Goal: Transaction & Acquisition: Purchase product/service

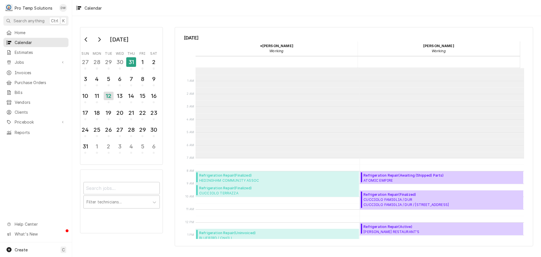
scroll to position [90, 0]
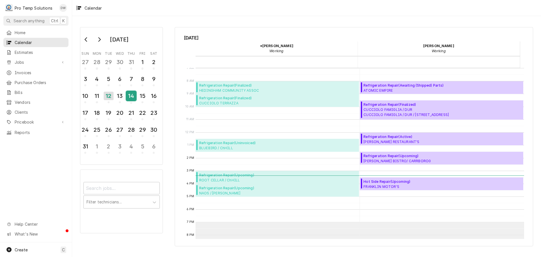
click at [130, 98] on div "14" at bounding box center [131, 96] width 10 height 10
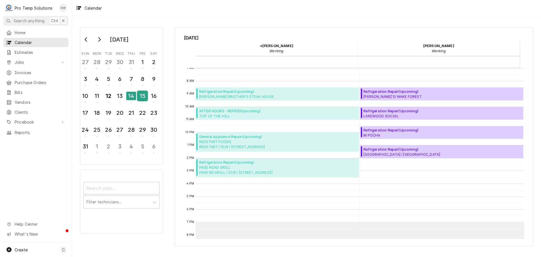
click at [141, 96] on div "15" at bounding box center [143, 96] width 10 height 10
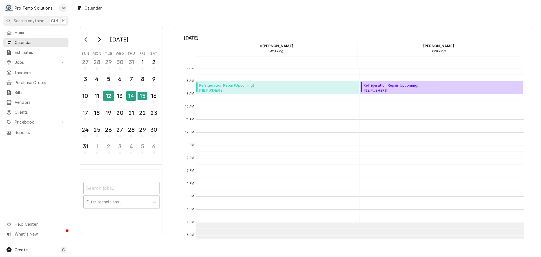
click at [107, 95] on div "12" at bounding box center [109, 96] width 10 height 10
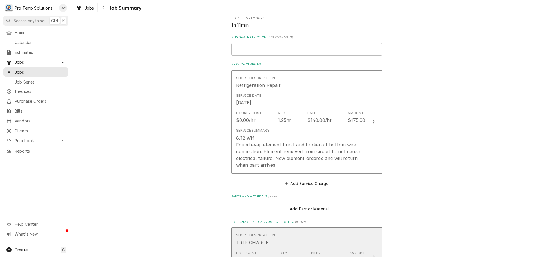
scroll to position [85, 0]
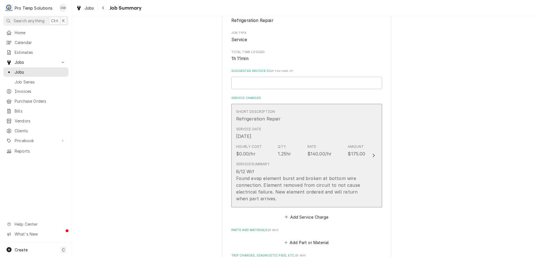
click at [373, 155] on icon "Update Line Item" at bounding box center [374, 155] width 3 height 5
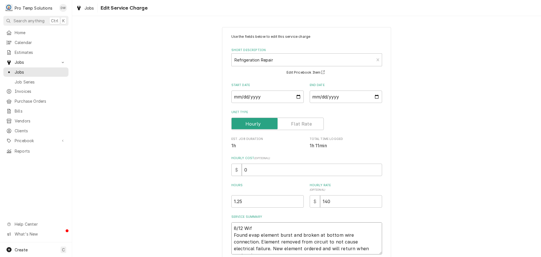
click at [258, 223] on textarea "8/12 Wif Found evap element burst and broken at bottom wire connection. Element…" at bounding box center [307, 238] width 151 height 32
type textarea "x"
type textarea "8/12 Wif 1 Found evap element burst and broken at bottom wire connection. Eleme…"
type textarea "x"
type textarea "8/12 Wif 12 Found evap element burst and broken at bottom wire connection. Elem…"
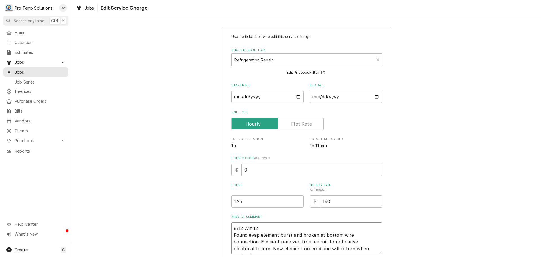
type textarea "x"
type textarea "8/12 Wif 122 Found evap element burst and broken at bottom wire connection. Ele…"
type textarea "x"
type textarea "8/12 Wif 1220 Found evap element burst and broken at bottom wire connection. El…"
type textarea "x"
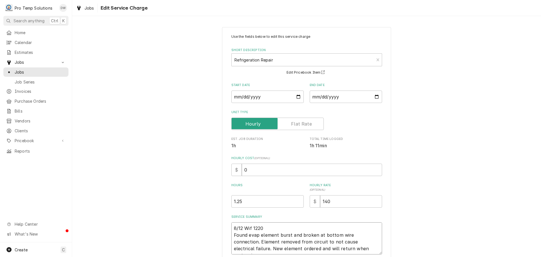
type textarea "8/12 Wif 1220- Found evap element burst and broken at bottom wire connection. E…"
type textarea "x"
type textarea "8/12 Wif 1220-1 Found evap element burst and broken at bottom wire connection. …"
type textarea "x"
type textarea "8/12 Wif 1220-13 Found evap element burst and broken at bottom wire connection.…"
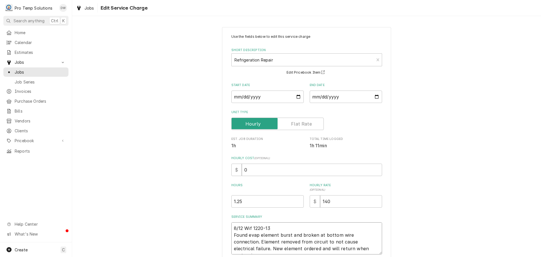
type textarea "x"
type textarea "8/12 Wif 1220-130 Found evap element burst and broken at bottom wire connection…"
type textarea "x"
type textarea "8/12 Wif 1220-130 Found evap element burst and broken at bottom wire connection…"
type textarea "x"
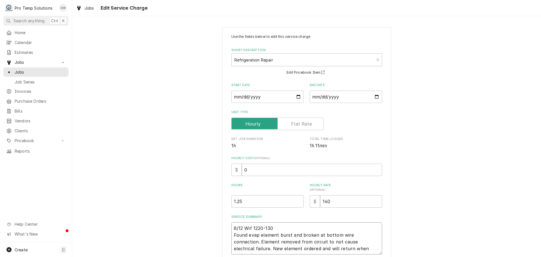
type textarea "8/12 Wif 1220-130 K Found evap element burst and broken at bottom wire connecti…"
type textarea "x"
type textarea "8/12 Wif 1220-130 KO Found evap element burst and broken at bottom wire connect…"
type textarea "x"
type textarea "8/12 Wif 1220-130 KOT Found evap element burst and broken at bottom wire connec…"
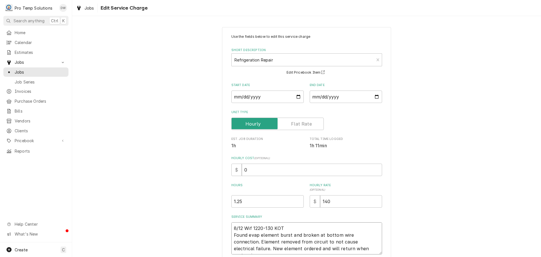
type textarea "x"
type textarea "8/12 Wif 1220-130 KOTY Found evap element burst and broken at bottom wire conne…"
type textarea "x"
type textarea "8/12 Wif 1220-130 KOTY Found evap element burst and broken at bottom wire conne…"
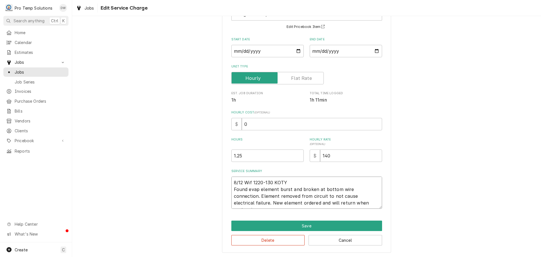
scroll to position [46, 0]
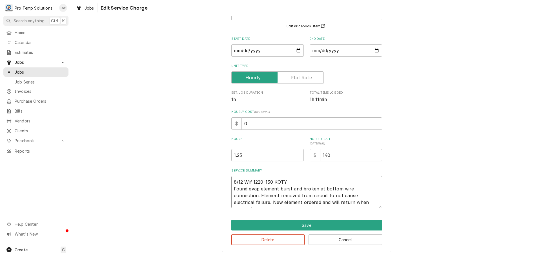
click at [249, 181] on textarea "8/12 Wif 1220-130 KOTY Found evap element burst and broken at bottom wire conne…" at bounding box center [307, 192] width 151 height 32
type textarea "x"
type textarea "8/12 Wi 1220-130 KOTY Found evap element burst and broken at bottom wire connec…"
type textarea "x"
type textarea "8/12 W 1220-130 KOTY Found evap element burst and broken at bottom wire connect…"
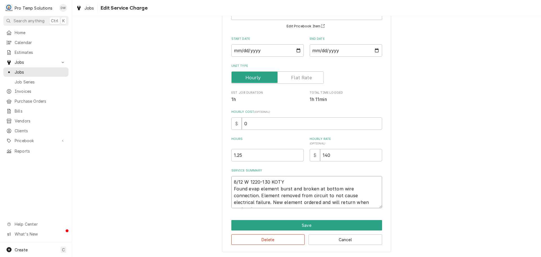
type textarea "x"
type textarea "8/12 WI 1220-130 KOTY Found evap element burst and broken at bottom wire connec…"
type textarea "x"
type textarea "8/12 WIF 1220-130 KOTY Found evap element burst and broken at bottom wire conne…"
click at [343, 201] on textarea "8/12 WIF 1220-130 KOTY Found evap element burst and broken at bottom wire conne…" at bounding box center [307, 192] width 151 height 32
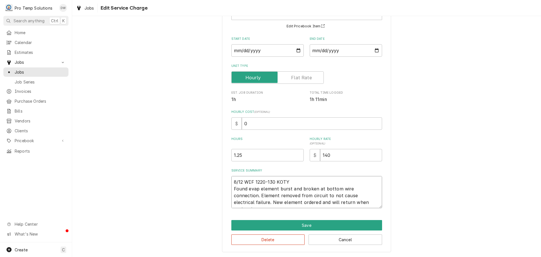
type textarea "x"
type textarea "8/12 WIF 1220-130 KOTY Found evap element burst and broken at bottom wire conne…"
type textarea "x"
type textarea "8/12 WIF 1220-130 KOTY Found evap element burst and broken at bottom wire conne…"
type textarea "x"
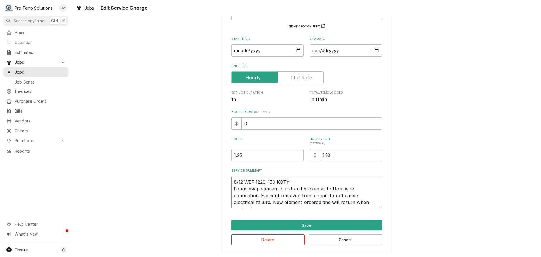
type textarea "8/12 WIF 1220-130 KOTY Found evap element burst and broken at bottom wire conne…"
type textarea "x"
type textarea "8/12 WIF 1220-130 KOTY Found evap element burst and broken at bottom wire conne…"
type textarea "x"
type textarea "8/12 WIF 1220-130 KOTY Found evap element burst and broken at bottom wire conne…"
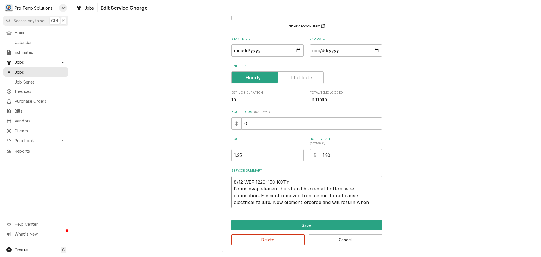
type textarea "x"
type textarea "8/12 WIF 1220-130 KOTY Found evap element burst and broken at bottom wire conne…"
type textarea "x"
type textarea "8/12 WIF 1220-130 KOTY Found evap element burst and broken at bottom wire conne…"
type textarea "x"
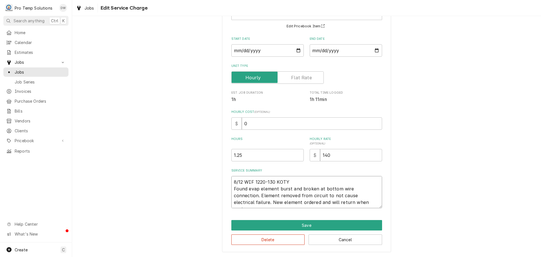
type textarea "8/12 WIF 1220-130 KOTY Found evap element burst and broken at bottom wire conne…"
type textarea "x"
type textarea "8/12 WIF 1220-130 KOTY Found evap element burst and broken at bottom wire conne…"
type textarea "x"
type textarea "8/12 WIF 1220-130 KOTY Found evap element burst and broken at bottom wire conne…"
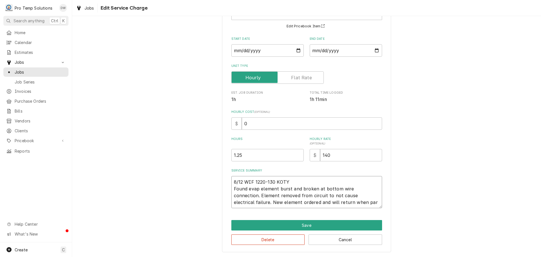
type textarea "x"
type textarea "8/12 WIF 1220-130 KOTY Found evap element burst and broken at bottom wire conne…"
type textarea "x"
type textarea "8/12 WIF 1220-130 KOTY Found evap element burst and broken at bottom wire conne…"
type textarea "x"
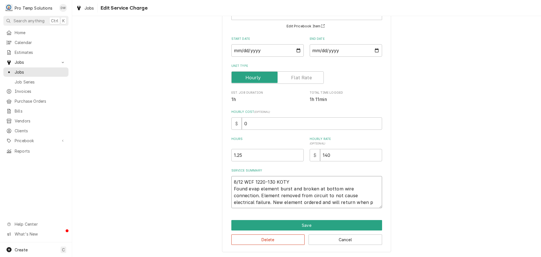
type textarea "8/12 WIF 1220-130 KOTY Found evap element burst and broken at bottom wire conne…"
type textarea "x"
type textarea "8/12 WIF 1220-130 KOTY Found evap element burst and broken at bottom wire conne…"
type textarea "x"
type textarea "8/12 WIF 1220-130 KOTY Found evap element burst and broken at bottom wire conne…"
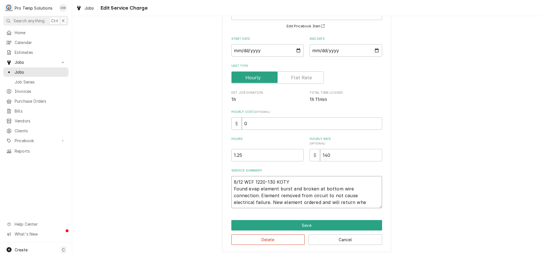
type textarea "x"
type textarea "8/12 WIF 1220-130 KOTY Found evap element burst and broken at bottom wire conne…"
type textarea "x"
type textarea "8/12 WIF 1220-130 KOTY Found evap element burst and broken at bottom wire conne…"
type textarea "x"
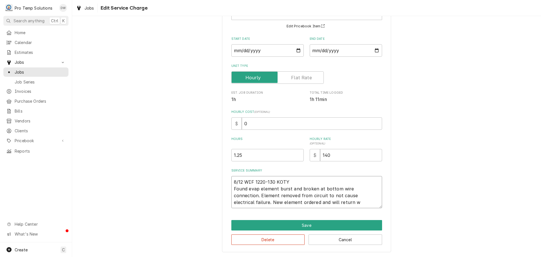
type textarea "8/12 WIF 1220-130 KOTY Found evap element burst and broken at bottom wire conne…"
type textarea "x"
type textarea "8/12 WIF 1220-130 KOTY Found evap element burst and broken at bottom wire conne…"
type textarea "x"
type textarea "8/12 WIF 1220-130 KOTY Found evap element burst and broken at bottom wire conne…"
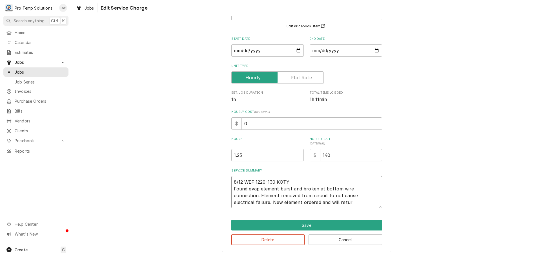
type textarea "x"
type textarea "8/12 WIF 1220-130 KOTY Found evap element burst and broken at bottom wire conne…"
type textarea "x"
type textarea "8/12 WIF 1220-130 KOTY Found evap element burst and broken at bottom wire conne…"
type textarea "x"
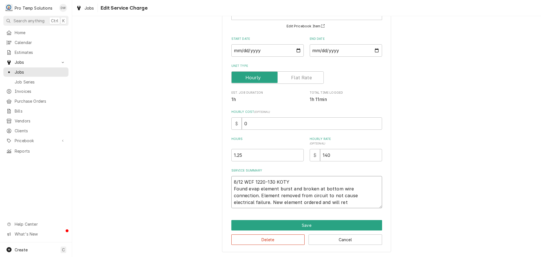
type textarea "8/12 WIF 1220-130 KOTY Found evap element burst and broken at bottom wire conne…"
type textarea "x"
type textarea "8/12 WIF 1220-130 KOTY Found evap element burst and broken at bottom wire conne…"
type textarea "x"
type textarea "8/12 WIF 1220-130 KOTY Found evap element burst and broken at bottom wire conne…"
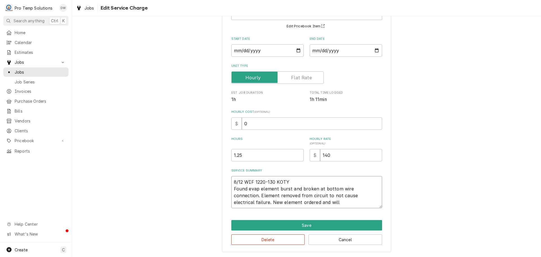
type textarea "x"
type textarea "8/12 WIF 1220-130 KOTY Found evap element burst and broken at bottom wire conne…"
type textarea "x"
type textarea "8/12 WIF 1220-130 KOTY Found evap element burst and broken at bottom wire conne…"
type textarea "x"
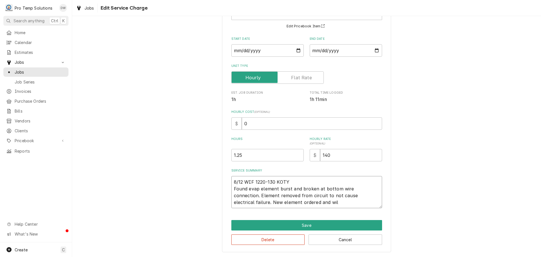
type textarea "8/12 WIF 1220-130 KOTY Found evap element burst and broken at bottom wire conne…"
type textarea "x"
type textarea "8/12 WIF 1220-130 KOTY Found evap element burst and broken at bottom wire conne…"
type textarea "x"
type textarea "8/12 WIF 1220-130 KOTY Found evap element burst and broken at bottom wire conne…"
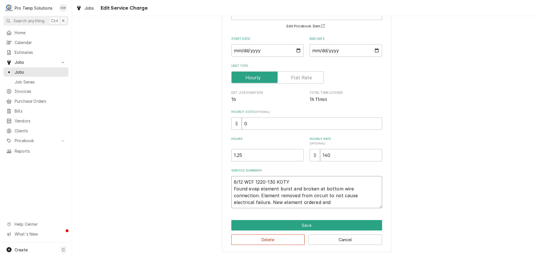
type textarea "x"
type textarea "8/12 WIF 1220-130 KOTY Found evap element burst and broken at bottom wire conne…"
type textarea "x"
type textarea "8/12 WIF 1220-130 KOTY Found evap element burst and broken at bottom wire conne…"
type textarea "x"
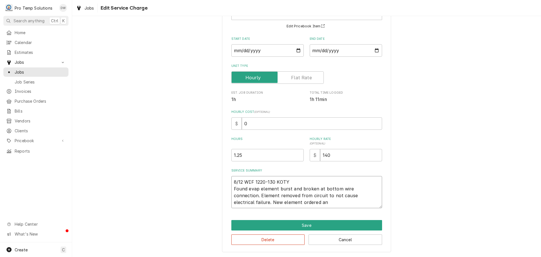
type textarea "8/12 WIF 1220-130 KOTY Found evap element burst and broken at bottom wire conne…"
type textarea "x"
type textarea "8/12 WIF 1220-130 KOTY Found evap element burst and broken at bottom wire conne…"
type textarea "x"
type textarea "8/12 WIF 1220-130 KOTY Found evap element burst and broken at bottom wire conne…"
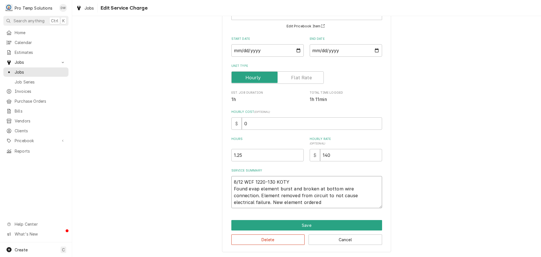
type textarea "x"
type textarea "8/12 WIF 1220-130 KOTY Found evap element burst and broken at bottom wire conne…"
type textarea "x"
type textarea "8/12 WIF 1220-130 KOTY Found evap element burst and broken at bottom wire conne…"
type textarea "x"
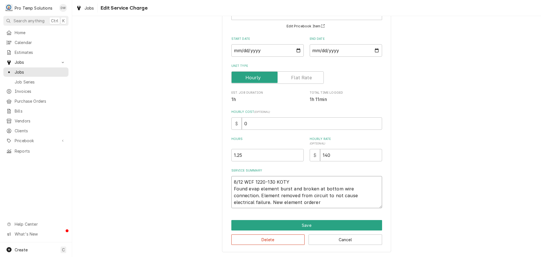
type textarea "8/12 WIF 1220-130 KOTY Found evap element burst and broken at bottom wire conne…"
type textarea "x"
type textarea "8/12 WIF 1220-130 KOTY Found evap element burst and broken at bottom wire conne…"
type textarea "x"
type textarea "8/12 WIF 1220-130 KOTY Found evap element burst and broken at bottom wire conne…"
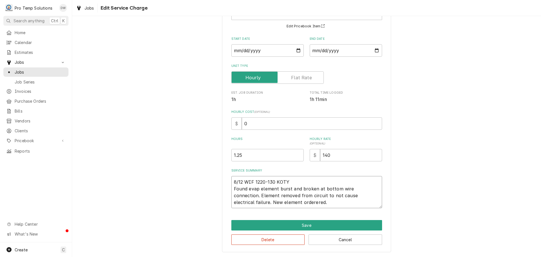
type textarea "x"
type textarea "8/12 WIF 1220-130 KOTY Found evap element burst and broken at bottom wire conne…"
type textarea "x"
type textarea "8/12 WIF 1220-130 KOTY Found evap element burst and broken at bottom wire conne…"
type textarea "x"
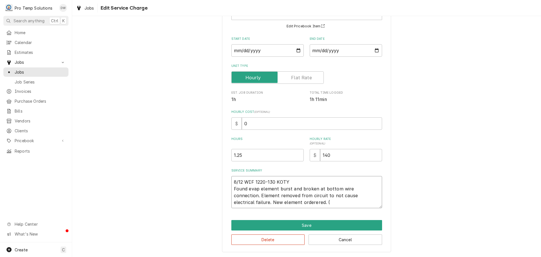
type textarea "8/12 WIF 1220-130 KOTY Found evap element burst and broken at bottom wire conne…"
type textarea "x"
type textarea "8/12 WIF 1220-130 KOTY Found evap element burst and broken at bottom wire conne…"
type textarea "x"
type textarea "8/12 WIF 1220-130 KOTY Found evap element burst and broken at bottom wire conne…"
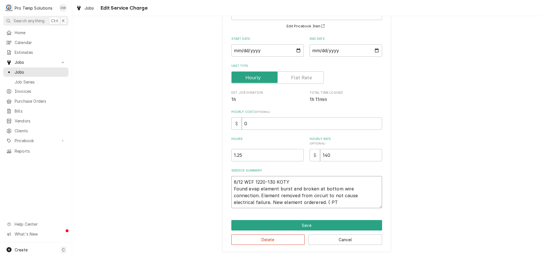
type textarea "x"
type textarea "8/12 WIF 1220-130 KOTY Found evap element burst and broken at bottom wire conne…"
type textarea "x"
type textarea "8/12 WIF 1220-130 KOTY Found evap element burst and broken at bottom wire conne…"
type textarea "x"
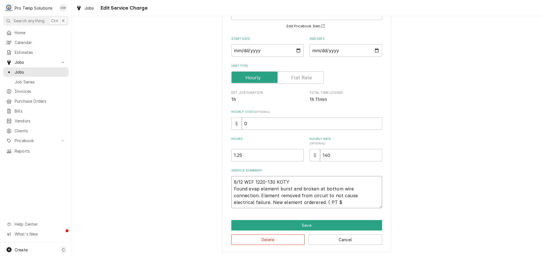
type textarea "8/12 WIF 1220-130 KOTY Found evap element burst and broken at bottom wire conne…"
type textarea "x"
type textarea "8/12 WIF 1220-130 KOTY Found evap element burst and broken at bottom wire conne…"
type textarea "x"
type textarea "8/12 WIF 1220-130 KOTY Found evap element burst and broken at bottom wire conne…"
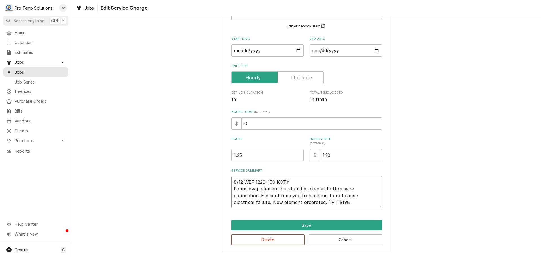
type textarea "x"
type textarea "8/12 WIF 1220-130 KOTY Found evap element burst and broken at bottom wire conne…"
type textarea "x"
type textarea "8/12 WIF 1220-130 KOTY Found evap element burst and broken at bottom wire conne…"
type textarea "x"
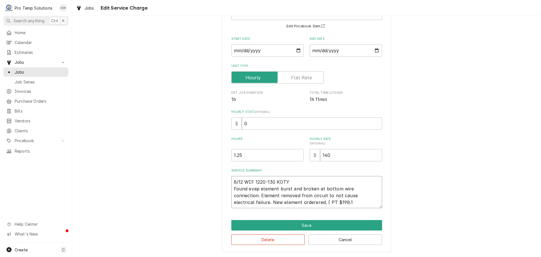
type textarea "8/12 WIF 1220-130 KOTY Found evap element burst and broken at bottom wire conne…"
type textarea "x"
type textarea "8/12 WIF 1220-130 KOTY Found evap element burst and broken at bottom wire conne…"
type textarea "x"
type textarea "8/12 WIF 1220-130 KOTY Found evap element burst and broken at bottom wire conne…"
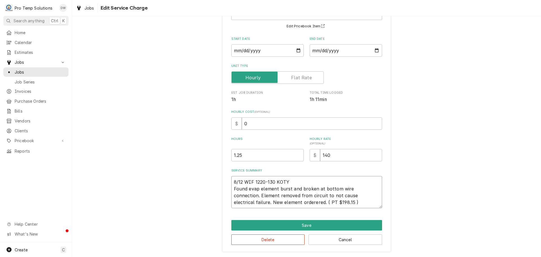
click at [267, 202] on textarea "8/12 WIF 1220-130 KOTY Found evap element burst and broken at bottom wire conne…" at bounding box center [307, 192] width 151 height 32
type textarea "x"
type textarea "8/12 WIF 1220-130 KOTY Found evap element burst and broken at bottom wire conne…"
type textarea "x"
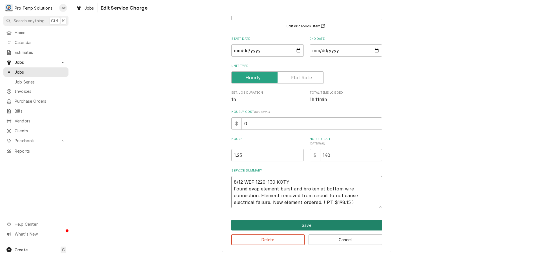
type textarea "8/12 WIF 1220-130 KOTY Found evap element burst and broken at bottom wire conne…"
click at [304, 224] on button "Save" at bounding box center [307, 225] width 151 height 10
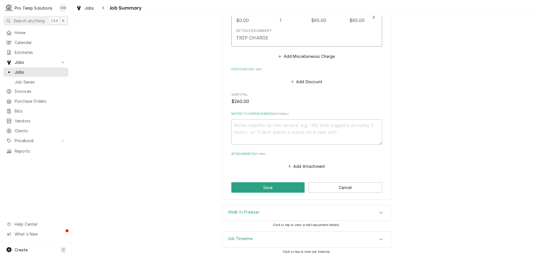
scroll to position [352, 0]
click at [267, 188] on button "Save" at bounding box center [269, 186] width 74 height 10
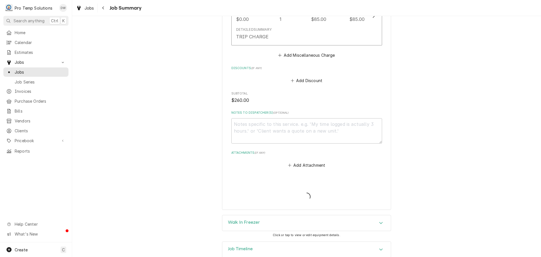
type textarea "x"
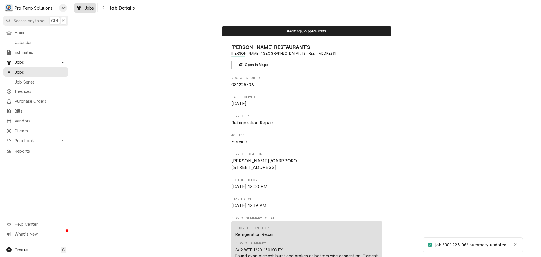
click at [91, 8] on span "Jobs" at bounding box center [90, 8] width 10 height 6
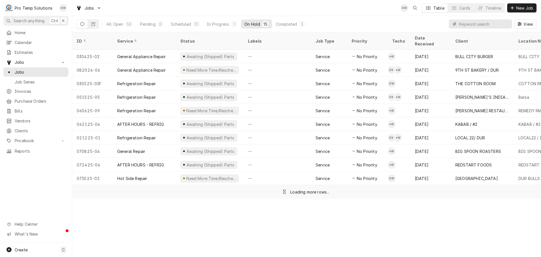
click at [481, 26] on input "Dynamic Content Wrapper" at bounding box center [484, 23] width 50 height 9
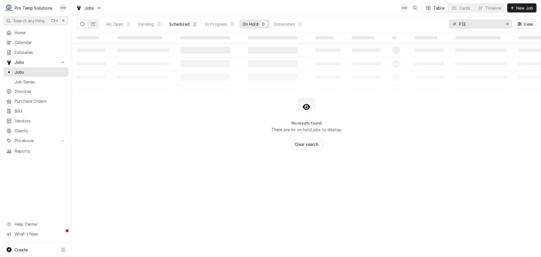
type input "PIE"
click at [182, 25] on div "Scheduled" at bounding box center [179, 24] width 20 height 6
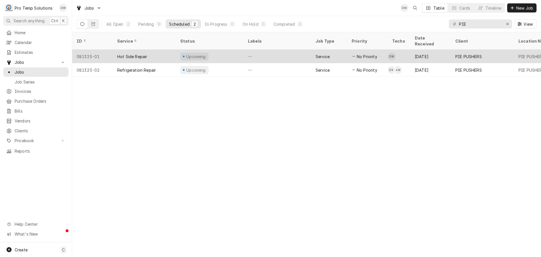
click at [229, 50] on div "Upcoming" at bounding box center [210, 57] width 68 height 14
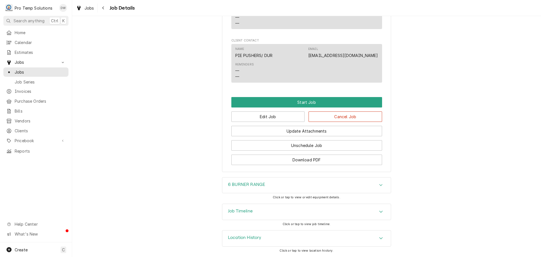
scroll to position [339, 0]
click at [88, 10] on span "Jobs" at bounding box center [90, 8] width 10 height 6
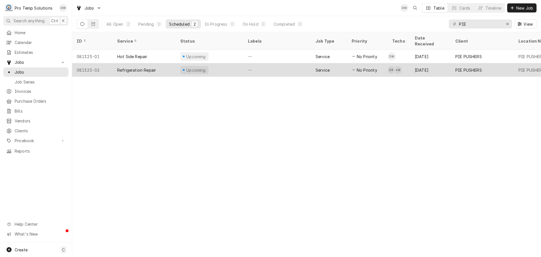
click at [287, 63] on div "—" at bounding box center [278, 70] width 68 height 14
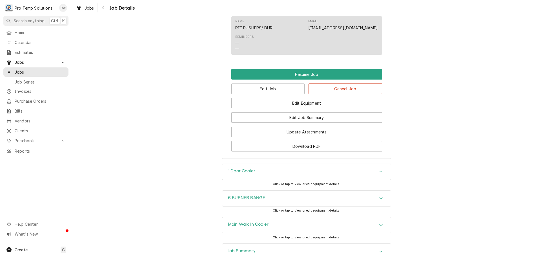
scroll to position [479, 0]
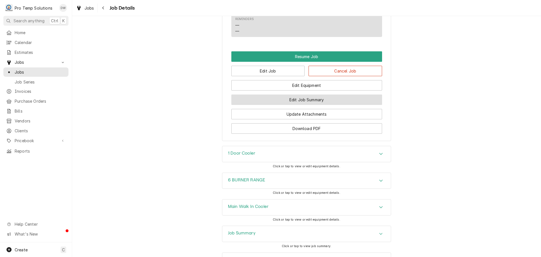
click at [300, 105] on button "Edit Job Summary" at bounding box center [307, 99] width 151 height 10
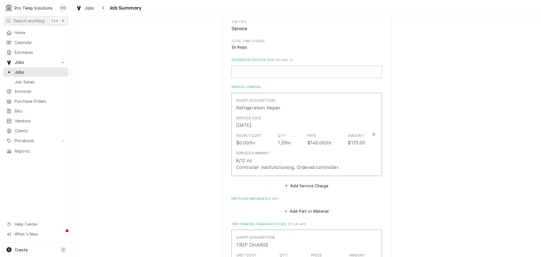
scroll to position [141, 0]
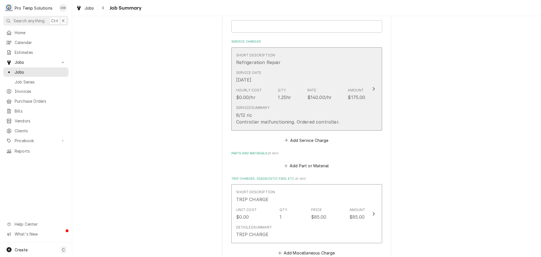
click at [373, 89] on icon "Update Line Item" at bounding box center [374, 89] width 2 height 4
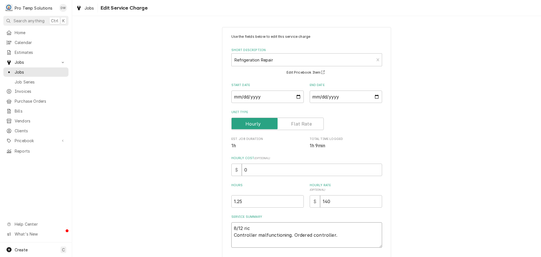
click at [251, 228] on textarea "8/12 ric Controller malfunctioning. Ordered controller." at bounding box center [307, 234] width 151 height 25
type textarea "x"
type textarea "8/12 ri Controller malfunctioning. Ordered controller."
type textarea "x"
type textarea "8/12 r Controller malfunctioning. Ordered controller."
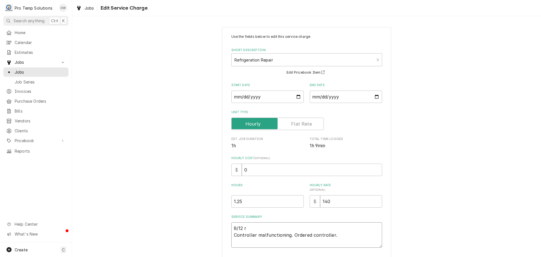
type textarea "x"
type textarea "8/12 Controller malfunctioning. Ordered controller."
type textarea "x"
type textarea "8/12 RI Controller malfunctioning. Ordered controller."
type textarea "x"
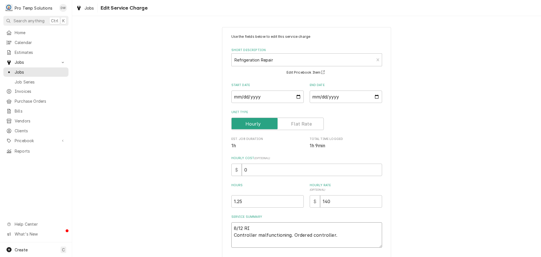
type textarea "8/12 RIU Controller malfunctioning. Ordered controller."
type textarea "x"
type textarea "8/12 RI Controller malfunctioning. Ordered controller."
type textarea "x"
type textarea "8/12 RIC Controller malfunctioning. Ordered controller."
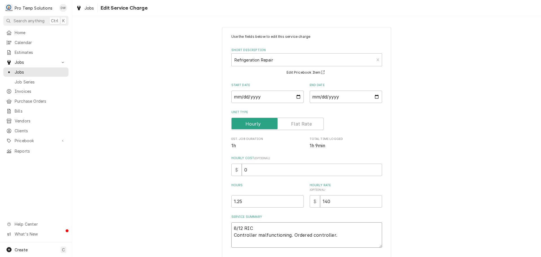
type textarea "x"
type textarea "8/12 RIC Controller malfunctioning. Ordered controller."
type textarea "x"
type textarea "8/12 RIC 1 Controller malfunctioning. Ordered controller."
type textarea "x"
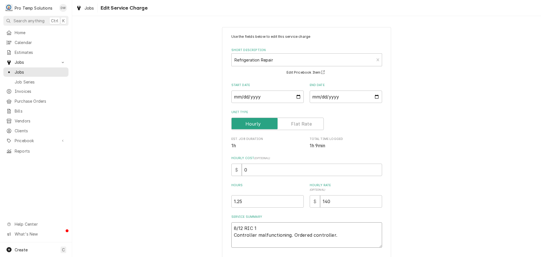
type textarea "8/12 RIC 10 Controller malfunctioning. Ordered controller."
type textarea "x"
type textarea "8/12 RIC 104 Controller malfunctioning. Ordered controller."
type textarea "x"
type textarea "8/12 RIC 1040 Controller malfunctioning. Ordered controller."
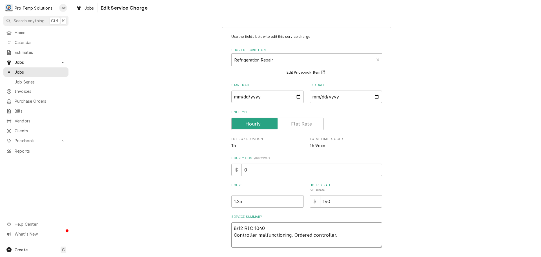
type textarea "x"
type textarea "8/12 RIC 1040- Controller malfunctioning. Ordered controller."
type textarea "x"
type textarea "8/12 RIC 1040-1 Controller malfunctioning. Ordered controller."
type textarea "x"
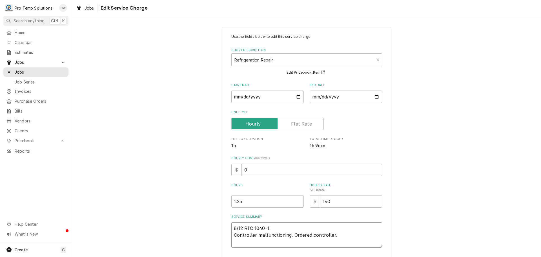
type textarea "8/12 RIC 1040-12 Controller malfunctioning. Ordered controller."
type textarea "x"
type textarea "8/12 RIC 1040-121 Controller malfunctioning. Ordered controller."
type textarea "x"
type textarea "8/12 RIC 1040-1210 Controller malfunctioning. Ordered controller."
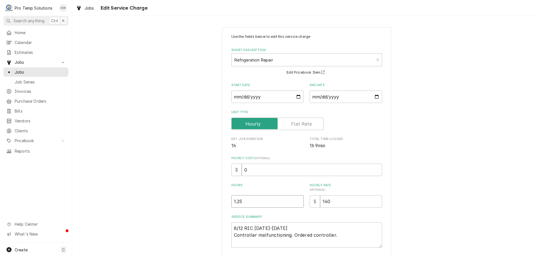
type textarea "x"
type input "1.5"
click at [297, 200] on input "1.5" at bounding box center [268, 201] width 72 height 12
click at [289, 225] on textarea "8/12 RIC 1040-1210 Controller malfunctioning. Ordered controller." at bounding box center [307, 234] width 151 height 25
type textarea "x"
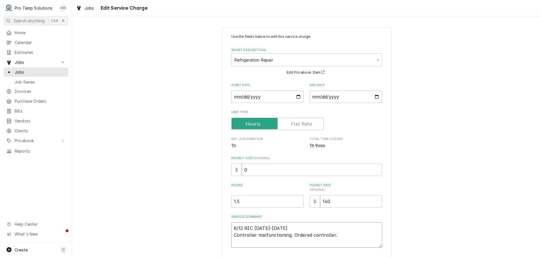
type textarea "8/12 RIC 1040-1210 Controller malfunctioning. Ordered controller."
type textarea "x"
type textarea "8/12 RIC 1040-1210 K Controller malfunctioning. Ordered controller."
type textarea "x"
type textarea "8/12 RIC 1040-1210 KE Controller malfunctioning. Ordered controller."
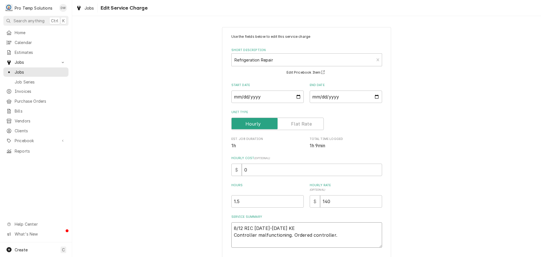
type textarea "x"
type textarea "8/12 RIC 1040-1210 KEV Controller malfunctioning. Ordered controller."
type textarea "x"
type textarea "8/12 RIC 1040-1210 KEVI Controller malfunctioning. Ordered controller."
type textarea "x"
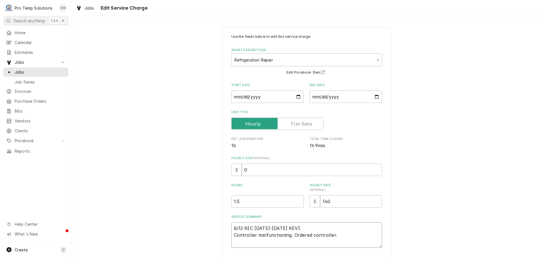
type textarea "8/12 RIC 1040-1210 KEVIN Controller malfunctioning. Ordered controller."
type textarea "x"
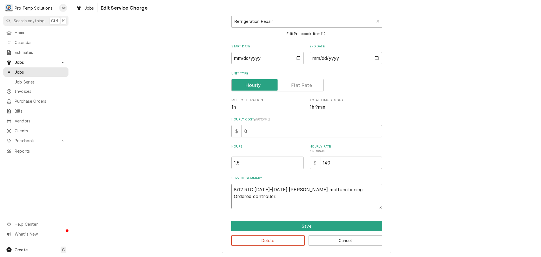
scroll to position [39, 0]
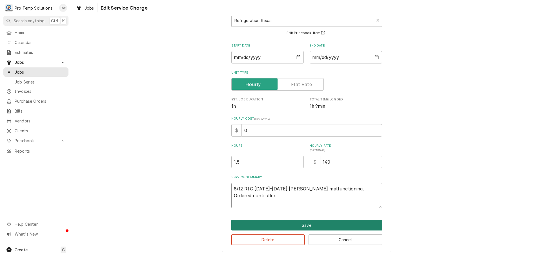
type textarea "8/12 RIC 1040-1210 KEVIN Controller malfunctioning. Ordered controller."
click at [301, 223] on button "Save" at bounding box center [307, 225] width 151 height 10
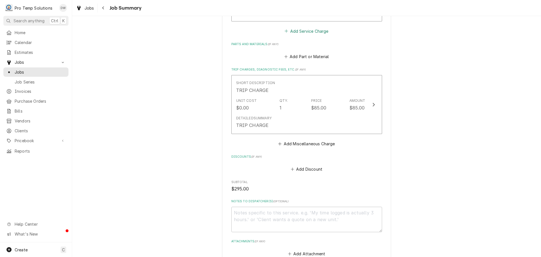
scroll to position [310, 0]
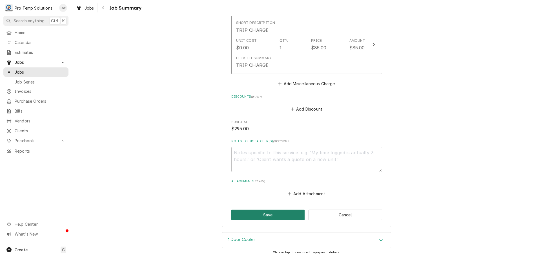
click at [269, 213] on button "Save" at bounding box center [269, 215] width 74 height 10
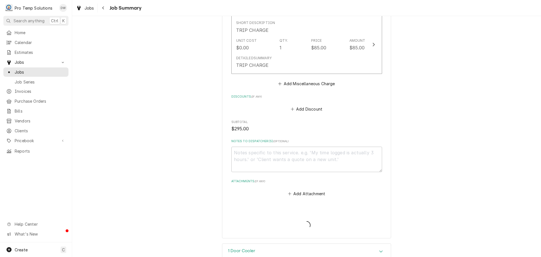
type textarea "x"
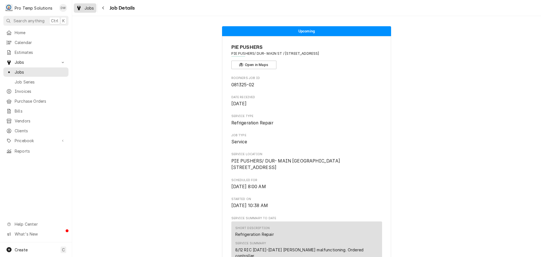
click at [89, 8] on span "Jobs" at bounding box center [90, 8] width 10 height 6
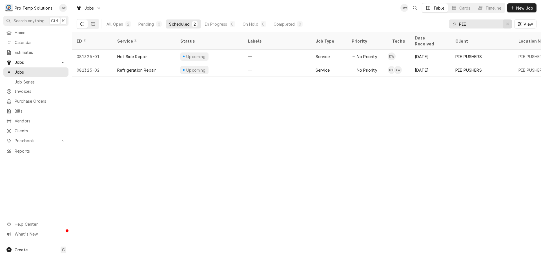
click at [506, 23] on div "Erase input" at bounding box center [508, 24] width 6 height 6
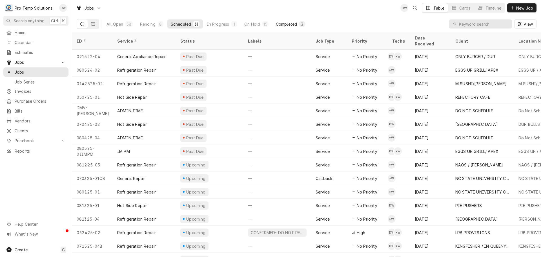
click at [286, 24] on div "Completed" at bounding box center [286, 24] width 21 height 6
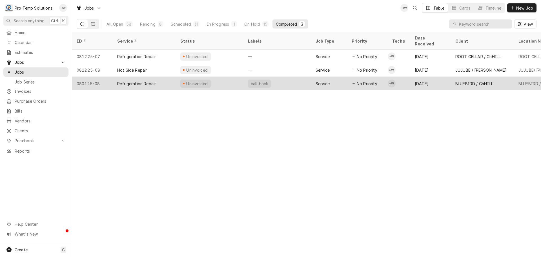
click at [288, 78] on div "call back" at bounding box center [278, 84] width 68 height 14
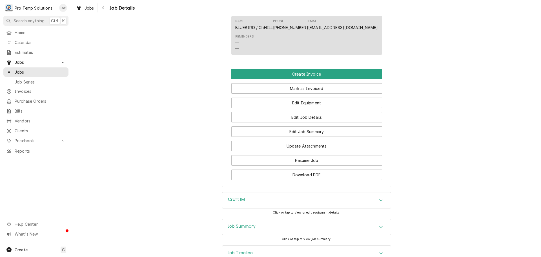
scroll to position [423, 0]
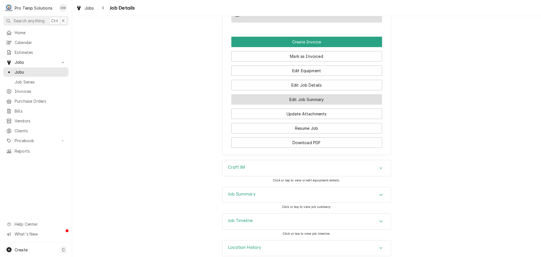
click at [301, 105] on button "Edit Job Summary" at bounding box center [307, 99] width 151 height 10
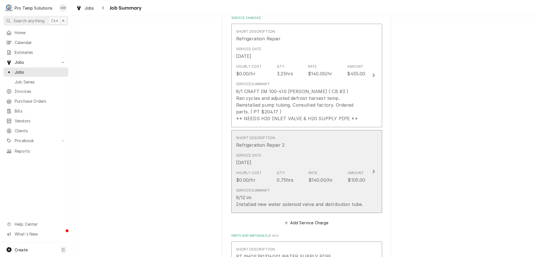
scroll to position [169, 0]
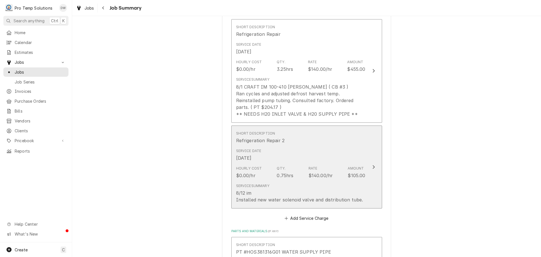
click at [373, 166] on icon "Update Line Item" at bounding box center [374, 167] width 2 height 4
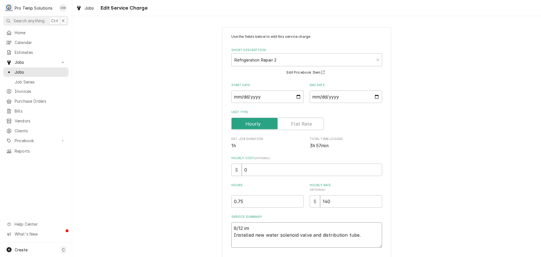
click at [249, 227] on textarea "8/12 im Installed new water solenoid valve and distribution tube." at bounding box center [307, 234] width 151 height 25
type textarea "x"
type textarea "8/12 i Installed new water solenoid valve and distribution tube."
type textarea "x"
type textarea "8/12 Installed new water solenoid valve and distribution tube."
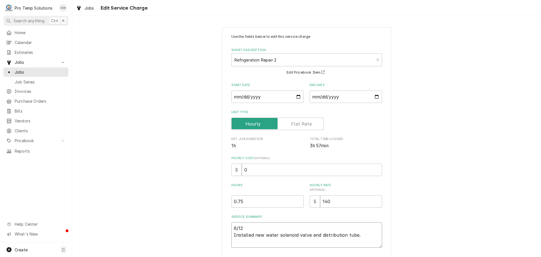
type textarea "x"
type textarea "8/12 I Installed new water solenoid valve and distribution tube."
type textarea "x"
type textarea "8/12 IM Installed new water solenoid valve and distribution tube."
type textarea "x"
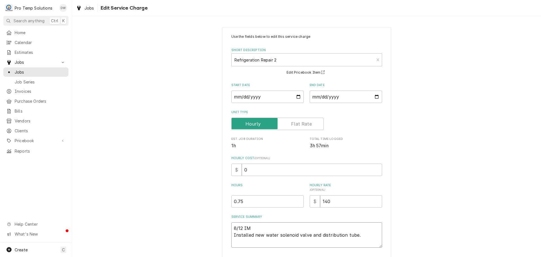
type textarea "8/12 IM Installed new water solenoid valve and distribution tube."
type textarea "x"
type textarea "8/12 IM 1 Installed new water solenoid valve and distribution tube."
type textarea "x"
type textarea "8/12 IM 12 Installed new water solenoid valve and distribution tube."
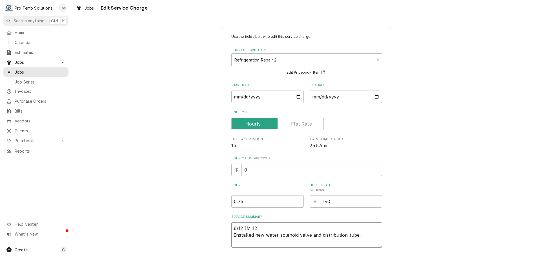
type textarea "x"
type textarea "8/12 IM 123 Installed new water solenoid valve and distribution tube."
type textarea "x"
type textarea "8/12 IM 1230 Installed new water solenoid valve and distribution tube."
type textarea "x"
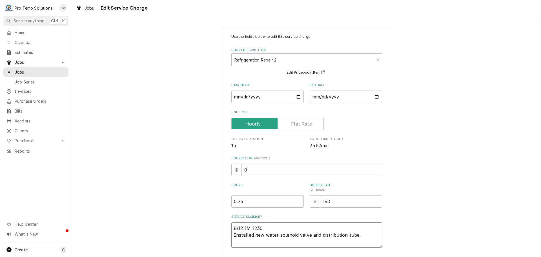
type textarea "8/12 IM 1230- Installed new water solenoid valve and distribution tube."
type textarea "x"
type textarea "8/12 IM 1230-1 Installed new water solenoid valve and distribution tube."
type textarea "x"
type textarea "8/12 IM 1230-13 Installed new water solenoid valve and distribution tube."
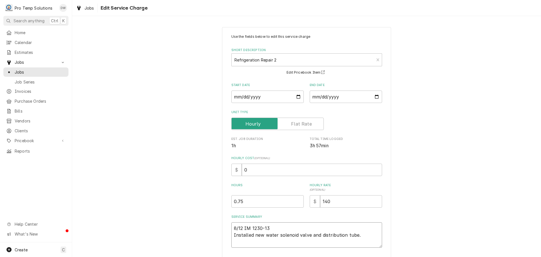
type textarea "x"
type textarea "8/12 IM 1230-130 Installed new water solenoid valve and distribution tube."
type textarea "x"
type textarea "8/12 IM 1230-130 Installed new water solenoid valve and distribution tube."
type textarea "x"
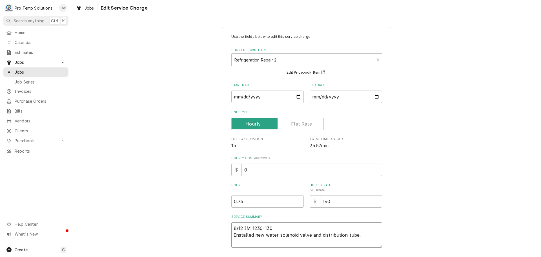
type textarea "8/12 IM 1230-130 K Installed new water solenoid valve and distribution tube."
type textarea "x"
type textarea "8/12 IM 1230-130 KE Installed new water solenoid valve and distribution tube."
type textarea "x"
type textarea "8/12 IM 1230-130 KEV Installed new water solenoid valve and distribution tube."
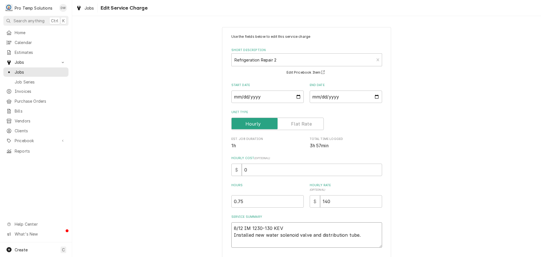
type textarea "x"
type textarea "8/12 IM 1230-130 KEVI Installed new water solenoid valve and distribution tube."
type textarea "x"
type textarea "8/12 IM 1230-130 KEVIN Installed new water solenoid valve and distribution tube."
type textarea "x"
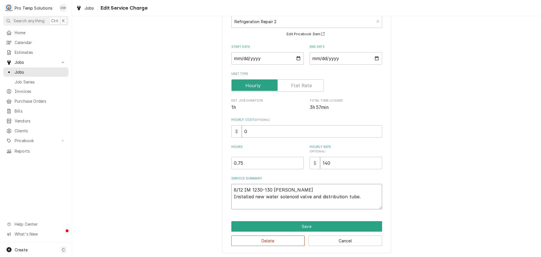
scroll to position [39, 0]
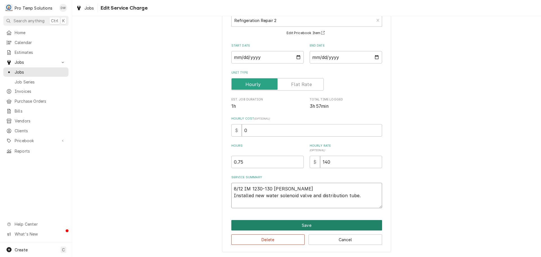
type textarea "8/12 IM 1230-130 KEVIN Installed new water solenoid valve and distribution tube."
click at [298, 225] on button "Save" at bounding box center [307, 225] width 151 height 10
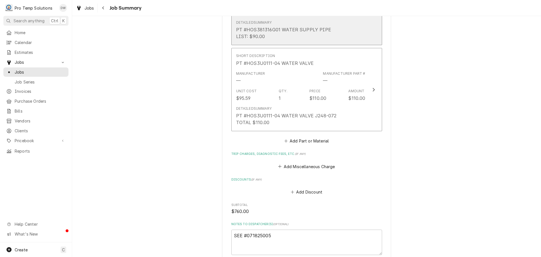
scroll to position [451, 0]
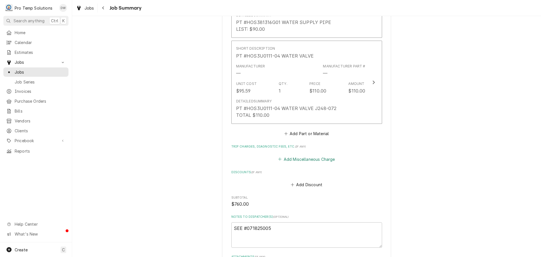
click at [311, 160] on button "Add Miscellaneous Charge" at bounding box center [307, 159] width 59 height 8
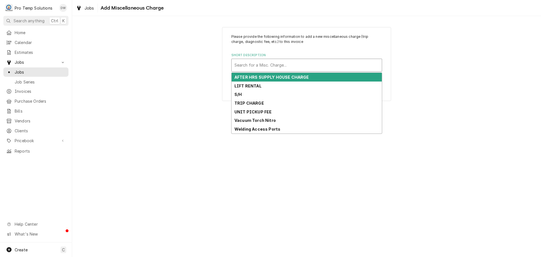
click at [294, 64] on div "Short Description" at bounding box center [307, 65] width 145 height 10
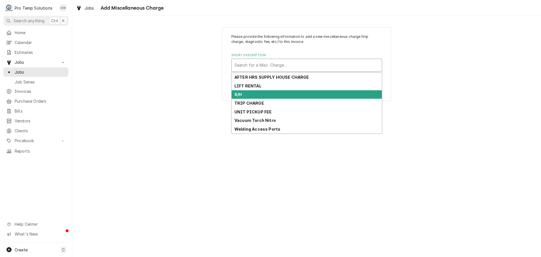
click at [284, 91] on div "S/H" at bounding box center [307, 94] width 150 height 9
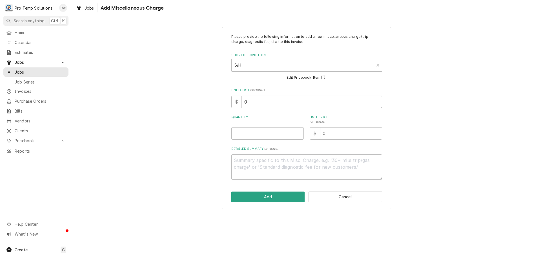
click at [276, 101] on input "0" at bounding box center [312, 102] width 140 height 12
type textarea "x"
type input "3"
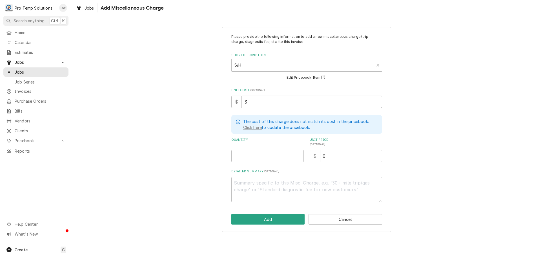
type textarea "x"
type input "34"
type textarea "x"
type input "34.9"
type textarea "x"
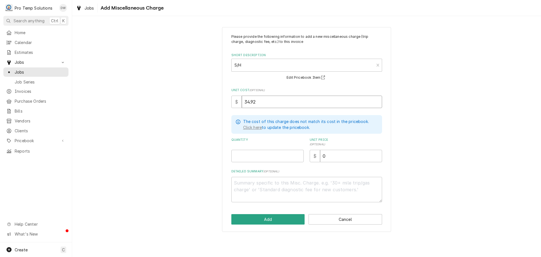
type input "34.92"
click at [287, 154] on input "Quantity" at bounding box center [268, 156] width 72 height 12
type textarea "x"
type input "1"
click at [327, 155] on input "0" at bounding box center [351, 156] width 62 height 12
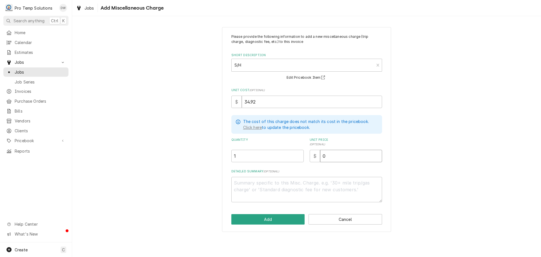
type textarea "x"
type input "3"
type textarea "x"
type input "35"
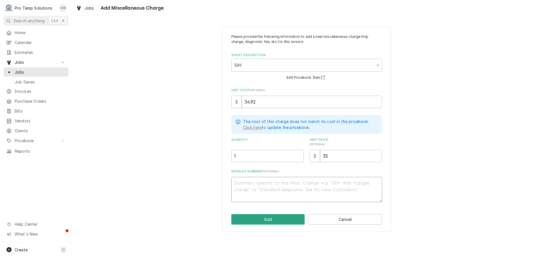
click at [258, 183] on textarea "Detailed Summary ( optional )" at bounding box center [307, 189] width 151 height 25
type textarea "x"
type textarea "P"
type textarea "x"
type textarea "PT"
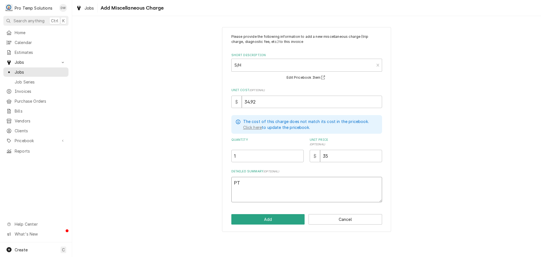
type textarea "x"
type textarea "PT"
type textarea "x"
type textarea "PT I"
type textarea "x"
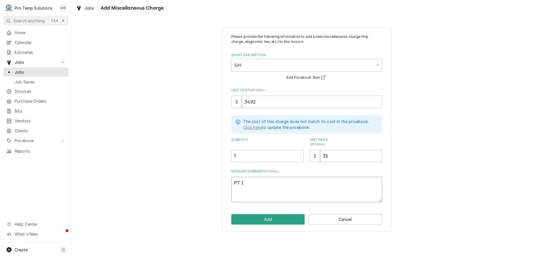
type textarea "PT IN"
type textarea "x"
type textarea "PT INV"
type textarea "x"
type textarea "PT INV"
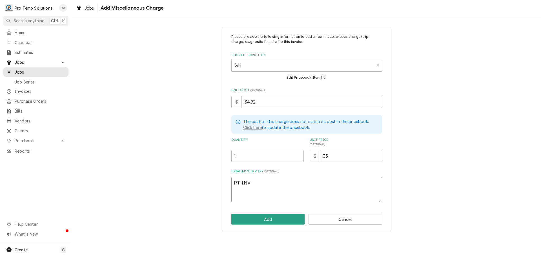
type textarea "x"
type textarea "PT INV #"
type textarea "x"
type textarea "PT INV #2"
type textarea "x"
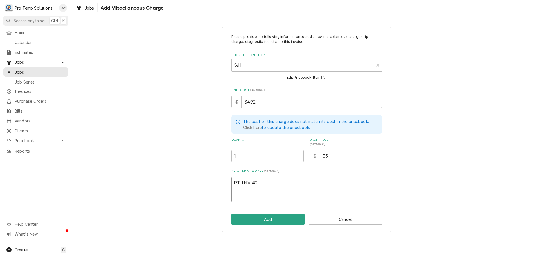
type textarea "PT INV #21"
type textarea "x"
type textarea "PT INV #210"
type textarea "x"
type textarea "PT INV #2106"
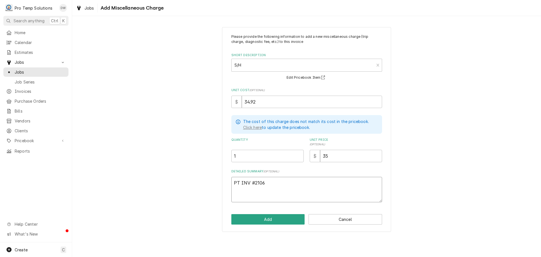
type textarea "x"
type textarea "PT INV #21064"
type textarea "x"
type textarea "PT INV #210648"
type textarea "x"
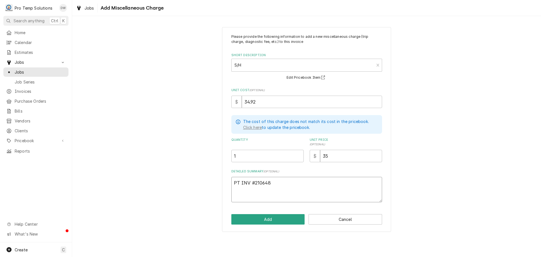
type textarea "PT INV #2106483"
type textarea "x"
type textarea "PT INV #21064832"
type textarea "x"
type textarea "PT INV #210648328"
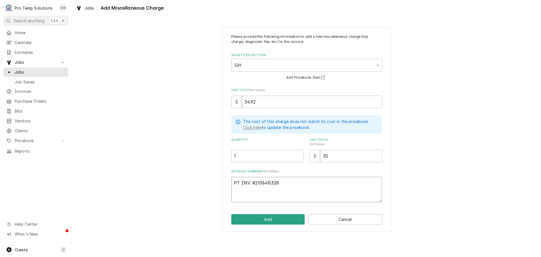
type textarea "x"
type textarea "PT INV #2106483281"
click at [271, 219] on button "Add" at bounding box center [269, 219] width 74 height 10
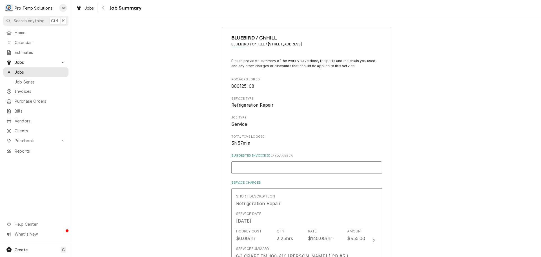
click at [301, 169] on input "Suggested Invoice ID ( if you have it )" at bounding box center [307, 167] width 151 height 12
type textarea "x"
type input "#"
type textarea "x"
type input "#0"
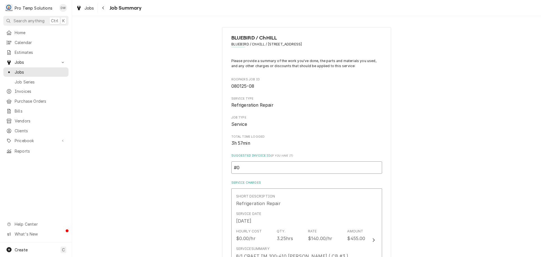
type textarea "x"
type input "#08"
type textarea "x"
type input "#081"
type textarea "x"
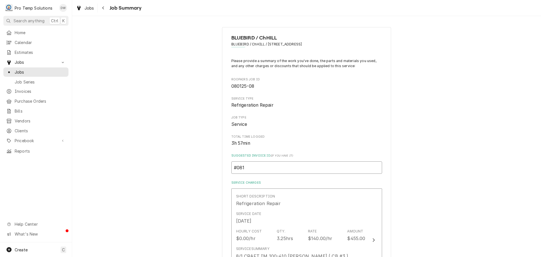
type input "#0812"
type textarea "x"
type input "#08122"
type textarea "x"
type input "#081225"
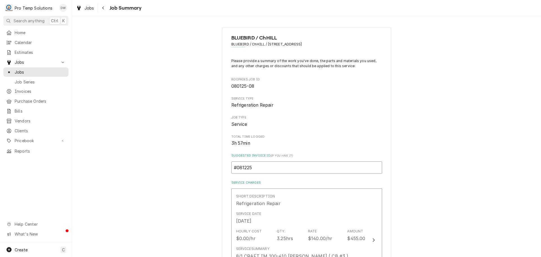
type textarea "x"
type input "#0812250"
type textarea "x"
type input "#08122500"
type textarea "x"
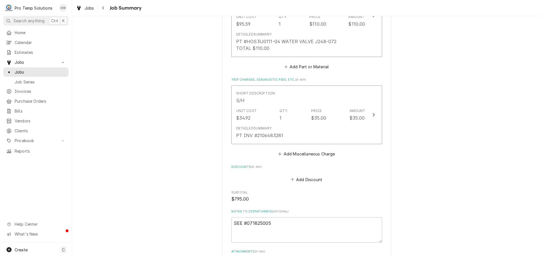
scroll to position [536, 0]
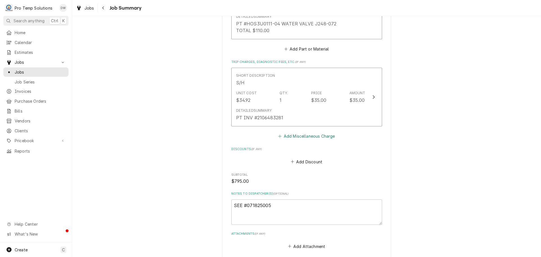
type input "#081225004"
click at [307, 136] on button "Add Miscellaneous Charge" at bounding box center [307, 136] width 59 height 8
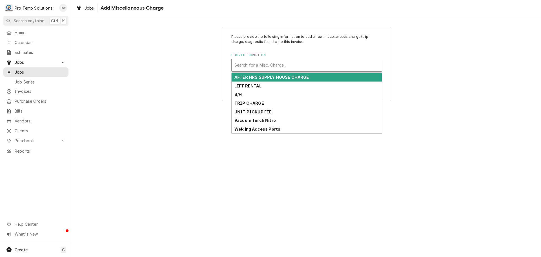
click at [288, 66] on div "Short Description" at bounding box center [307, 65] width 145 height 10
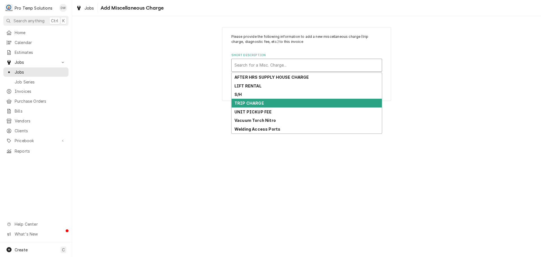
click at [276, 100] on div "TRIP CHARGE" at bounding box center [307, 103] width 150 height 9
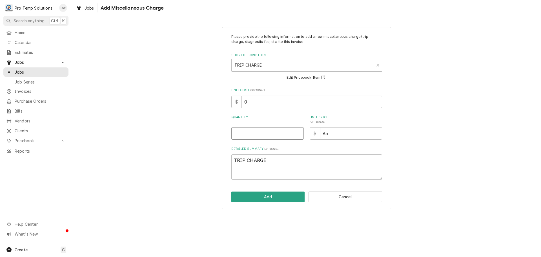
click at [291, 130] on input "Quantity" at bounding box center [268, 133] width 72 height 12
type textarea "x"
type input "1"
click at [344, 133] on input "85" at bounding box center [351, 133] width 62 height 12
type textarea "x"
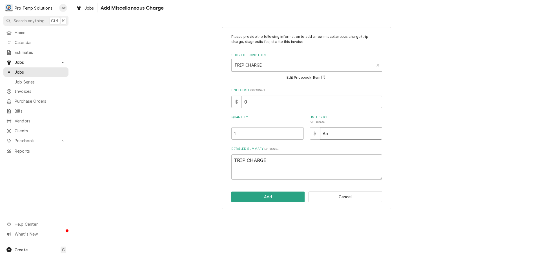
type input "8"
type textarea "x"
click at [295, 162] on textarea "TRIP CHARGE" at bounding box center [307, 166] width 151 height 25
type textarea "x"
type textarea "TRIP CHARGE"
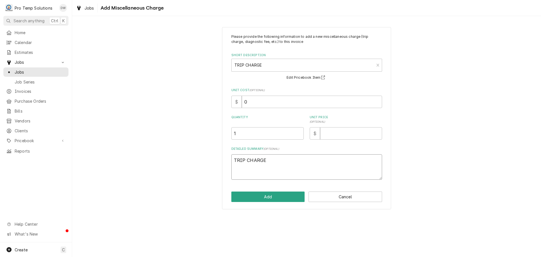
type textarea "x"
type textarea "TRIP CHARGE W"
type textarea "x"
type textarea "TRIP CHARGE WA"
type textarea "x"
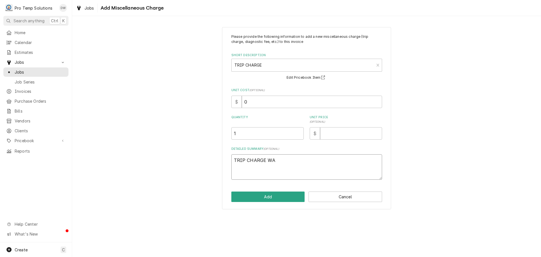
type textarea "TRIP CHARGE WAI"
type textarea "x"
type textarea "TRIP CHARGE WAIV"
type textarea "x"
type textarea "TRIP CHARGE WAIVE"
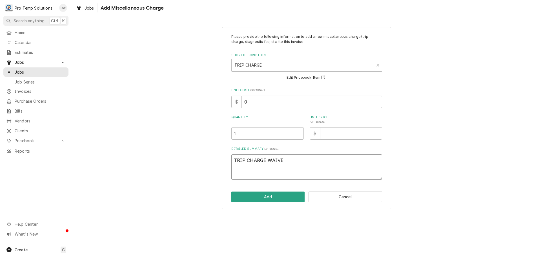
type textarea "x"
type textarea "TRIP CHARGE WAIVED"
type textarea "x"
type textarea "TRIP CHARGE WAIVED"
click at [268, 196] on button "Add" at bounding box center [269, 196] width 74 height 10
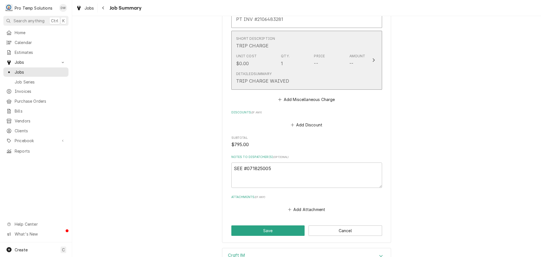
scroll to position [678, 0]
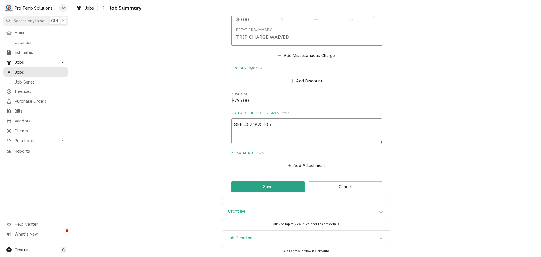
click at [232, 123] on textarea "SEE #071825005" at bounding box center [307, 130] width 151 height 25
type textarea "x"
type textarea "SEE #071825005"
click at [241, 129] on textarea "SEE #071825005" at bounding box center [307, 130] width 151 height 25
type textarea "x"
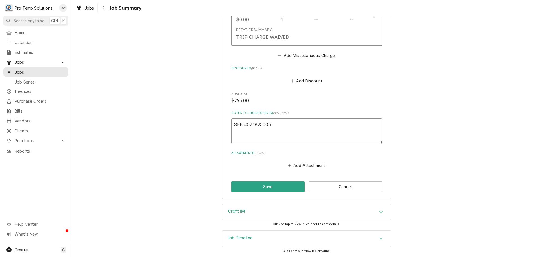
type textarea "SE #071825005"
type textarea "x"
type textarea "S #071825005"
type textarea "x"
type textarea "#071825005"
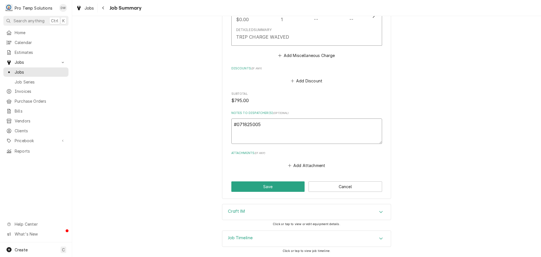
type textarea "x"
type textarea "T #071825005"
type textarea "x"
type textarea "TR #071825005"
type textarea "x"
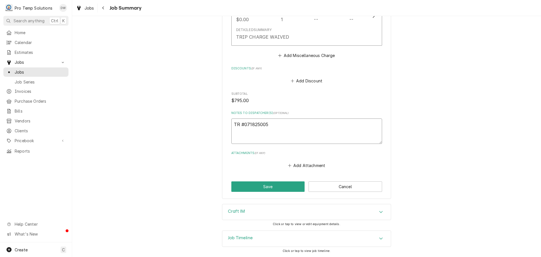
type textarea "TRI #071825005"
type textarea "x"
type textarea "TRIP #071825005"
type textarea "x"
type textarea "TRIP #071825005"
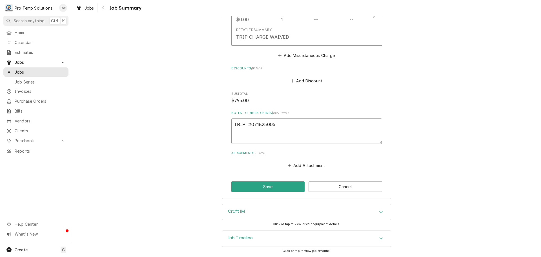
type textarea "x"
type textarea "TRIP W #071825005"
type textarea "x"
type textarea "TRIP WA #071825005"
type textarea "x"
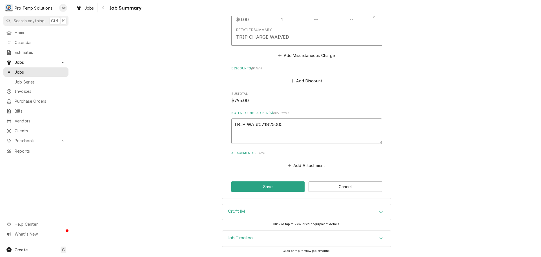
type textarea "TRIP WAI #071825005"
type textarea "x"
type textarea "TRIP WAIV #071825005"
type textarea "x"
type textarea "TRIP WAIVE #071825005"
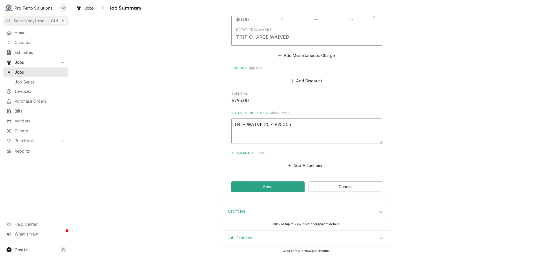
type textarea "x"
type textarea "TRIP WAIVED #071825005"
type textarea "x"
type textarea "TRIP WAIVED #071825005"
type textarea "x"
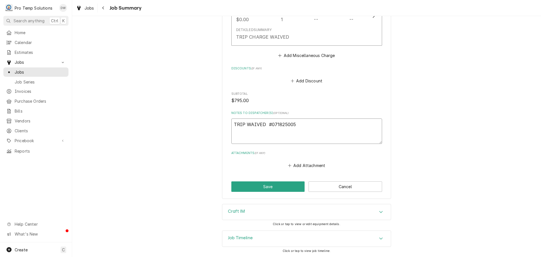
type textarea "TRIP WAIVED R #071825005"
type textarea "x"
type textarea "TRIP WAIVED R/ #071825005"
type textarea "x"
type textarea "TRIP WAIVED R/T #071825005"
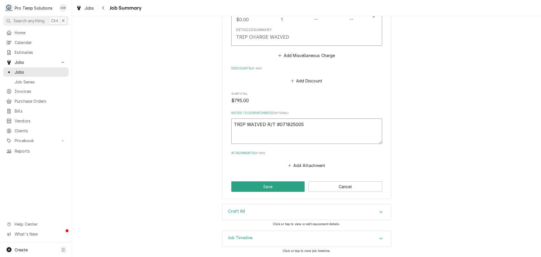
click at [240, 124] on textarea "TRIP WAIVED R/T #071825005" at bounding box center [307, 130] width 151 height 25
type textarea "x"
type textarea "# TRIP WAIVED R/T #071825005"
type textarea "x"
type textarea "#0 TRIP WAIVED R/T #071825005"
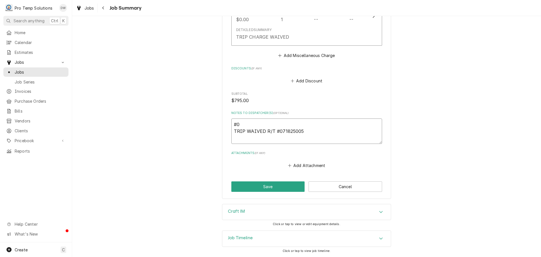
type textarea "x"
type textarea "#08 TRIP WAIVED R/T #071825005"
type textarea "x"
type textarea "#081 TRIP WAIVED R/T #071825005"
type textarea "x"
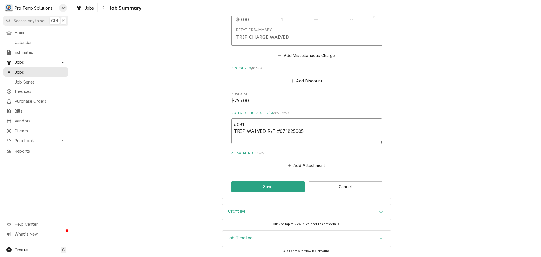
type textarea "#0812 TRIP WAIVED R/T #071825005"
type textarea "x"
type textarea "#08122 TRIP WAIVED R/T #071825005"
type textarea "x"
type textarea "#081225 TRIP WAIVED R/T #071825005"
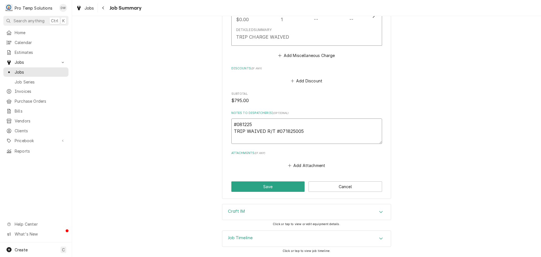
type textarea "x"
type textarea "#0812250 TRIP WAIVED R/T #071825005"
type textarea "x"
type textarea "#08122500 TRIP WAIVED R/T #071825005"
type textarea "x"
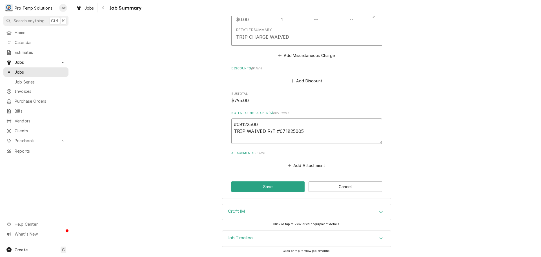
type textarea "#081225004 TRIP WAIVED R/T #071825005"
type textarea "x"
type textarea "#081225004 TRIP WAIVED R/T #071825005"
type textarea "x"
type textarea "#081225004 B TRIP WAIVED R/T #071825005"
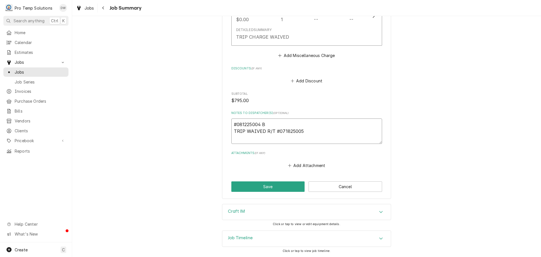
type textarea "x"
type textarea "#081225004 BL TRIP WAIVED R/T #071825005"
click at [263, 189] on button "Save" at bounding box center [269, 186] width 74 height 10
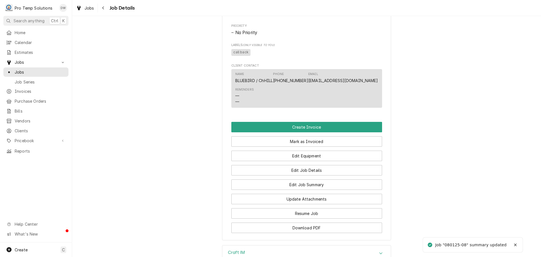
scroll to position [338, 0]
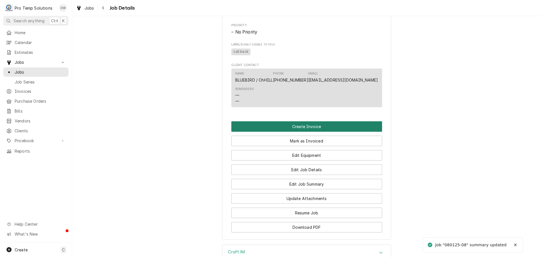
click at [298, 132] on button "Create Invoice" at bounding box center [307, 126] width 151 height 10
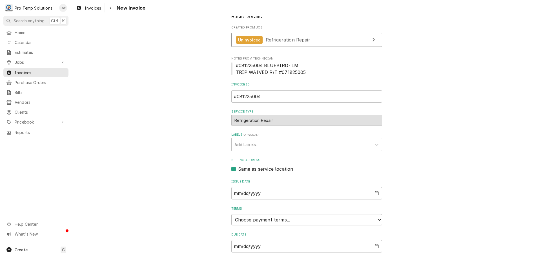
scroll to position [156, 0]
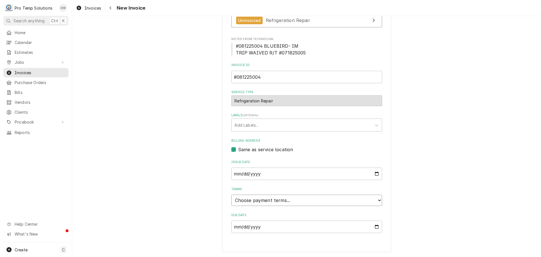
click at [255, 201] on select "Choose payment terms... Same Day Net 7 Net 14 Net 21 Net 30 Net 45 Net 60 Net 90" at bounding box center [307, 200] width 151 height 11
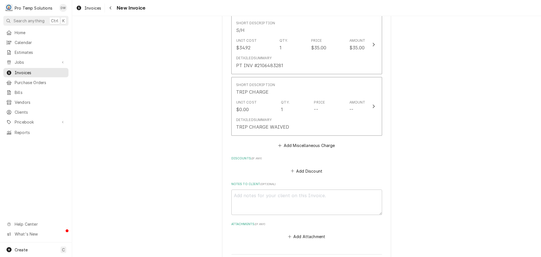
scroll to position [833, 0]
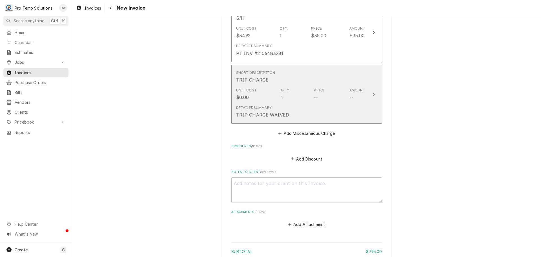
click at [373, 93] on icon "Update Line Item" at bounding box center [374, 94] width 3 height 5
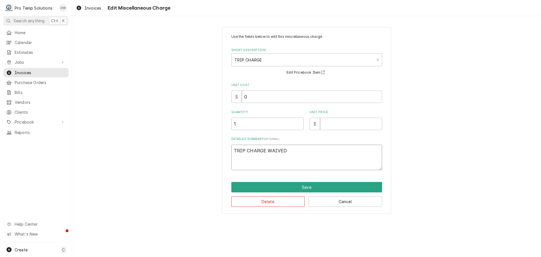
click at [298, 151] on textarea "TRIP CHARGE WAIVED" at bounding box center [307, 157] width 151 height 25
type textarea "x"
type textarea "TRIP CHARGE WAIVED"
type textarea "x"
type textarea "TRIP CHARGE WAIVED R"
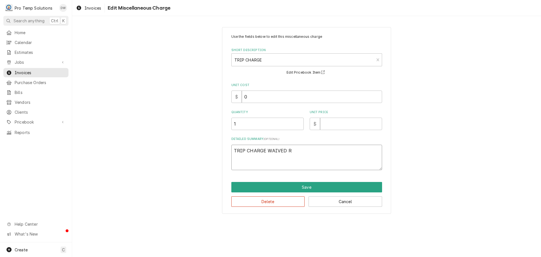
type textarea "x"
type textarea "TRIP CHARGE WAIVED R/"
type textarea "x"
type textarea "TRIP CHARGE WAIVED R/T"
type textarea "x"
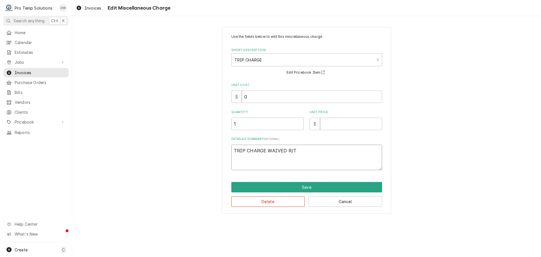
type textarea "TRIP CHARGE WAIVED R/T"
type textarea "x"
type textarea "TRIP CHARGE WAIVED R/T #"
type textarea "x"
type textarea "TRIP CHARGE WAIVED R/T #0"
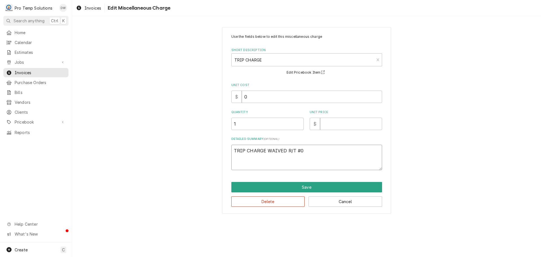
type textarea "x"
type textarea "TRIP CHARGE WAIVED R/T #07"
type textarea "x"
type textarea "TRIP CHARGE WAIVED R/T #071"
type textarea "x"
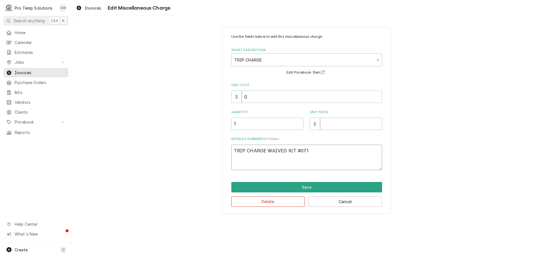
type textarea "TRIP CHARGE WAIVED R/T #0718"
type textarea "x"
type textarea "TRIP CHARGE WAIVED R/T #07182"
type textarea "x"
type textarea "TRIP CHARGE WAIVED R/T #071825"
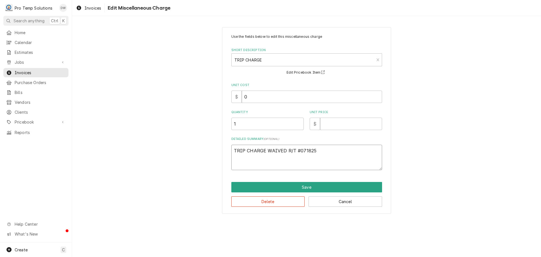
type textarea "x"
type textarea "TRIP CHARGE WAIVED R/T #0718250"
type textarea "x"
type textarea "TRIP CHARGE WAIVED R/T #07182500"
type textarea "x"
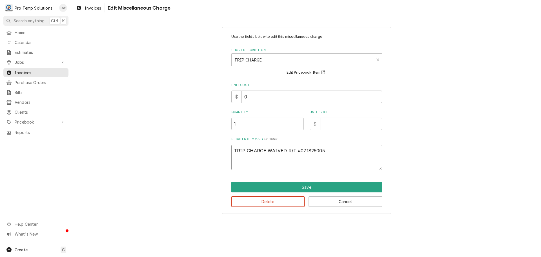
type textarea "TRIP CHARGE WAIVED R/T #071825005"
click at [366, 124] on input "Unit Price" at bounding box center [351, 124] width 62 height 12
type textarea "x"
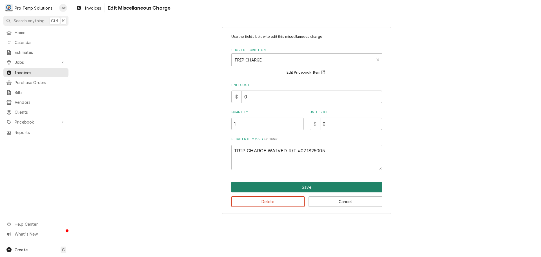
type input "0"
click at [301, 186] on button "Save" at bounding box center [307, 187] width 151 height 10
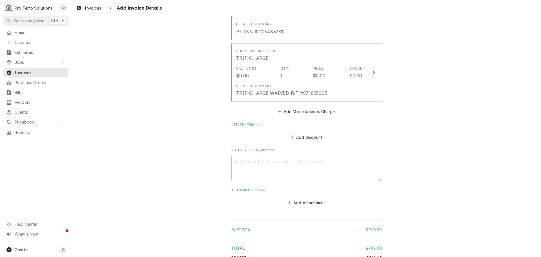
scroll to position [861, 0]
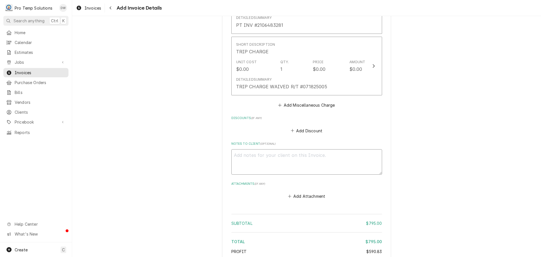
click at [239, 152] on textarea "Notes to Client ( optional )" at bounding box center [307, 161] width 151 height 25
type textarea "x"
type textarea "#"
type textarea "x"
type textarea "#0"
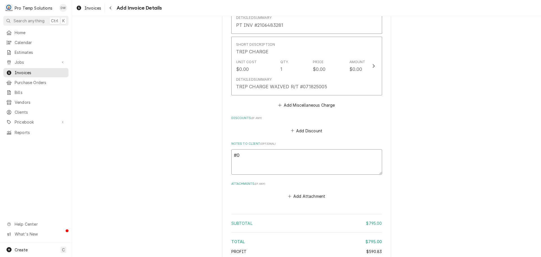
type textarea "x"
type textarea "#08"
type textarea "x"
type textarea "#081"
type textarea "x"
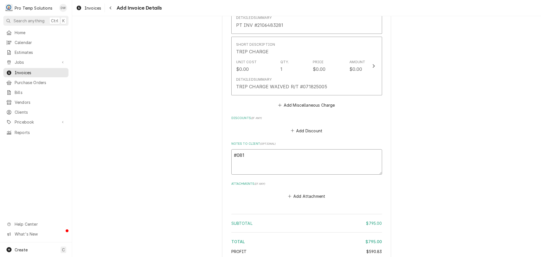
type textarea "#0812"
type textarea "x"
type textarea "#08122"
type textarea "x"
type textarea "#081225"
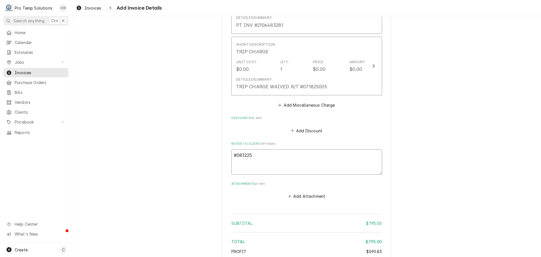
type textarea "x"
type textarea "#0812250"
type textarea "x"
type textarea "#08122500"
type textarea "x"
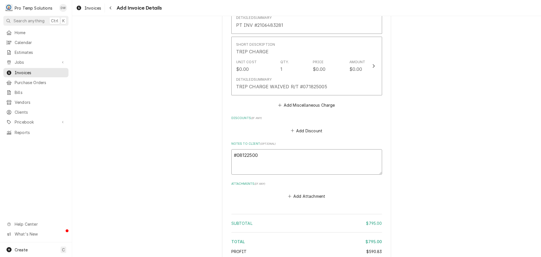
type textarea "#081225004"
type textarea "x"
type textarea "#081225004"
type textarea "x"
type textarea "#081225004 B"
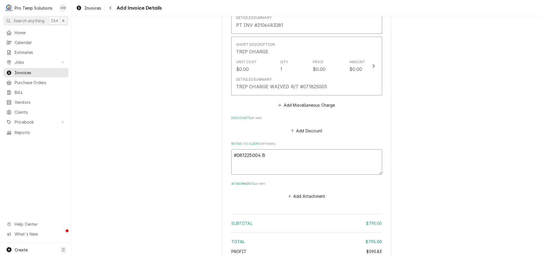
type textarea "x"
type textarea "#081225004 BL"
type textarea "x"
type textarea "#081225004 BLU"
type textarea "x"
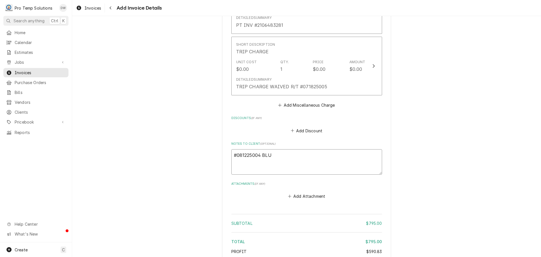
type textarea "#081225004 BLUE"
type textarea "x"
type textarea "#081225004 BLUEB"
type textarea "x"
type textarea "#081225004 BLUEBI"
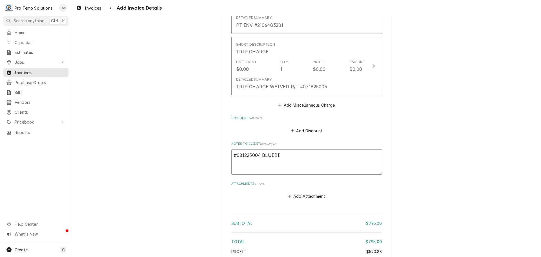
type textarea "x"
type textarea "#081225004 BLUEBIR"
type textarea "x"
type textarea "#081225004 BLUEBIRD"
type textarea "x"
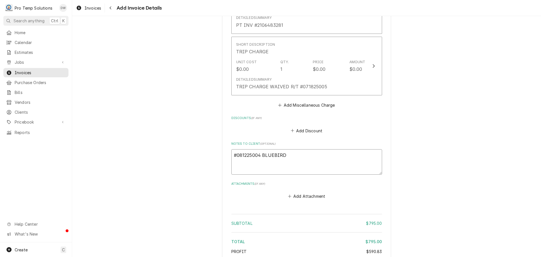
type textarea "#081225004 BLUEBIRD-"
type textarea "x"
type textarea "#081225004 BLUEBIRD-"
type textarea "x"
type textarea "#081225004 BLUEBIRD- C"
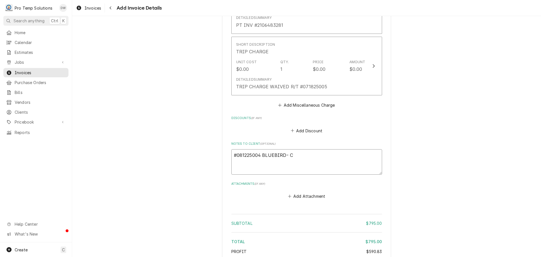
type textarea "x"
type textarea "#081225004 BLUEBIRD- CR"
type textarea "x"
type textarea "#081225004 BLUEBIRD- CRA"
type textarea "x"
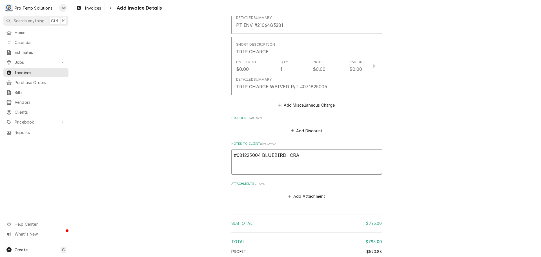
type textarea "#081225004 BLUEBIRD- CRAF"
type textarea "x"
type textarea "#081225004 BLUEBIRD- CRAFT"
type textarea "x"
type textarea "#081225004 BLUEBIRD- CRAFT"
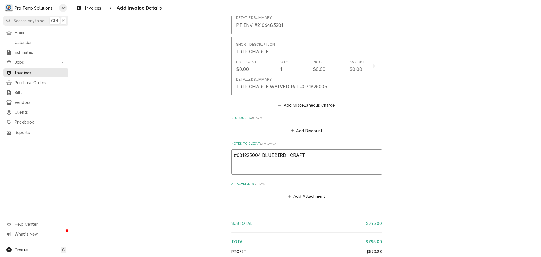
type textarea "x"
type textarea "#081225004 BLUEBIRD- CRAFT I"
type textarea "x"
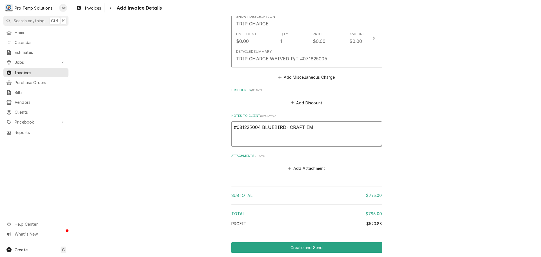
scroll to position [911, 0]
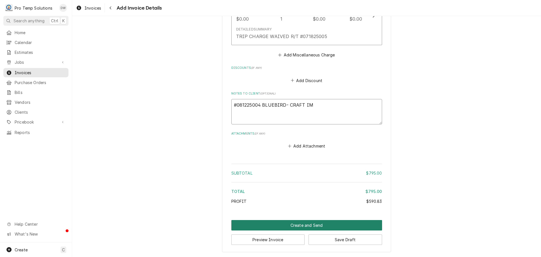
type textarea "#081225004 BLUEBIRD- CRAFT IM"
click at [305, 224] on button "Create and Send" at bounding box center [307, 225] width 151 height 10
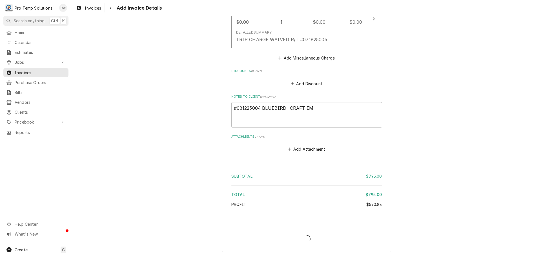
scroll to position [908, 0]
type textarea "x"
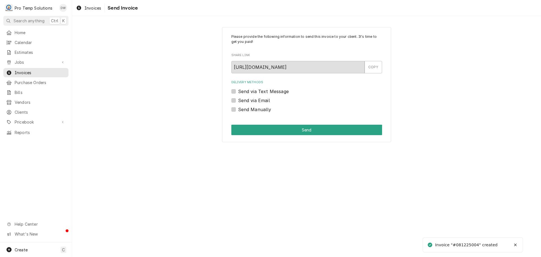
click at [238, 102] on label "Send via Email" at bounding box center [254, 100] width 32 height 7
click at [238, 102] on input "Send via Email" at bounding box center [313, 103] width 151 height 12
checkbox input "true"
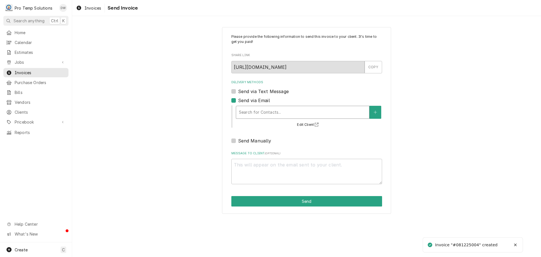
click at [264, 111] on div "Delivery Methods" at bounding box center [302, 112] width 127 height 10
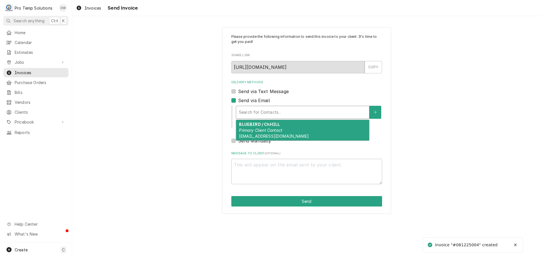
click at [268, 123] on strong "BLUEBIRD / ChHILL" at bounding box center [259, 124] width 41 height 5
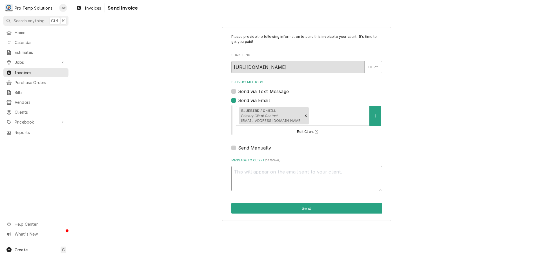
click at [257, 169] on textarea "Message to Client ( optional )" at bounding box center [307, 178] width 151 height 25
type textarea "x"
type textarea "#"
type textarea "x"
type textarea "#0"
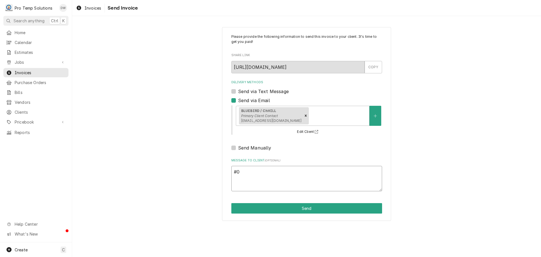
type textarea "x"
type textarea "#08"
type textarea "x"
type textarea "#081"
type textarea "x"
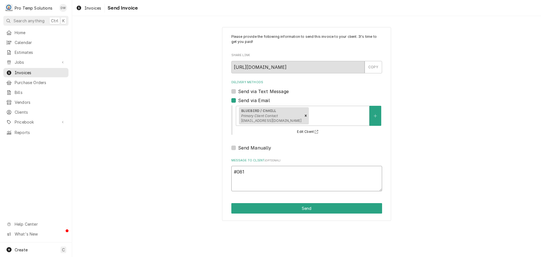
type textarea "#0812"
type textarea "x"
type textarea "#08122"
type textarea "x"
type textarea "#081225"
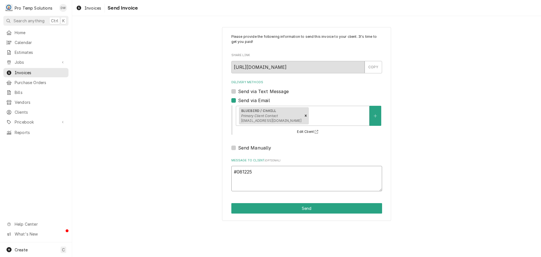
type textarea "x"
type textarea "#0812250"
type textarea "x"
type textarea "#08122500"
type textarea "x"
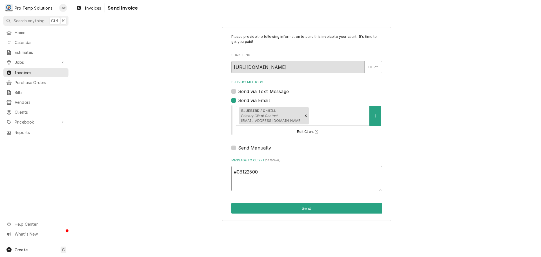
type textarea "#081225004"
type textarea "x"
type textarea "#081225004"
type textarea "x"
type textarea "#081225004 B"
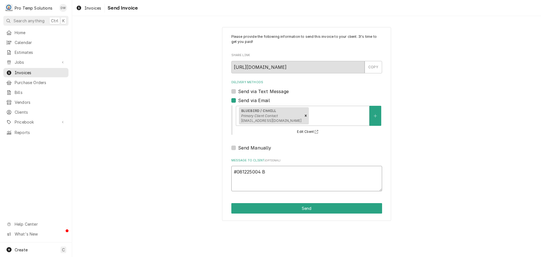
type textarea "x"
type textarea "#081225004 BL"
type textarea "x"
type textarea "#081225004 BLU"
type textarea "x"
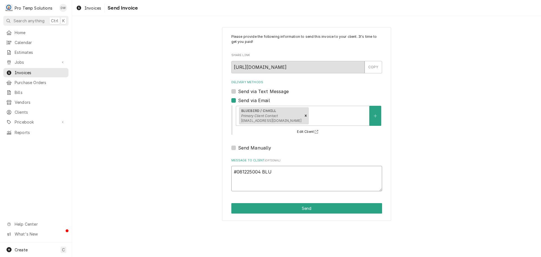
type textarea "#081225004 BLUE"
type textarea "x"
type textarea "#081225004 BLUEB"
type textarea "x"
type textarea "#081225004 BLUEBI"
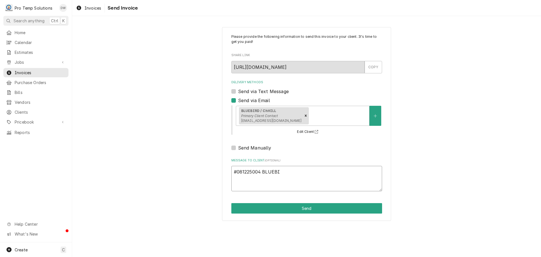
type textarea "x"
type textarea "#081225004 BLUEBIR"
type textarea "x"
type textarea "#081225004 BLUEBIRD"
type textarea "x"
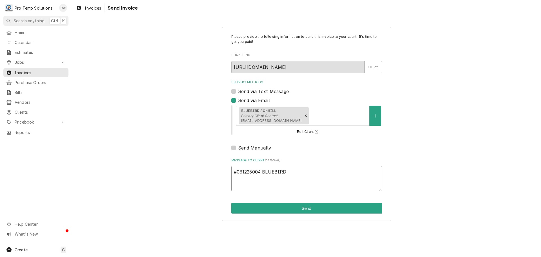
type textarea "#081225004 BLUEBIRD-"
type textarea "x"
type textarea "#081225004 BLUEBIRD-"
type textarea "x"
type textarea "#081225004 BLUEBIRD- C"
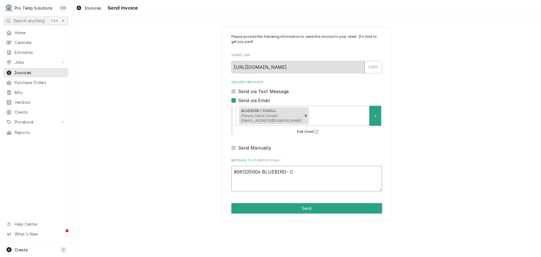
type textarea "x"
type textarea "#081225004 BLUEBIRD- CR"
type textarea "x"
type textarea "#081225004 BLUEBIRD- CRA"
type textarea "x"
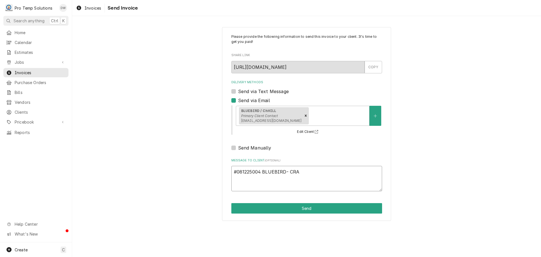
type textarea "#081225004 BLUEBIRD- CRAF"
type textarea "x"
type textarea "#081225004 BLUEBIRD- CRAFT"
type textarea "x"
type textarea "#081225004 BLUEBIRD- CRAFT"
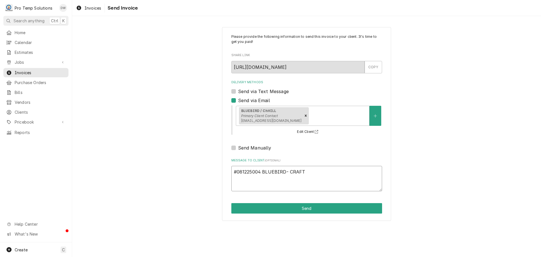
type textarea "x"
type textarea "#081225004 BLUEBIRD- CRAFT I"
type textarea "x"
type textarea "#081225004 BLUEBIRD- CRAFT IM"
click at [305, 206] on button "Send" at bounding box center [307, 208] width 151 height 10
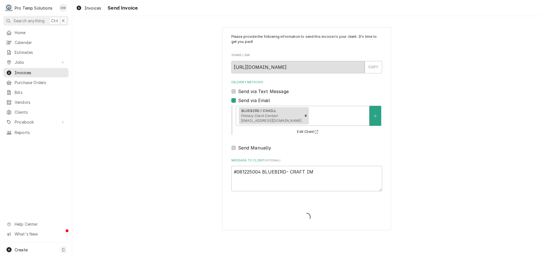
type textarea "x"
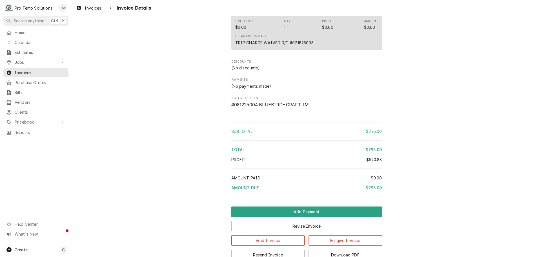
scroll to position [765, 0]
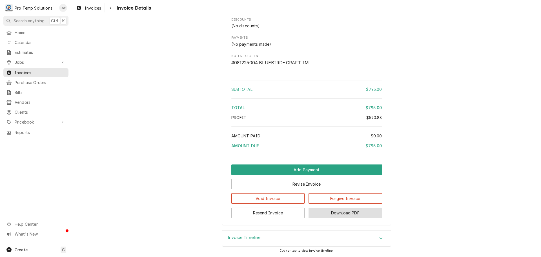
click at [331, 212] on button "Download PDF" at bounding box center [346, 213] width 74 height 10
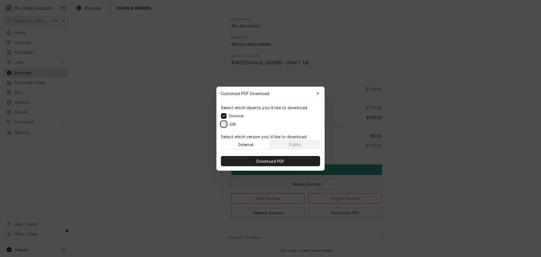
click at [223, 123] on button "Job" at bounding box center [224, 124] width 6 height 6
click at [267, 163] on span "Download PDF" at bounding box center [271, 161] width 31 height 6
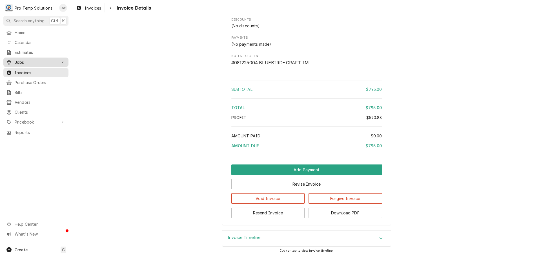
click at [26, 62] on span "Jobs" at bounding box center [36, 62] width 43 height 6
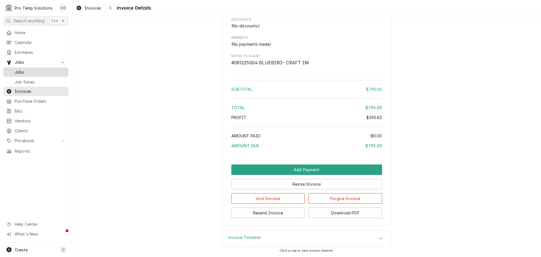
click at [17, 69] on span "Jobs" at bounding box center [40, 72] width 51 height 6
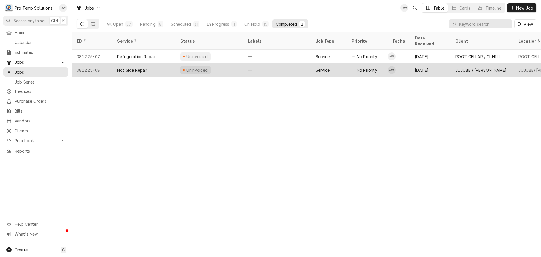
click at [294, 63] on div "—" at bounding box center [278, 70] width 68 height 14
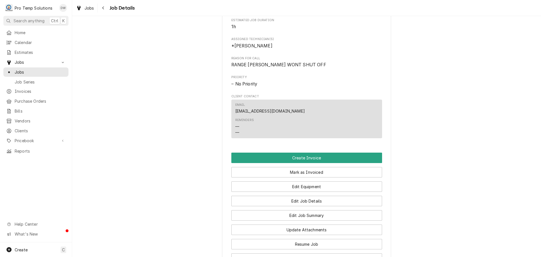
scroll to position [338, 0]
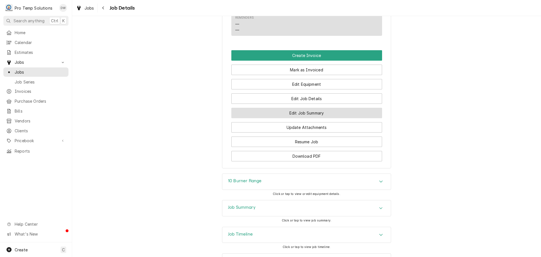
click at [303, 118] on button "Edit Job Summary" at bounding box center [307, 113] width 151 height 10
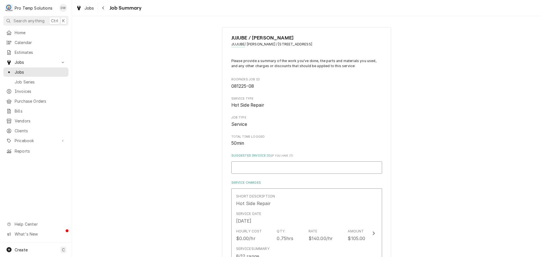
click at [288, 168] on input "Suggested Invoice ID ( if you have it )" at bounding box center [307, 167] width 151 height 12
type textarea "x"
type input "#"
type textarea "x"
type input "#0"
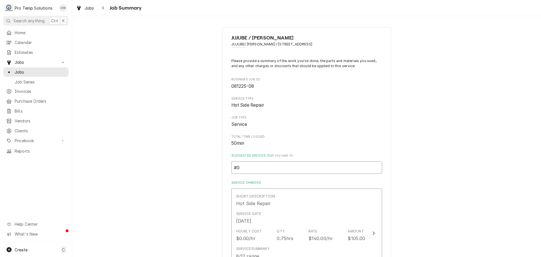
type textarea "x"
type input "#08"
type textarea "x"
type input "#081"
type textarea "x"
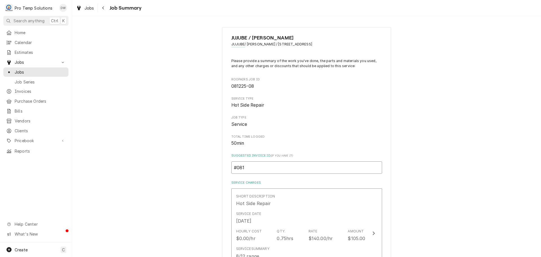
type input "#0812"
type textarea "x"
type input "#08122"
type textarea "x"
type input "#081225"
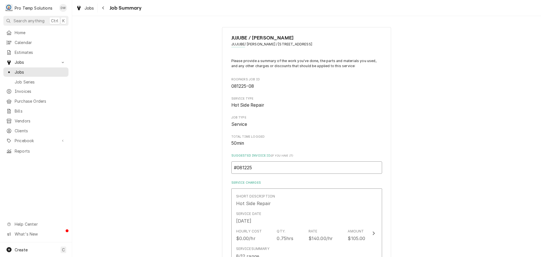
type textarea "x"
type input "#0812250"
type textarea "x"
type input "#08122500"
type textarea "x"
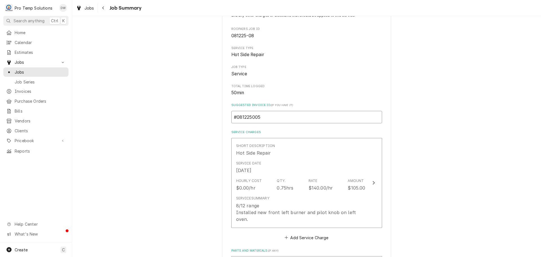
scroll to position [169, 0]
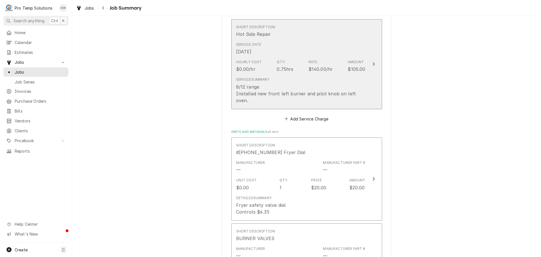
type input "#081225005"
click at [373, 61] on div "Update Line Item" at bounding box center [373, 64] width 7 height 7
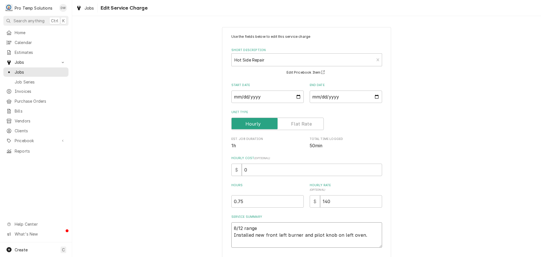
click at [266, 226] on textarea "8/12 range Installed new front left burner and pilot knob on left oven." at bounding box center [307, 234] width 151 height 25
type textarea "x"
type textarea "8/12 rang Installed new front left burner and pilot knob on left oven."
type textarea "x"
type textarea "8/12 ran Installed new front left burner and pilot knob on left oven."
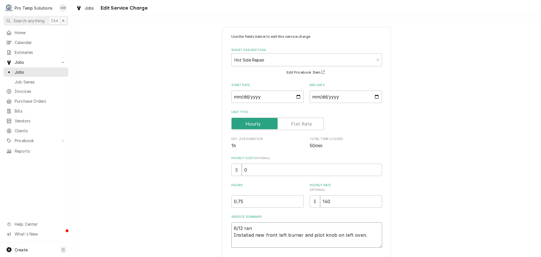
type textarea "x"
type textarea "8/12 ra Installed new front left burner and pilot knob on left oven."
type textarea "x"
type textarea "8/12 r Installed new front left burner and pilot knob on left oven."
type textarea "x"
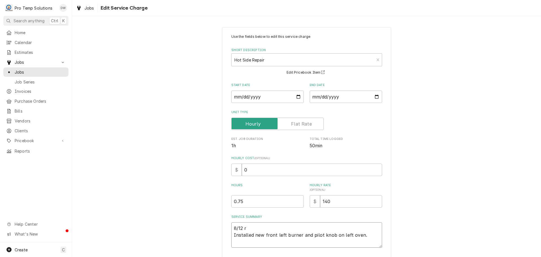
type textarea "8/12 Installed new front left burner and pilot knob on left oven."
type textarea "x"
type textarea "8/12 1 Installed new front left burner and pilot knob on left oven."
type textarea "x"
type textarea "8/12 10 Installed new front left burner and pilot knob on left oven."
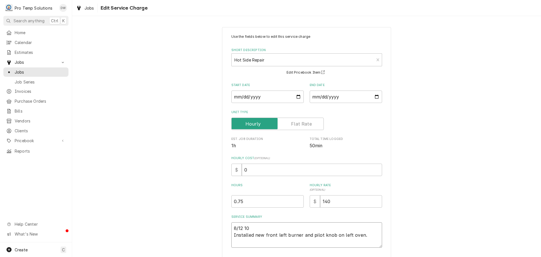
type textarea "x"
type textarea "8/12 10B Installed new front left burner and pilot knob on left oven."
type textarea "x"
type textarea "8/12 10B Installed new front left burner and pilot knob on left oven."
type textarea "x"
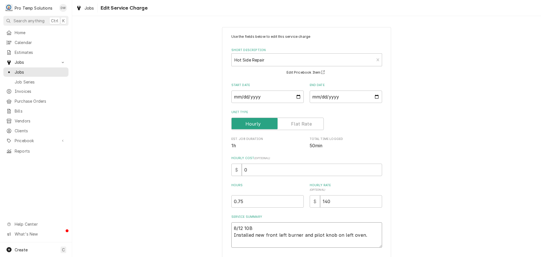
type textarea "8/12 10B R Installed new front left burner and pilot knob on left oven."
type textarea "x"
type textarea "8/12 10B RN Installed new front left burner and pilot knob on left oven."
type textarea "x"
type textarea "8/12 10B RNG Installed new front left burner and pilot knob on left oven."
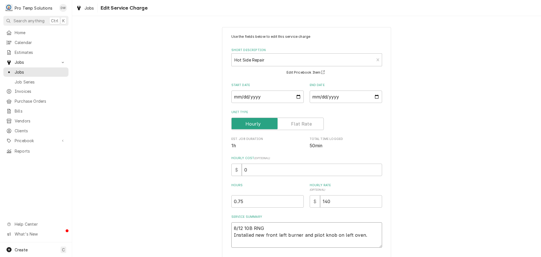
type textarea "x"
type textarea "8/12 10B RN Installed new front left burner and pilot knob on left oven."
type textarea "x"
type textarea "8/12 10B R Installed new front left burner and pilot knob on left oven."
type textarea "x"
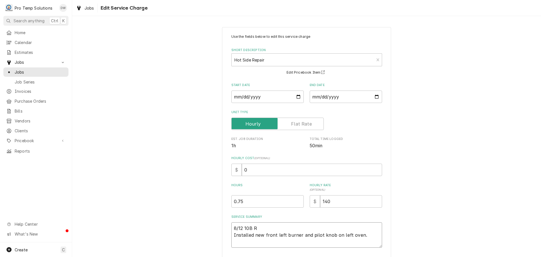
type textarea "8/12 10B RA Installed new front left burner and pilot knob on left oven."
type textarea "x"
type textarea "8/12 10B RAN Installed new front left burner and pilot knob on left oven."
type textarea "x"
type textarea "8/12 10B RANG Installed new front left burner and pilot knob on left oven."
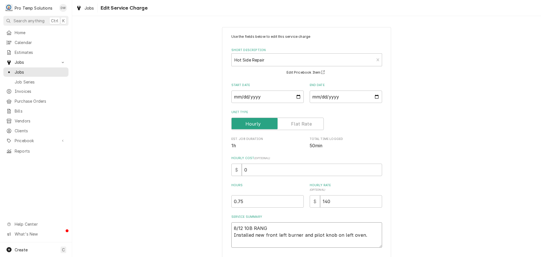
type textarea "x"
type textarea "8/12 10B RANGE Installed new front left burner and pilot knob on left oven."
type textarea "x"
type textarea "8/12 10B RANGE Installed new front left burner and pilot knob on left oven."
type textarea "x"
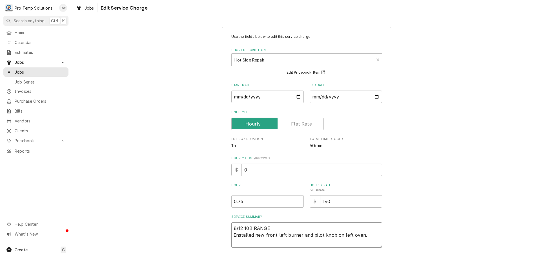
type textarea "8/12 10B RANGE 1 Installed new front left burner and pilot knob on left oven."
type textarea "x"
type textarea "8/12 10B RANGE 13 Installed new front left burner and pilot knob on left oven."
type textarea "x"
type textarea "8/12 10B RANGE 130 Installed new front left burner and pilot knob on left oven."
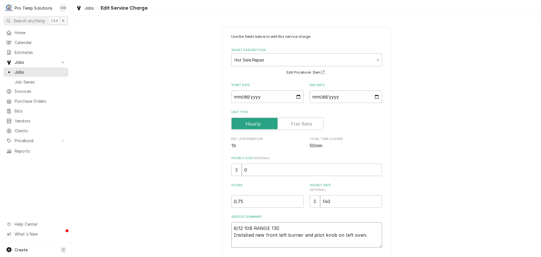
type textarea "x"
type textarea "8/12 10B RANGE 130- Installed new front left burner and pilot knob on left oven."
type textarea "x"
type textarea "8/12 10B RANGE 130-2 Installed new front left burner and pilot knob on left ove…"
type textarea "x"
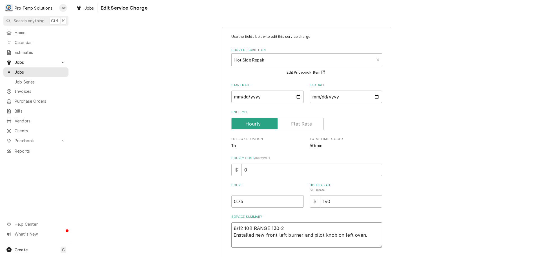
type textarea "8/12 10B RANGE 130-23 Installed new front left burner and pilot knob on left ov…"
type textarea "x"
type textarea "8/12 10B RANGE 130-230 Installed new front left burner and pilot knob on left o…"
type textarea "x"
type textarea "8/12 10B RANGE 130-230 Installed new front left burner and pilot knob on left o…"
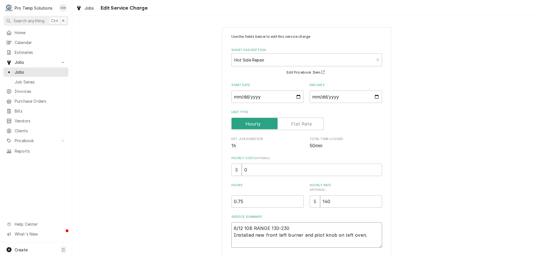
type textarea "x"
type textarea "8/12 10B RANGE 130-230 K Installed new front left burner and pilot knob on left…"
type textarea "x"
type textarea "8/12 10B RANGE 130-230 KE Installed new front left burner and pilot knob on lef…"
type textarea "x"
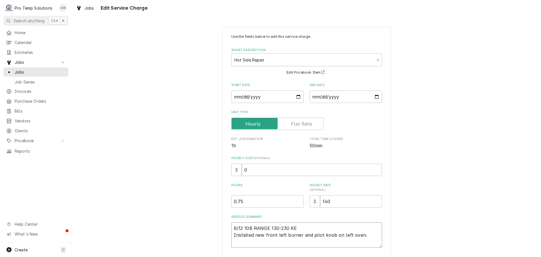
type textarea "8/12 10B RANGE 130-230 KEV Installed new front left burner and pilot knob on le…"
type textarea "x"
type textarea "8/12 10B RANGE 130-230 KEVI Installed new front left burner and pilot knob on l…"
type textarea "x"
type textarea "8/12 10B RANGE 130-230 KEVIN Installed new front left burner and pilot knob on …"
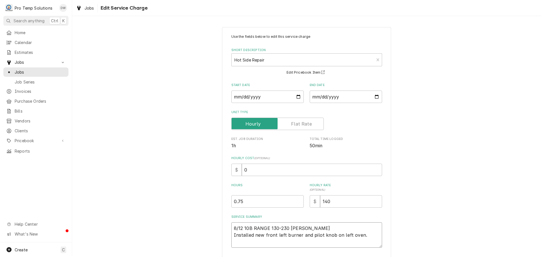
type textarea "x"
type textarea "8/12 10B RANGE 130-230 KEVIN Installed new front left burner and pilot knob on …"
type textarea "x"
type input "1"
click at [297, 199] on input "1" at bounding box center [268, 201] width 72 height 12
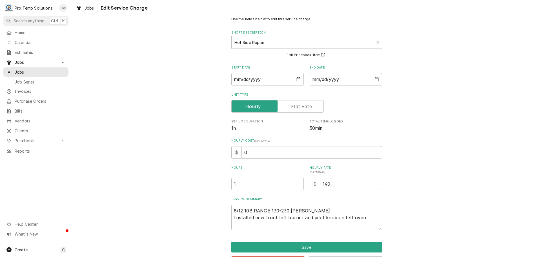
scroll to position [39, 0]
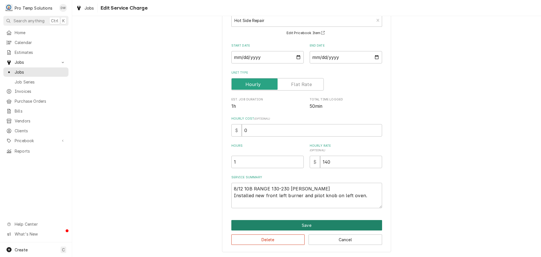
click at [301, 224] on button "Save" at bounding box center [307, 225] width 151 height 10
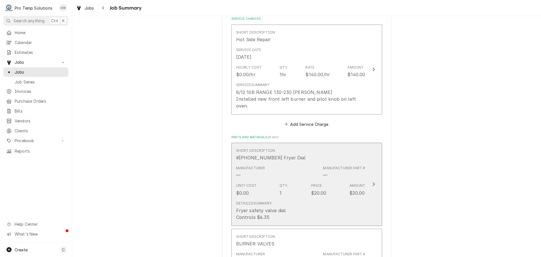
scroll to position [141, 0]
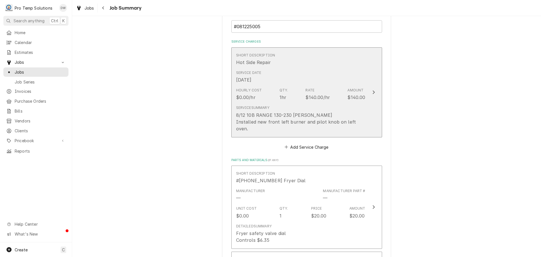
click at [373, 90] on icon "Update Line Item" at bounding box center [374, 92] width 3 height 5
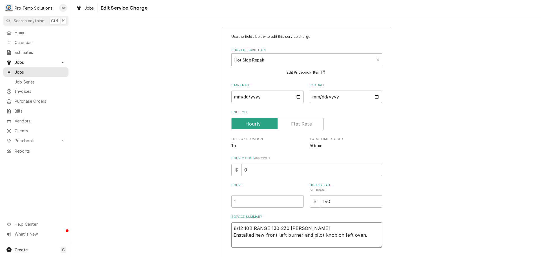
click at [366, 235] on textarea "8/12 10B RANGE 130-230 KEVIN Installed new front left burner and pilot knob on …" at bounding box center [307, 234] width 151 height 25
type textarea "x"
type textarea "8/12 10B RANGE 130-230 KEVIN Installed new front left burner and pilot knob on …"
type textarea "x"
type textarea "8/12 10B RANGE 130-230 KEVIN Installed new front left burner and pilot knob on …"
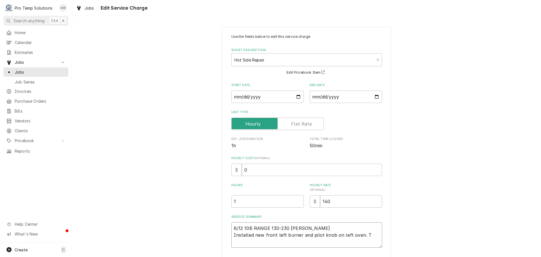
type textarea "x"
type textarea "8/12 10B RANGE 130-230 KEVIN Installed new front left burner and pilot knob on …"
type textarea "x"
type textarea "8/12 10B RANGE 130-230 KEVIN Installed new front left burner and pilot knob on …"
type textarea "x"
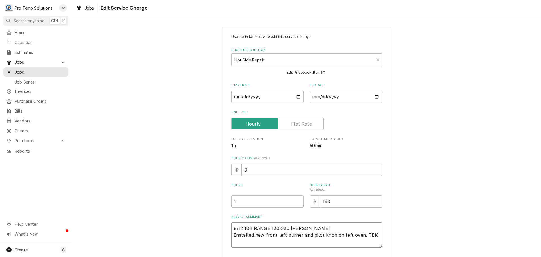
type textarea "8/12 10B RANGE 130-230 KEVIN Installed new front left burner and pilot knob on …"
type textarea "x"
type textarea "8/12 10B RANGE 130-230 KEVIN Installed new front left burner and pilot knob on …"
type textarea "x"
type textarea "8/12 10B RANGE 130-230 KEVIN Installed new front left burner and pilot knob on …"
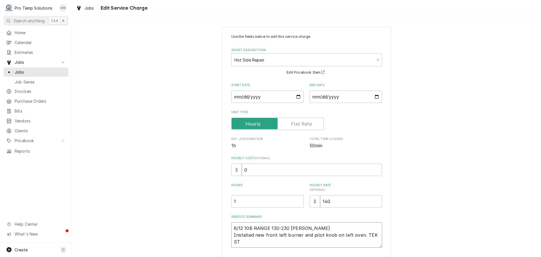
type textarea "x"
type textarea "8/12 10B RANGE 130-230 KEVIN Installed new front left burner and pilot knob on …"
click at [360, 235] on textarea "8/12 10B RANGE 130-230 KEVIN Installed new front left burner and pilot knob on …" at bounding box center [307, 234] width 151 height 25
type textarea "x"
type textarea "8/12 10B RANGE 130-230 KEVIN Installed new front left burner and pilot knob on …"
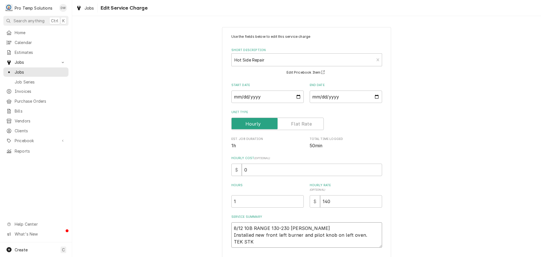
click at [238, 242] on textarea "8/12 10B RANGE 130-230 KEVIN Installed new front left burner and pilot knob on …" at bounding box center [307, 234] width 151 height 25
type textarea "x"
type textarea "8/12 10B RANGE 130-230 KEVIN Installed new front left burner and pilot knob on …"
type textarea "x"
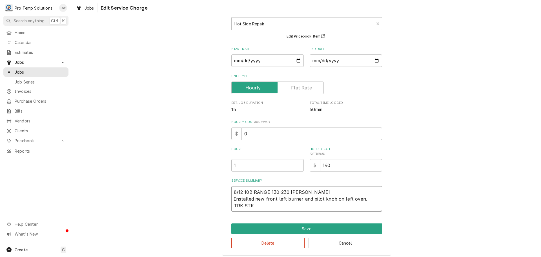
scroll to position [39, 0]
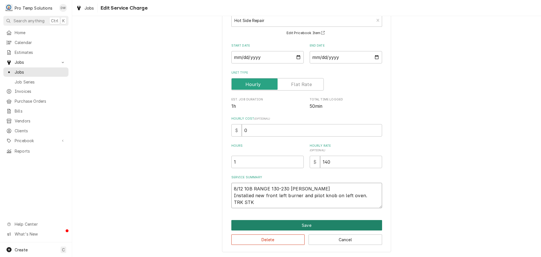
type textarea "8/12 10B RANGE 130-230 KEVIN Installed new front left burner and pilot knob on …"
click at [299, 225] on button "Save" at bounding box center [307, 225] width 151 height 10
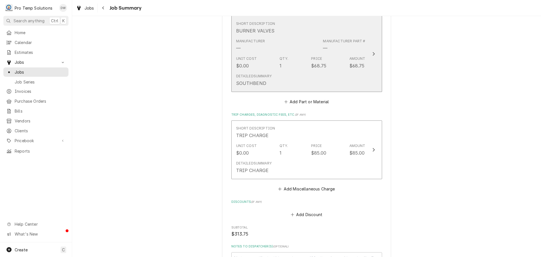
scroll to position [479, 0]
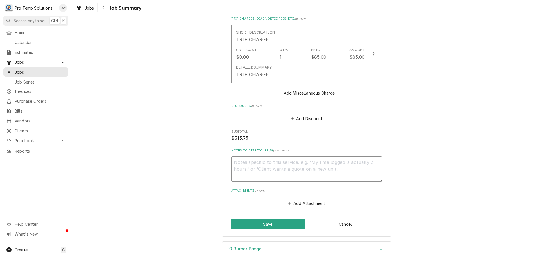
click at [260, 157] on textarea "Notes to Dispatcher(s) ( optional )" at bounding box center [307, 168] width 151 height 25
type textarea "x"
type textarea "#"
type textarea "x"
type textarea "#0"
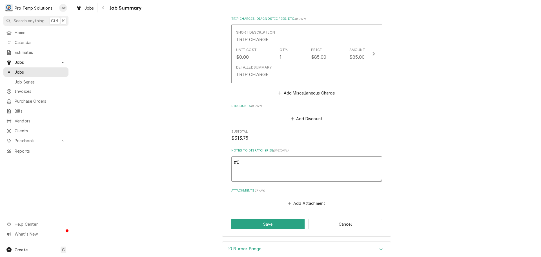
type textarea "x"
type textarea "#08"
type textarea "x"
type textarea "#081"
type textarea "x"
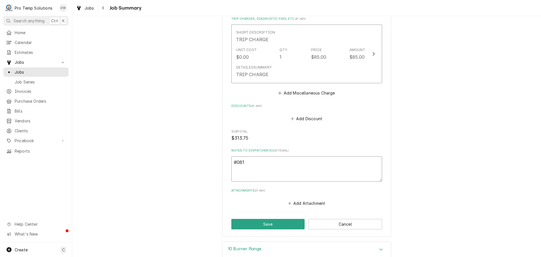
type textarea "#0812"
type textarea "x"
type textarea "#08122"
type textarea "x"
type textarea "#081225"
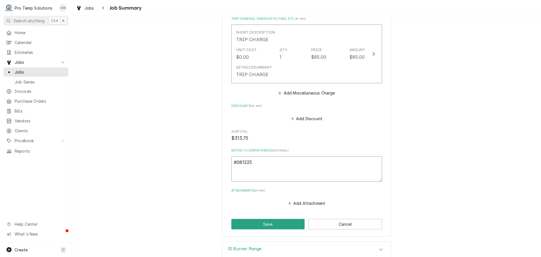
type textarea "x"
type textarea "#0812250"
type textarea "x"
type textarea "#08122500"
type textarea "x"
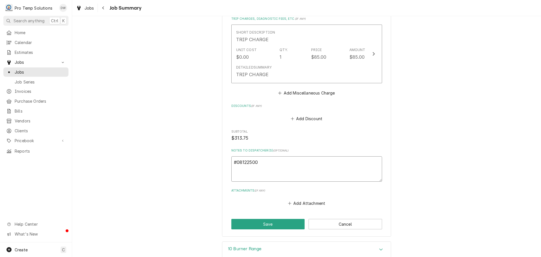
type textarea "#081225005"
type textarea "x"
type textarea "#081225005"
type textarea "x"
type textarea "#081225005 J"
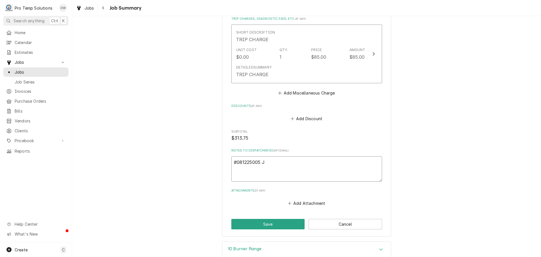
type textarea "x"
type textarea "#081225005 JU"
type textarea "x"
type textarea "#081225005 JUJ"
type textarea "x"
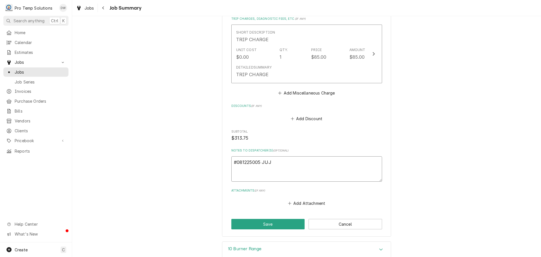
type textarea "#081225005 JUJU"
type textarea "x"
type textarea "#081225005 JUJUB"
type textarea "x"
type textarea "#081225005 JUJUBE"
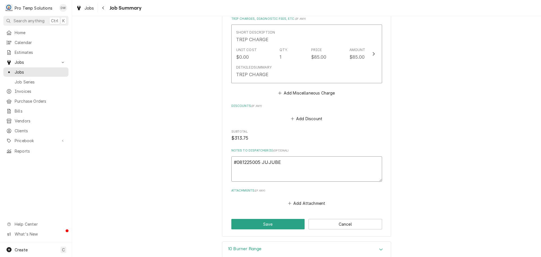
type textarea "x"
type textarea "#081225005 JUJUBEE"
type textarea "x"
type textarea "#081225005 JUJUBEE-"
type textarea "x"
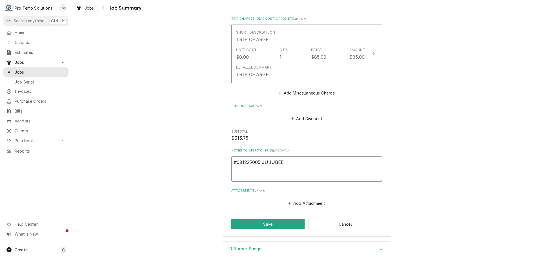
type textarea "#081225005 JUJUBEE-"
type textarea "x"
type textarea "#081225005 JUJUBEE- 1"
type textarea "x"
type textarea "#081225005 JUJUBEE- 10"
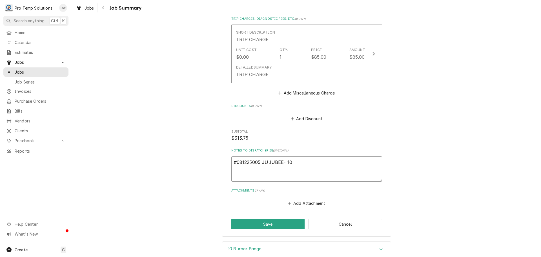
type textarea "x"
type textarea "#081225005 JUJUBEE- 10B"
type textarea "x"
type textarea "#081225005 JUJUBEE- 10B"
type textarea "x"
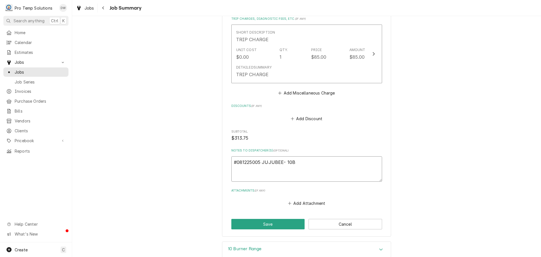
type textarea "#081225005 JUJUBEE- 10B R"
type textarea "x"
type textarea "#081225005 JUJUBEE- 10B RA"
type textarea "x"
type textarea "#081225005 JUJUBEE- 10B RAN"
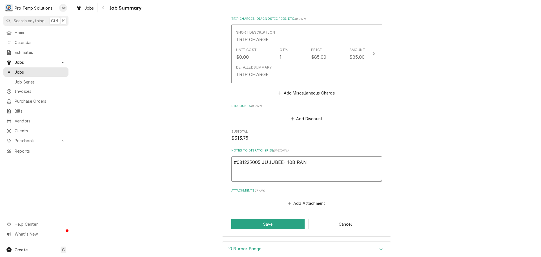
type textarea "x"
type textarea "#081225005 JUJUBEE- 10B RANG"
type textarea "x"
type textarea "#081225005 JUJUBEE- 10B RANGE"
click at [271, 219] on button "Save" at bounding box center [269, 224] width 74 height 10
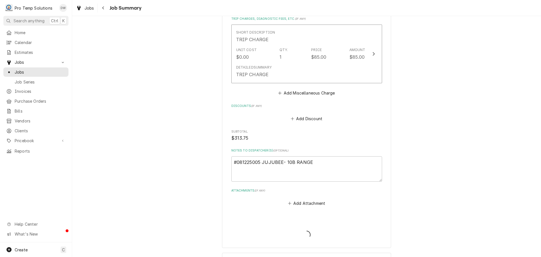
type textarea "x"
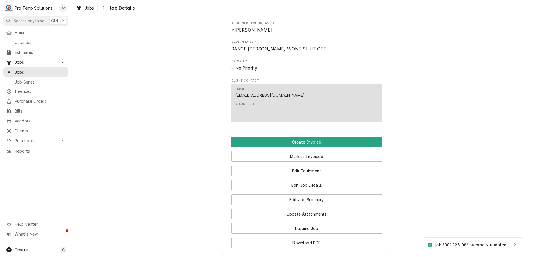
scroll to position [367, 0]
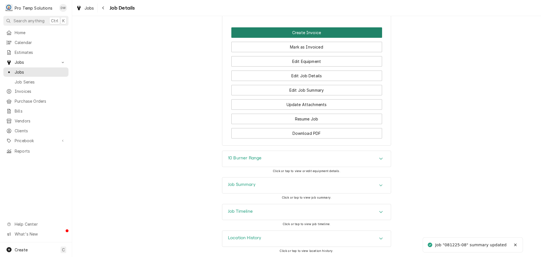
click at [297, 34] on button "Create Invoice" at bounding box center [307, 32] width 151 height 10
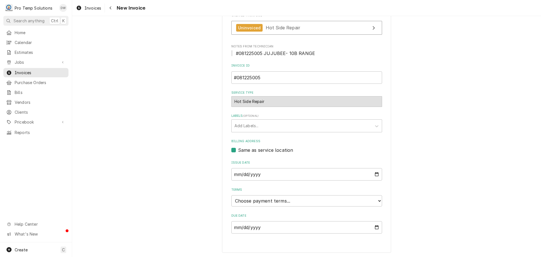
scroll to position [111, 0]
click at [254, 200] on select "Choose payment terms... Same Day Net 7 Net 14 Net 21 Net 30 Net 45 Net 60 Net 90" at bounding box center [307, 200] width 151 height 11
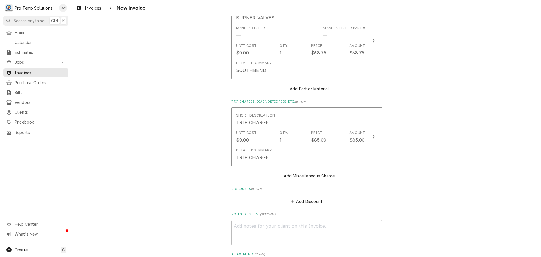
scroll to position [699, 0]
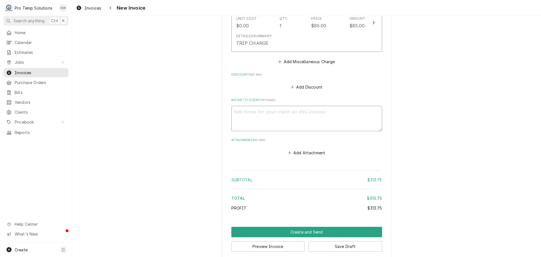
click at [237, 106] on textarea "Notes to Client ( optional )" at bounding box center [307, 118] width 151 height 25
type textarea "x"
type textarea "#"
type textarea "x"
type textarea "#0"
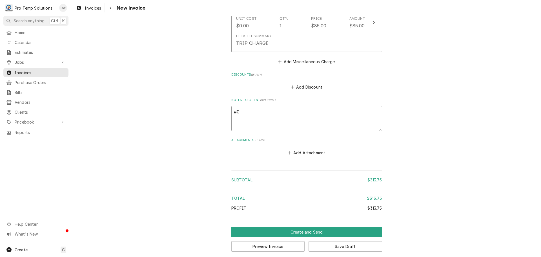
type textarea "x"
type textarea "#08"
type textarea "x"
type textarea "#081"
type textarea "x"
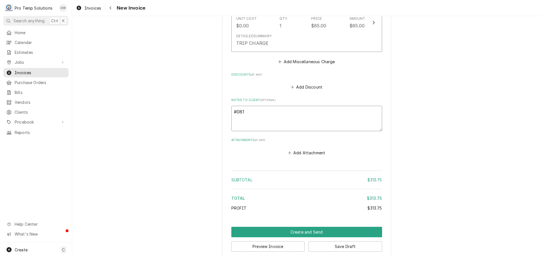
type textarea "#0812"
type textarea "x"
type textarea "#08122"
type textarea "x"
type textarea "#081225"
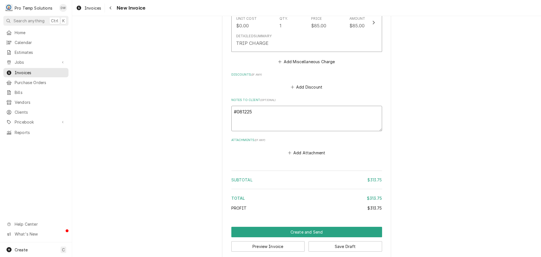
type textarea "x"
type textarea "#0812250"
type textarea "x"
type textarea "#08122500"
type textarea "x"
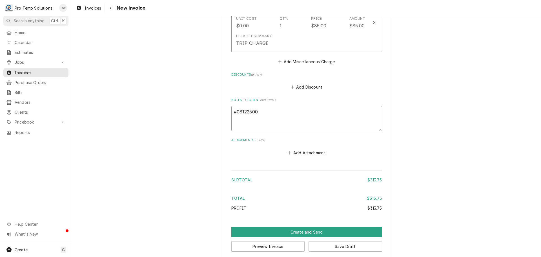
type textarea "#081225005"
type textarea "x"
type textarea "#081225005"
type textarea "x"
type textarea "#081225005 J"
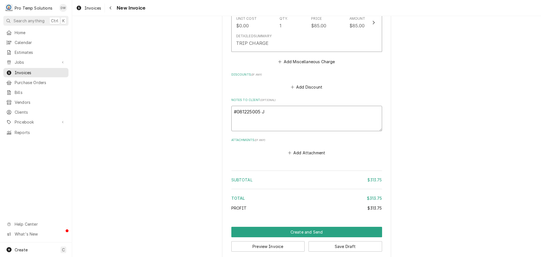
type textarea "x"
type textarea "#081225005 JU"
type textarea "x"
type textarea "#081225005 JUJ"
type textarea "x"
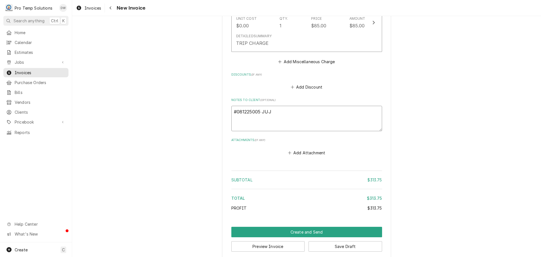
type textarea "#081225005 JUJU"
type textarea "x"
type textarea "#081225005 JUJUB"
type textarea "x"
type textarea "#081225005 JUJUBE"
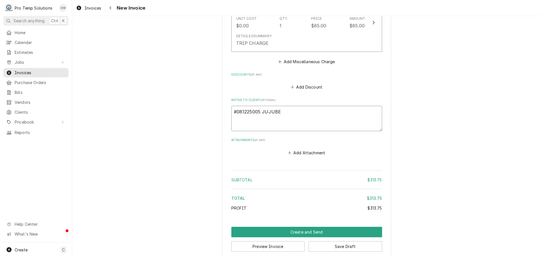
type textarea "x"
type textarea "#081225005 JUJUBEE"
type textarea "x"
type textarea "#081225005 JUJUBEE-"
type textarea "x"
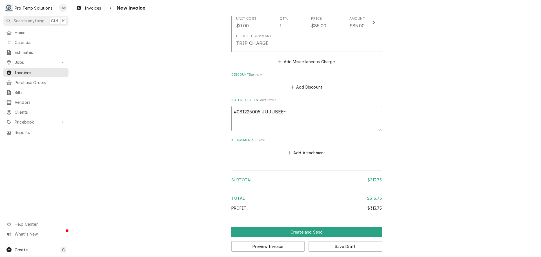
type textarea "#081225005 JUJUBEE-"
type textarea "x"
type textarea "#081225005 JUJUBEE- 1"
type textarea "x"
type textarea "#081225005 JUJUBEE- 10"
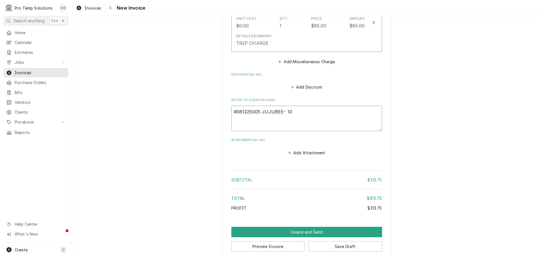
type textarea "x"
type textarea "#081225005 JUJUBEE- 10B"
type textarea "x"
type textarea "#081225005 JUJUBEE- 10B"
type textarea "x"
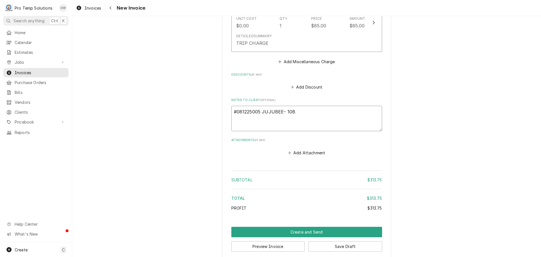
type textarea "#081225005 JUJUBEE- 10B R"
type textarea "x"
type textarea "#081225005 JUJUBEE- 10B RA"
type textarea "x"
type textarea "#081225005 JUJUBEE- 10B RAN"
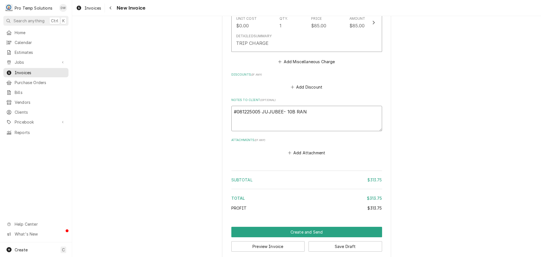
type textarea "x"
type textarea "#081225005 JUJUBEE- 10B RANG"
type textarea "x"
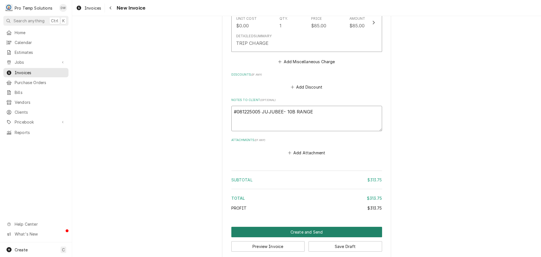
type textarea "#081225005 JUJUBEE- 10B RANGE"
click at [304, 227] on button "Create and Send" at bounding box center [307, 232] width 151 height 10
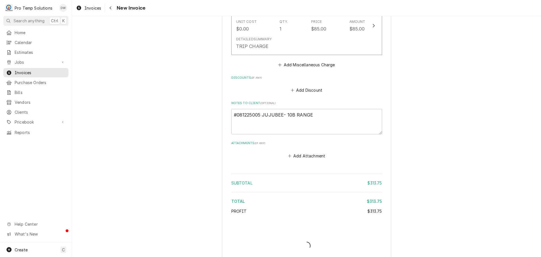
type textarea "x"
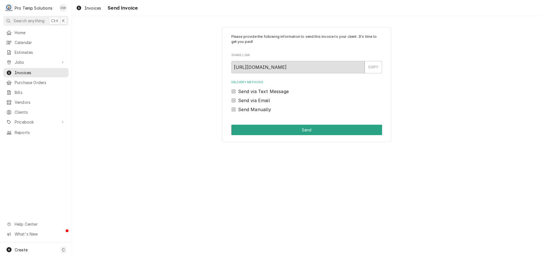
click at [238, 100] on label "Send via Email" at bounding box center [254, 100] width 32 height 7
click at [238, 100] on input "Send via Email" at bounding box center [313, 103] width 151 height 12
checkbox input "true"
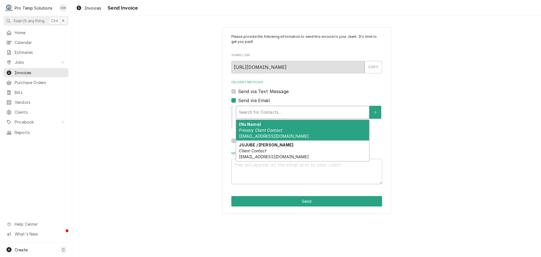
click at [291, 113] on div "Delivery Methods" at bounding box center [302, 112] width 127 height 10
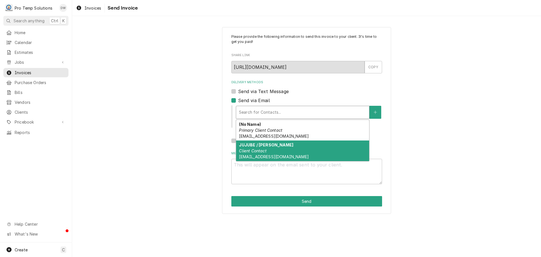
click at [276, 151] on div "JUJUBE / [PERSON_NAME] Client Contact [EMAIL_ADDRESS][DOMAIN_NAME]" at bounding box center [302, 150] width 133 height 21
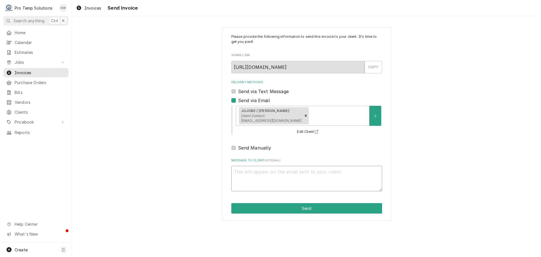
click at [265, 168] on textarea "Message to Client ( optional )" at bounding box center [307, 178] width 151 height 25
type textarea "x"
type textarea "#"
type textarea "x"
type textarea "#0"
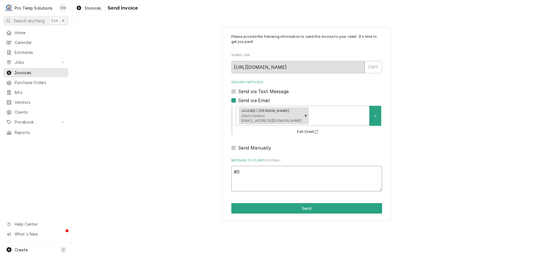
type textarea "x"
type textarea "#08"
type textarea "x"
type textarea "#081"
type textarea "x"
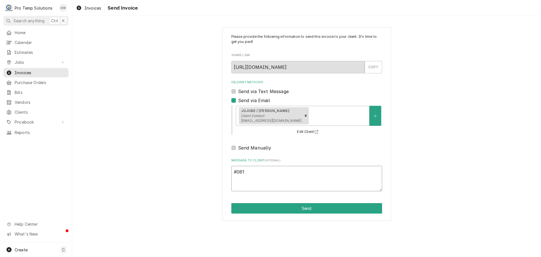
type textarea "#0812"
type textarea "x"
type textarea "#08122"
type textarea "x"
type textarea "#081225"
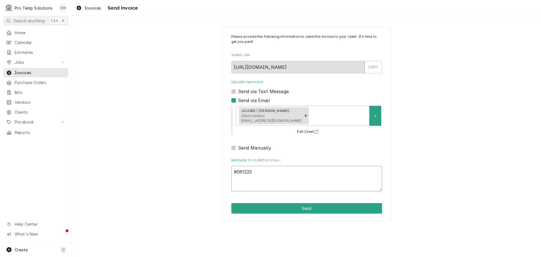
type textarea "x"
type textarea "#0812250"
type textarea "x"
type textarea "#08122500"
type textarea "x"
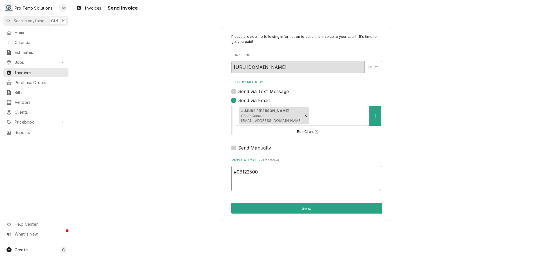
type textarea "#081225005"
type textarea "x"
type textarea "#081225005"
type textarea "x"
type textarea "#081225005 J"
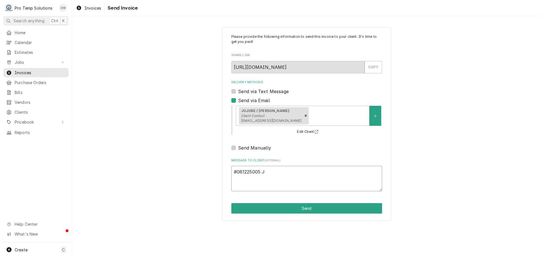
type textarea "x"
type textarea "#081225005 JU"
type textarea "x"
type textarea "#081225005 JUJ"
type textarea "x"
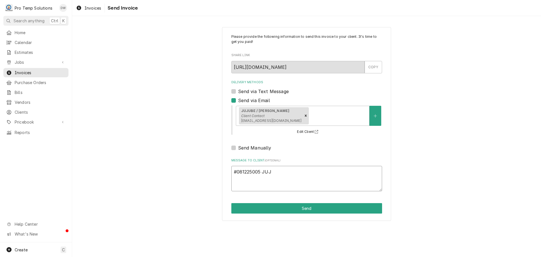
type textarea "#081225005 JUJU"
type textarea "x"
type textarea "#081225005 JUJUB"
type textarea "x"
type textarea "#081225005 JUJUBE"
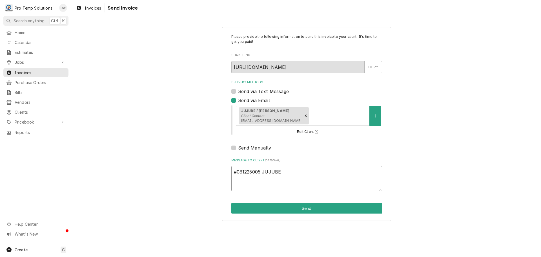
type textarea "x"
type textarea "#081225005 JUJUBEE"
type textarea "x"
type textarea "#081225005 JUJUBEE-"
type textarea "x"
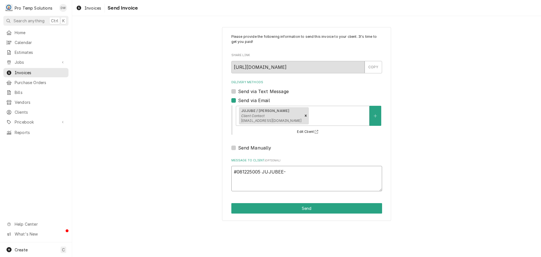
type textarea "#081225005 JUJUBEE-"
type textarea "x"
type textarea "#081225005 JUJUBEE- 1"
type textarea "x"
type textarea "#081225005 JUJUBEE- 10"
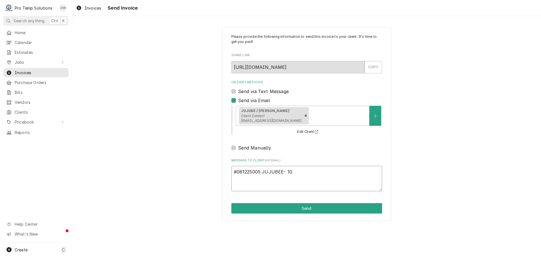
type textarea "x"
type textarea "#081225005 JUJUBEE- 10B"
type textarea "x"
type textarea "#081225005 JUJUBEE- 10B"
type textarea "x"
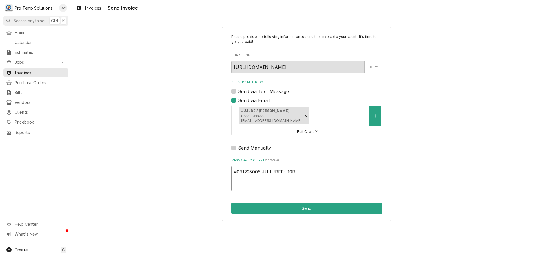
type textarea "#081225005 JUJUBEE- 10B R"
type textarea "x"
type textarea "#081225005 JUJUBEE- 10B RA"
type textarea "x"
type textarea "#081225005 JUJUBEE- 10B RAN"
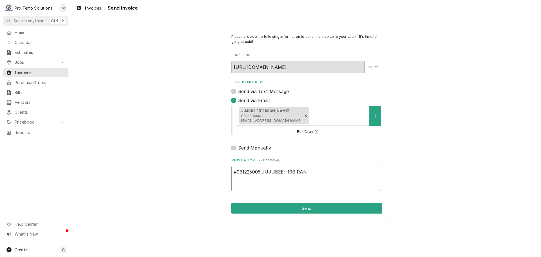
type textarea "x"
type textarea "#081225005 JUJUBEE- 10B RANG"
type textarea "x"
type textarea "#081225005 JUJUBEE- 10B RANGE"
click at [307, 208] on button "Send" at bounding box center [307, 208] width 151 height 10
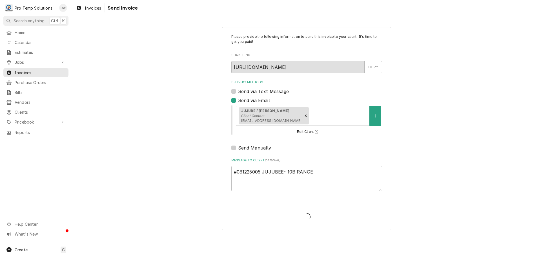
type textarea "x"
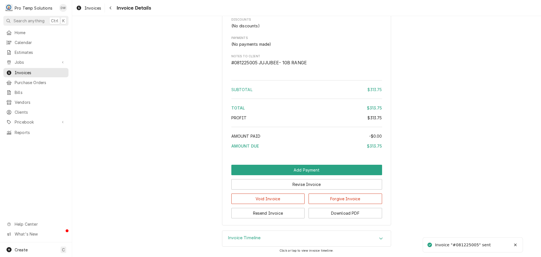
scroll to position [625, 0]
click at [345, 211] on button "Download PDF" at bounding box center [346, 213] width 74 height 10
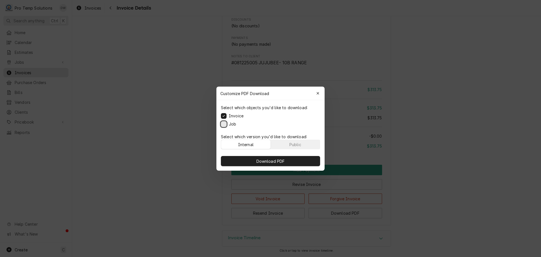
click at [224, 124] on button "Job" at bounding box center [224, 124] width 6 height 6
click at [266, 160] on span "Download PDF" at bounding box center [271, 161] width 31 height 6
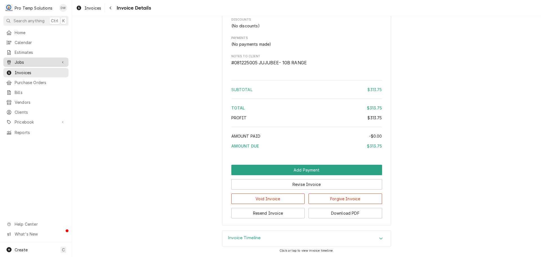
click at [25, 60] on span "Jobs" at bounding box center [36, 62] width 43 height 6
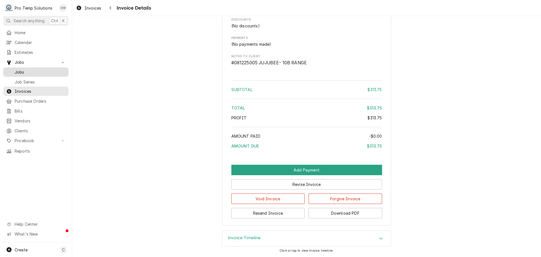
click at [19, 69] on span "Jobs" at bounding box center [40, 72] width 51 height 6
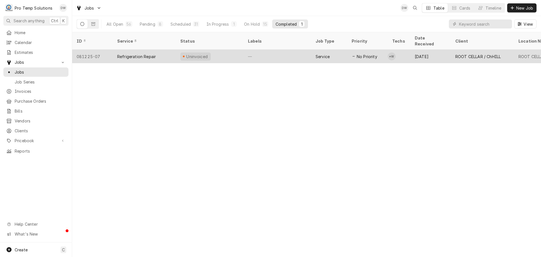
click at [301, 50] on div "—" at bounding box center [278, 57] width 68 height 14
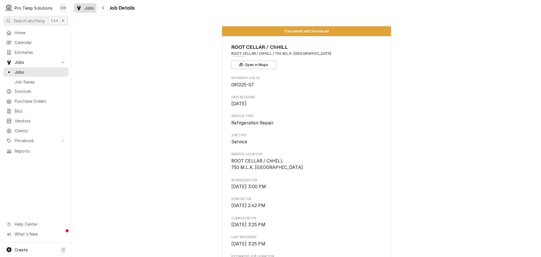
click at [82, 5] on div "Jobs" at bounding box center [85, 8] width 20 height 7
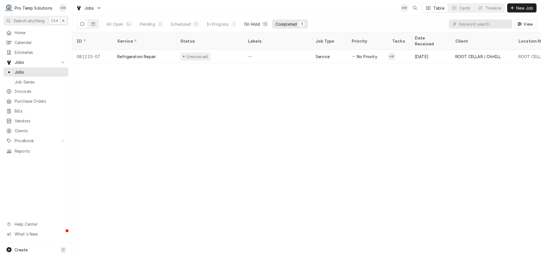
click at [257, 23] on div "On Hold" at bounding box center [252, 24] width 16 height 6
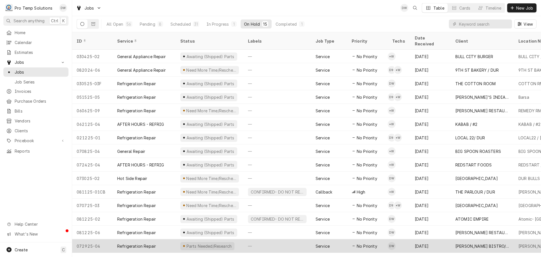
click at [292, 240] on div "—" at bounding box center [278, 246] width 68 height 14
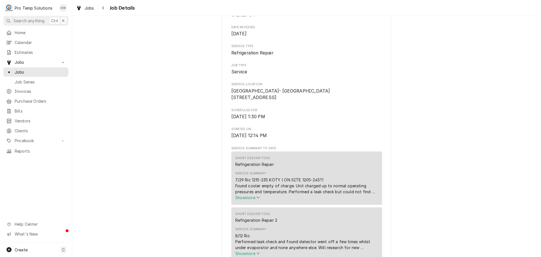
scroll to position [85, 0]
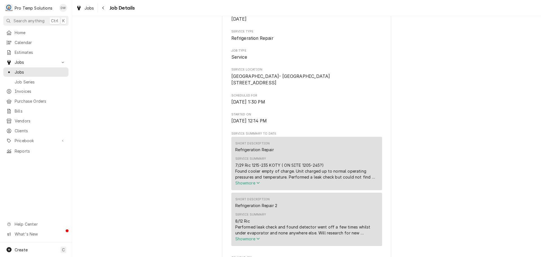
click at [243, 241] on span "Show more" at bounding box center [247, 238] width 25 height 5
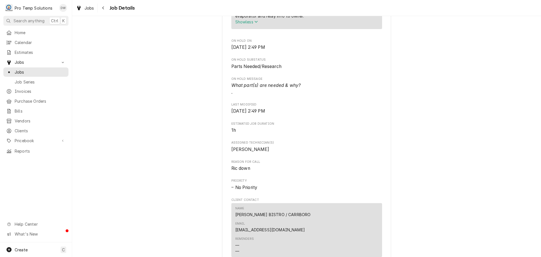
scroll to position [451, 0]
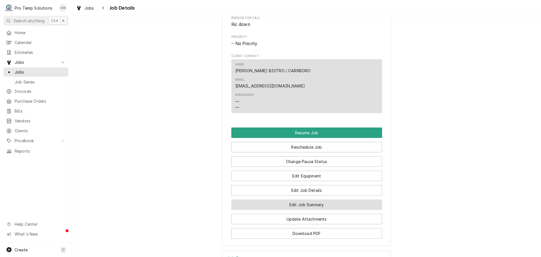
click at [299, 199] on button "Edit Job Summary" at bounding box center [307, 204] width 151 height 10
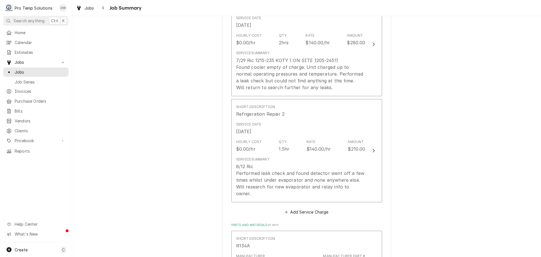
scroll to position [197, 0]
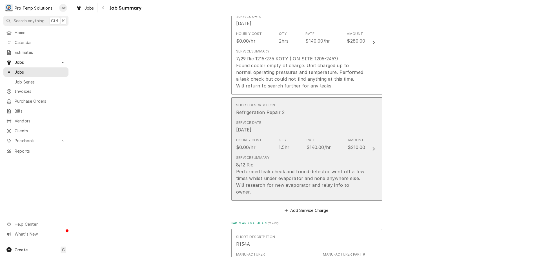
click at [370, 146] on div "Update Line Item" at bounding box center [373, 149] width 7 height 7
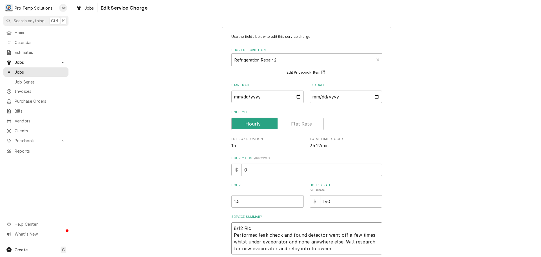
click at [255, 226] on textarea "8/12 Ric Performed leak check and found detector went off a few times whilst un…" at bounding box center [307, 238] width 151 height 32
type textarea "x"
type textarea "8/12 Ric Performed leak check and found detector went off a few times whilst un…"
type textarea "x"
type textarea "8/12 Ric 1 Performed leak check and found detector went off a few times whilst …"
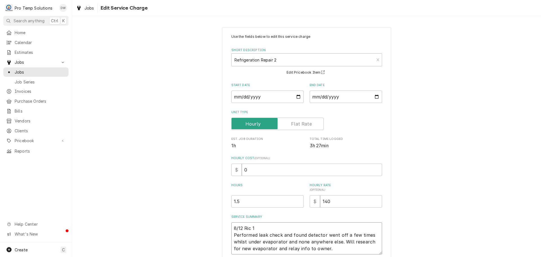
type textarea "x"
type textarea "8/12 Ric 14 Performed leak check and found detector went off a few times whilst…"
type textarea "x"
type textarea "8/12 Ric 140 Performed leak check and found detector went off a few times whils…"
type textarea "x"
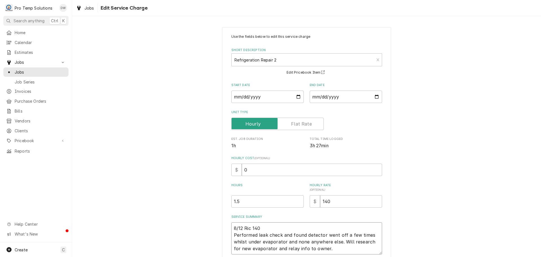
type textarea "8/12 Ric 140- Performed leak check and found detector went off a few times whil…"
type textarea "x"
type textarea "8/12 Ric 140-2 Performed leak check and found detector went off a few times whi…"
type textarea "x"
type textarea "8/12 Ric 140-25 Performed leak check and found detector went off a few times wh…"
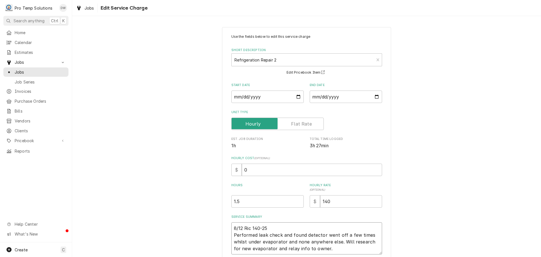
type textarea "x"
type textarea "8/12 Ric 140-250 Performed leak check and found detector went off a few times w…"
type textarea "x"
type textarea "8/12 Ric 140-250 Performed leak check and found detector went off a few times w…"
type textarea "x"
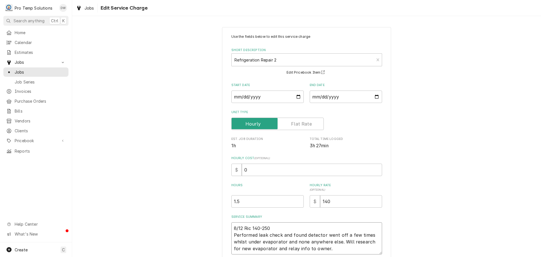
type textarea "8/12 Ric 140-250 L Performed leak check and found detector went off a few times…"
type textarea "x"
type textarea "8/12 Ric 140-250 Performed leak check and found detector went off a few times w…"
type textarea "x"
type textarea "8/12 Ric 140-250 K Performed leak check and found detector went off a few times…"
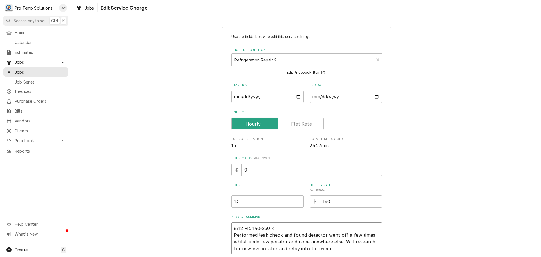
type textarea "x"
type textarea "8/12 Ric 140-250 KO Performed leak check and found detector went off a few time…"
type textarea "x"
type textarea "8/12 Ric 140-250 KOT Performed leak check and found detector went off a few tim…"
type textarea "x"
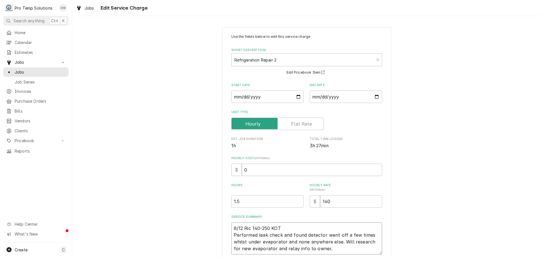
type textarea "8/12 Ric 140-250 KOTY Performed leak check and found detector went off a few ti…"
type textarea "x"
type textarea "8/12 Ric 140-250 KOTY Performed leak check and found detector went off a few ti…"
click at [246, 204] on input "1.5" at bounding box center [268, 201] width 72 height 12
type textarea "x"
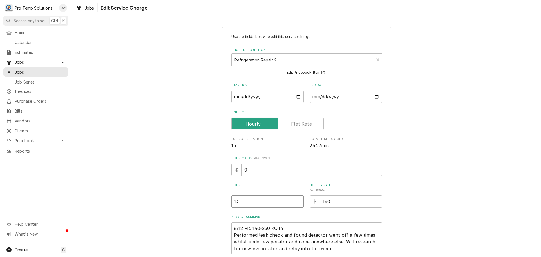
type input "1"
type textarea "x"
type input "1.2"
type textarea "x"
type input "1.25"
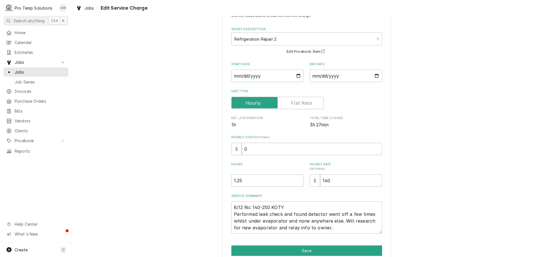
scroll to position [46, 0]
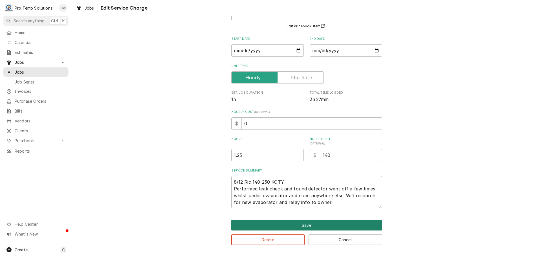
click at [304, 226] on button "Save" at bounding box center [307, 225] width 151 height 10
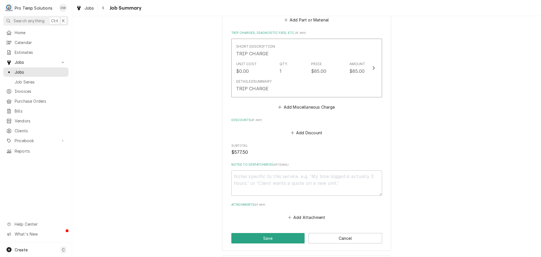
scroll to position [511, 0]
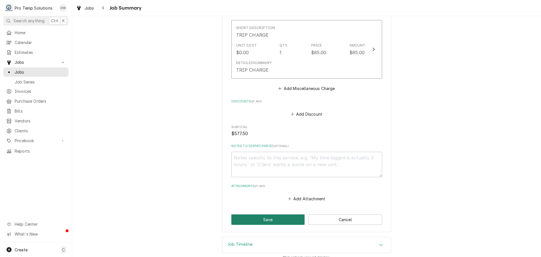
click at [266, 214] on button "Save" at bounding box center [269, 219] width 74 height 10
type textarea "x"
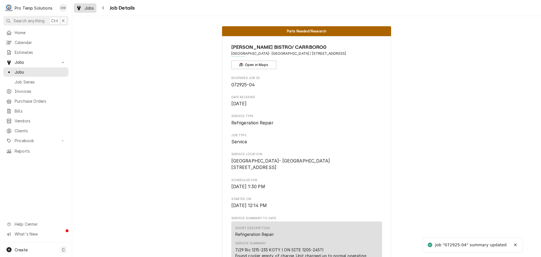
click at [90, 9] on span "Jobs" at bounding box center [90, 8] width 10 height 6
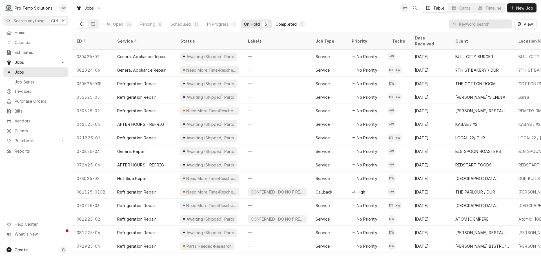
click at [288, 23] on div "Completed" at bounding box center [286, 24] width 21 height 6
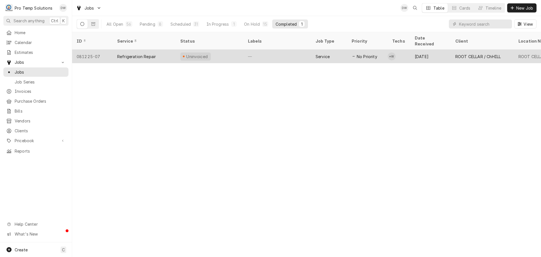
click at [281, 50] on div "—" at bounding box center [278, 57] width 68 height 14
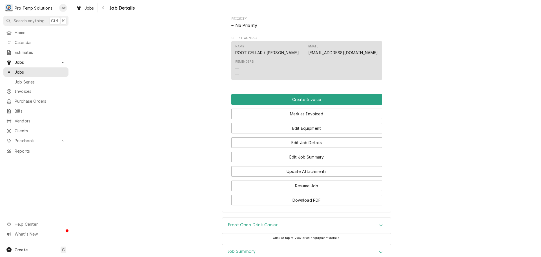
scroll to position [310, 0]
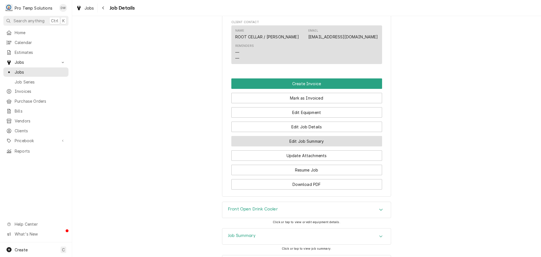
click at [301, 146] on button "Edit Job Summary" at bounding box center [307, 141] width 151 height 10
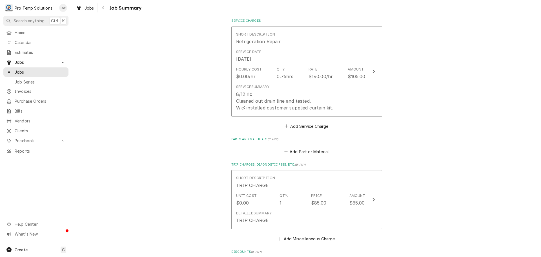
scroll to position [113, 0]
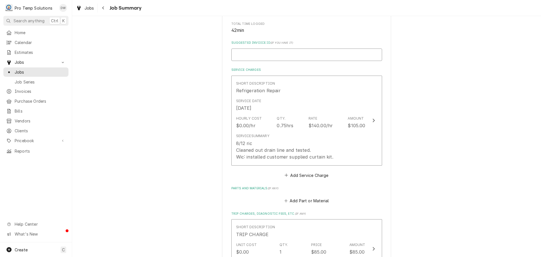
click at [256, 54] on input "Suggested Invoice ID ( if you have it )" at bounding box center [307, 55] width 151 height 12
type textarea "x"
type input "#"
type textarea "x"
type input "#0"
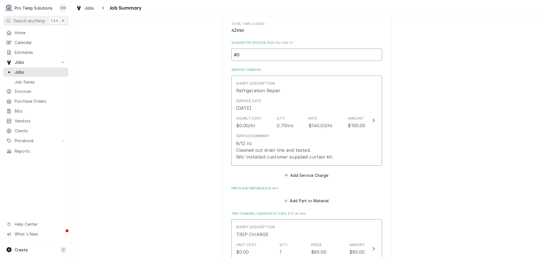
type textarea "x"
type input "#08"
type textarea "x"
type input "#081"
type textarea "x"
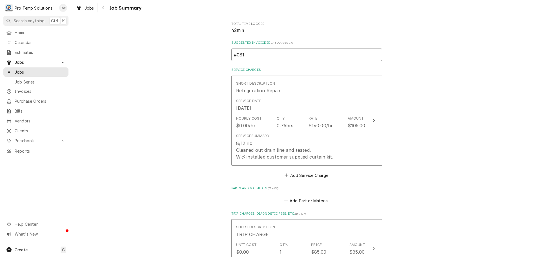
type input "#0812"
type textarea "x"
type input "#08122"
type textarea "x"
type input "#081225"
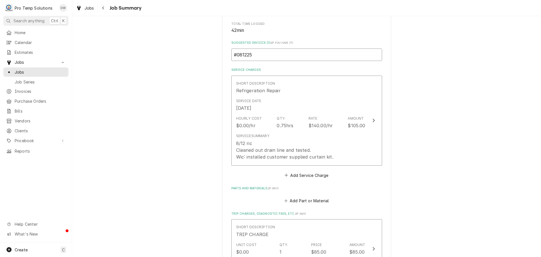
type textarea "x"
type input "#0812250"
type textarea "x"
type input "#08122500"
type textarea "x"
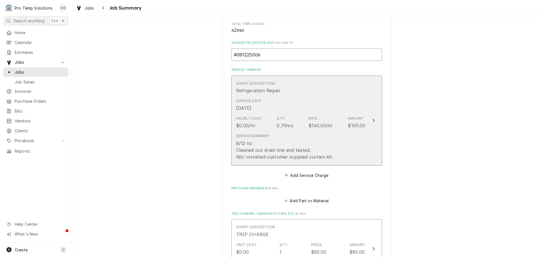
type input "#081225006"
click at [373, 121] on icon "Update Line Item" at bounding box center [374, 121] width 2 height 4
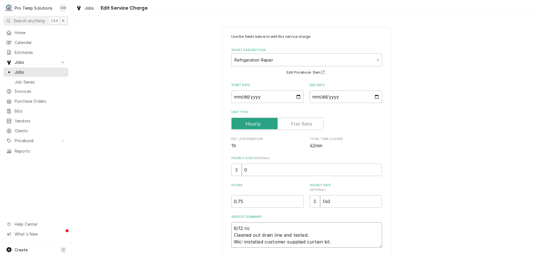
click at [251, 224] on textarea "8/12 ric Cleaned out drain line and tested. Wic: installed customer supplied cu…" at bounding box center [307, 234] width 151 height 25
type textarea "x"
type textarea "8/12 ri Cleaned out drain line and tested. Wic: installed customer supplied cur…"
type textarea "x"
type textarea "8/12 r Cleaned out drain line and tested. Wic: installed customer supplied curt…"
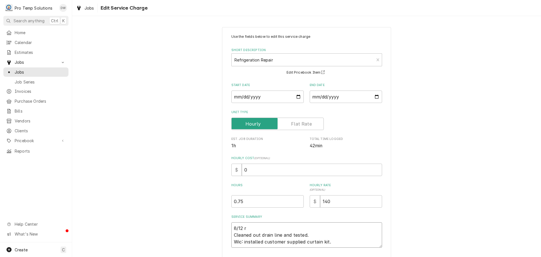
type textarea "x"
type textarea "8/12 Cleaned out drain line and tested. Wic: installed customer supplied curtai…"
type textarea "x"
type textarea "8/12 R Cleaned out drain line and tested. Wic: installed customer supplied curt…"
type textarea "x"
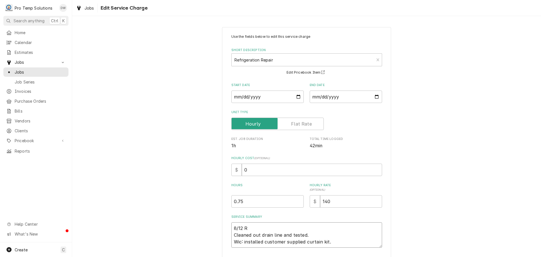
type textarea "8/12 RI Cleaned out drain line and tested. Wic: installed customer supplied cur…"
type textarea "x"
type textarea "8/12 RIC Cleaned out drain line and tested. Wic: installed customer supplied cu…"
type textarea "x"
type textarea "8/12 RIC Cleaned out drain line and tested. Wic: installed customer supplied cu…"
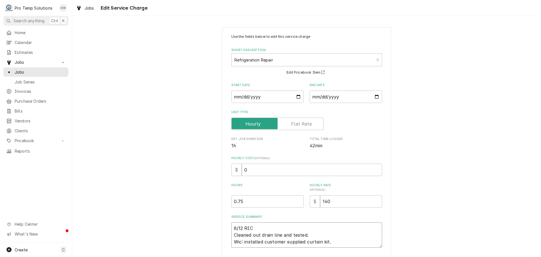
type textarea "x"
type textarea "8/12 RIC 2 Cleaned out drain line and tested. Wic: installed customer supplied …"
type textarea "x"
type textarea "8/12 RIC 24 Cleaned out drain line and tested. Wic: installed customer supplied…"
type textarea "x"
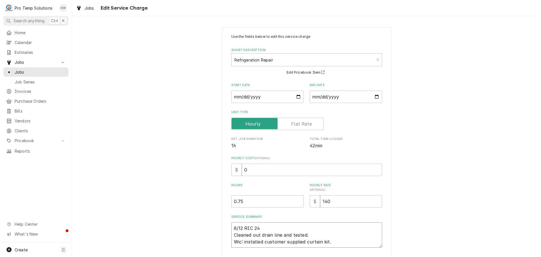
type textarea "8/12 RIC 240 Cleaned out drain line and tested. Wic: installed customer supplie…"
type textarea "x"
type textarea "8/12 RIC 240- Cleaned out drain line and tested. Wic: installed customer suppli…"
type textarea "x"
type textarea "8/12 RIC 240-3 Cleaned out drain line and tested. Wic: installed customer suppl…"
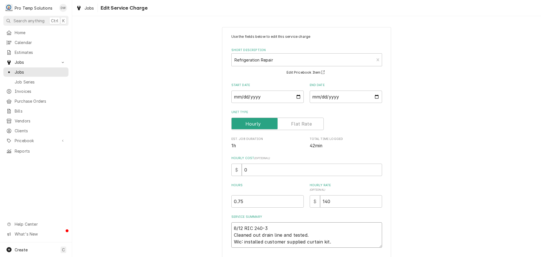
type textarea "x"
type textarea "8/12 RIC 240-32 Cleaned out drain line and tested. Wic: installed customer supp…"
type textarea "x"
type textarea "8/12 RIC 240-325 Cleaned out drain line and tested. Wic: installed customer sup…"
type textarea "x"
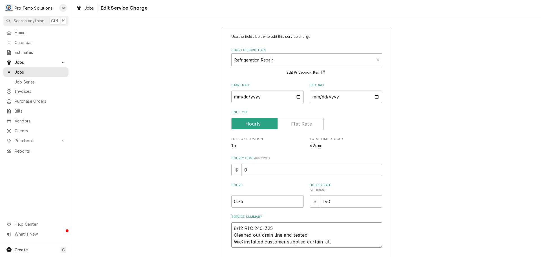
type textarea "8/12 RIC 240-325 Cleaned out drain line and tested. Wic: installed customer sup…"
type textarea "x"
type textarea "8/12 RIC 240-325 K Cleaned out drain line and tested. Wic: installed customer s…"
type textarea "x"
type textarea "8/12 RIC 240-325 KE Cleaned out drain line and tested. Wic: installed customer …"
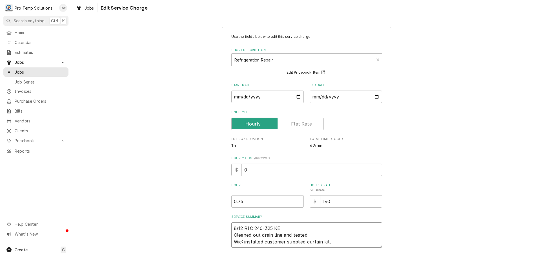
type textarea "x"
type textarea "8/12 RIC 240-325 KEV Cleaned out drain line and tested. Wic: installed customer…"
type textarea "x"
type textarea "8/12 RIC 240-325 KEVI Cleaned out drain line and tested. Wic: installed custome…"
type textarea "x"
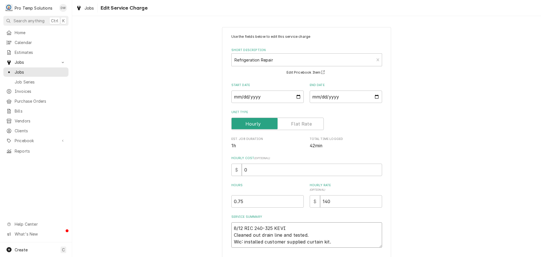
type textarea "8/12 RIC 240-325 KEVIN Cleaned out drain line and tested. Wic: installed custom…"
type textarea "x"
type textarea "8/12 RIC 240-325 KEVIN Cleaned out drain line and tested. Wic: installed custom…"
click at [233, 234] on textarea "8/12 RIC 240-325 KEVIN Cleaned out drain line and tested. Wic: installed custom…" at bounding box center [307, 234] width 151 height 25
type textarea "x"
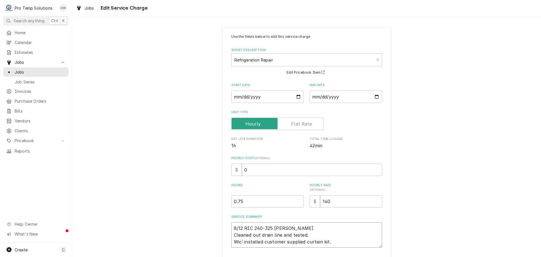
type textarea "8/12 RIC 240-325 KEVIN RCleaned out drain line and tested. Wic: installed custo…"
type textarea "x"
type textarea "8/12 RIC 240-325 KEVIN RICleaned out drain line and tested. Wic: installed cust…"
type textarea "x"
type textarea "8/12 RIC 240-325 KEVIN RICCleaned out drain line and tested. Wic: installed cus…"
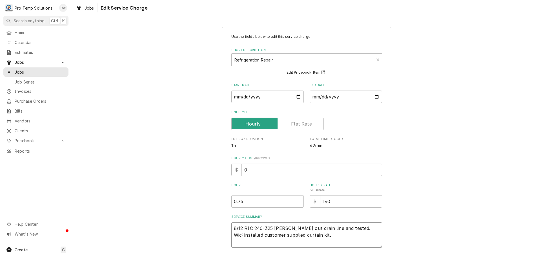
type textarea "x"
type textarea "8/12 RIC 240-325 KEVIN RIC-Cleaned out drain line and tested. Wic: installed cu…"
type textarea "x"
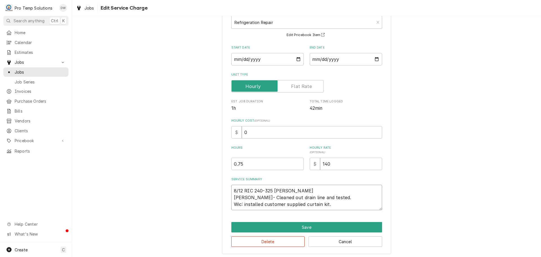
scroll to position [39, 0]
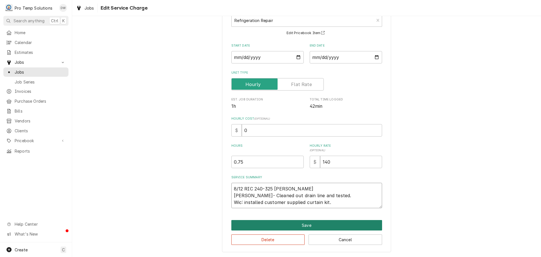
type textarea "8/12 RIC 240-325 KEVIN RIC- Cleaned out drain line and tested. Wic: installed c…"
click at [303, 224] on button "Save" at bounding box center [307, 225] width 151 height 10
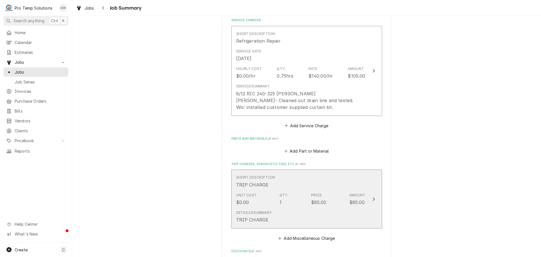
scroll to position [282, 0]
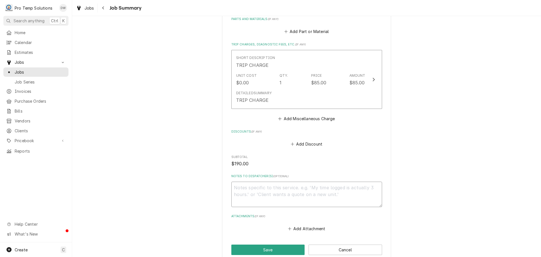
click at [259, 187] on textarea "Notes to Dispatcher(s) ( optional )" at bounding box center [307, 194] width 151 height 25
type textarea "x"
type textarea "#"
type textarea "x"
type textarea "#0"
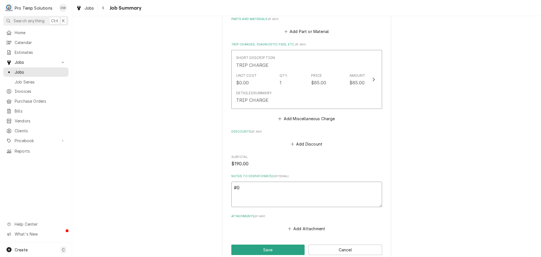
type textarea "x"
type textarea "#08"
type textarea "x"
type textarea "#081"
type textarea "x"
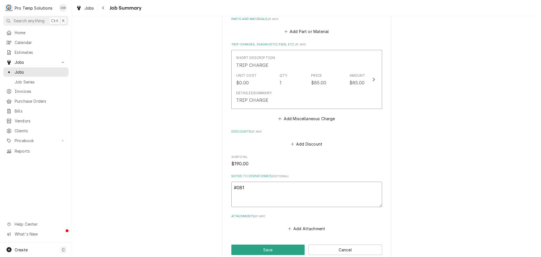
type textarea "#0812"
type textarea "x"
type textarea "#08122"
type textarea "x"
type textarea "#081225"
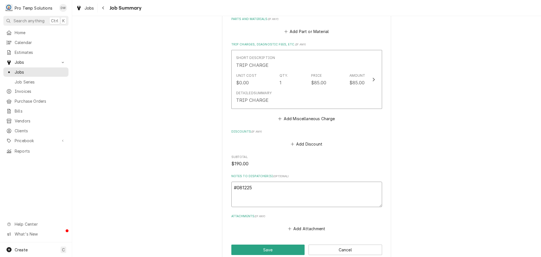
type textarea "x"
type textarea "#0812250"
type textarea "x"
type textarea "#08122500"
type textarea "x"
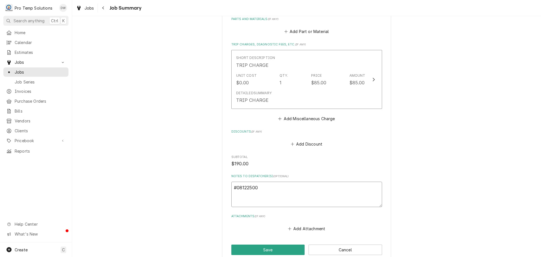
type textarea "#081225006"
type textarea "x"
type textarea "#081225006"
type textarea "x"
type textarea "#081225006 R"
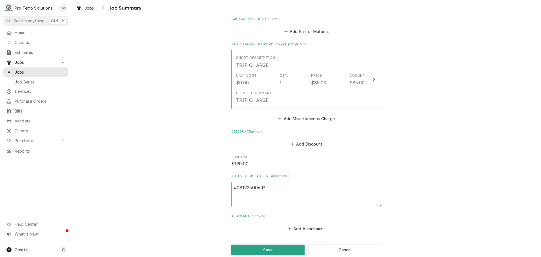
type textarea "x"
type textarea "#081225006 RO"
type textarea "x"
type textarea "#081225006 ROO"
type textarea "x"
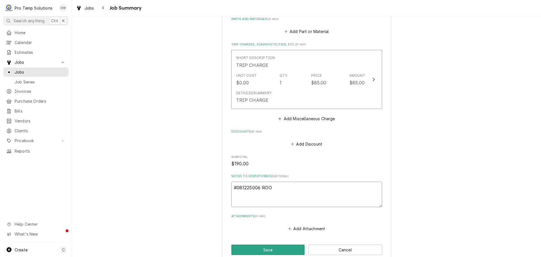
type textarea "#081225006 ROOT"
type textarea "x"
type textarea "#081225006 ROOT"
type textarea "x"
type textarea "#081225006 ROOT C"
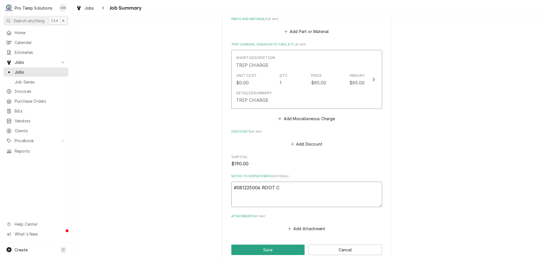
type textarea "x"
type textarea "#081225006 ROOT CE"
type textarea "x"
type textarea "#081225006 ROOT CEL"
type textarea "x"
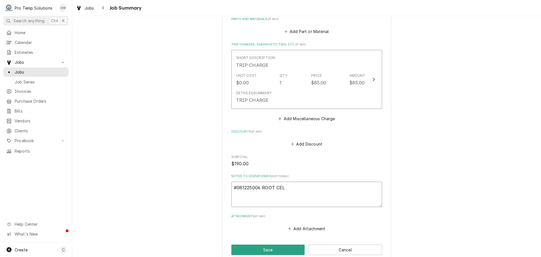
type textarea "#081225006 ROOT CELL"
type textarea "x"
type textarea "#081225006 ROOT CELLA"
type textarea "x"
type textarea "#081225006 ROOT CELLAR"
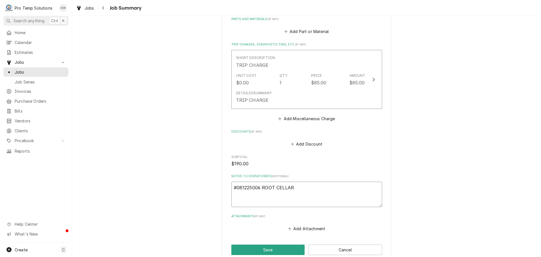
type textarea "x"
type textarea "#081225006 ROOT CELLAR/"
type textarea "x"
type textarea "#081225006 ROOT CELLAR/"
type textarea "x"
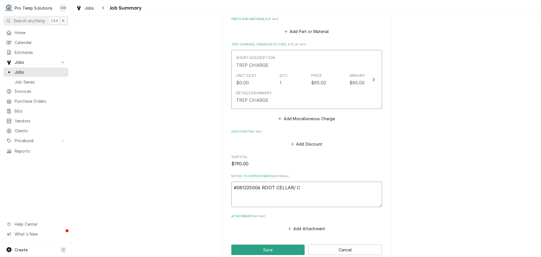
type textarea "#081225006 ROOT CELLAR/ CH"
type textarea "x"
type textarea "#081225006 ROOT CELLAR/ C"
type textarea "x"
type textarea "#081225006 ROOT CELLAR/ Ch"
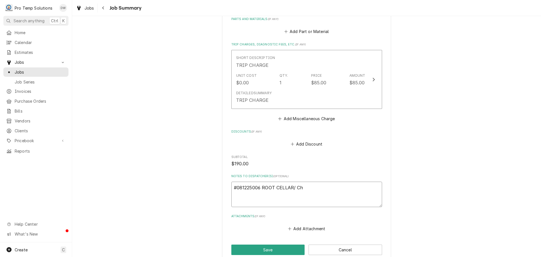
type textarea "x"
type textarea "#081225006 ROOT CELLAR/ ChH"
type textarea "x"
type textarea "#081225006 ROOT CELLAR/ ChHI"
type textarea "x"
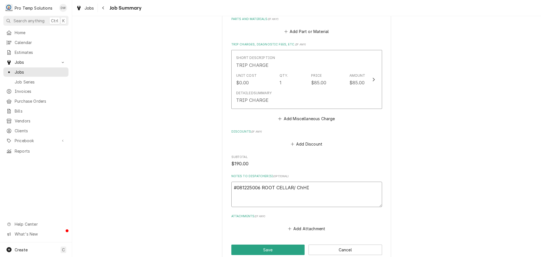
type textarea "#081225006 ROOT CELLAR/ ChHIL"
type textarea "x"
type textarea "#081225006 ROOT CELLAR/ ChHILL"
type textarea "x"
type textarea "#081225006 ROOT CELLAR/ ChHILL-"
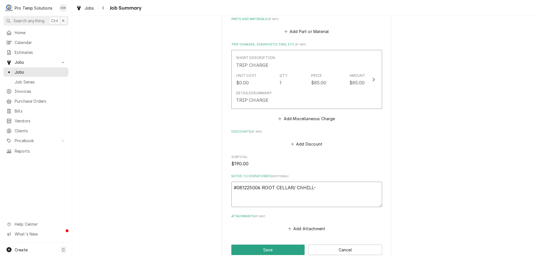
type textarea "x"
type textarea "#081225006 ROOT CELLAR/ ChHILL-"
type textarea "x"
type textarea "#081225006 ROOT CELLAR/ ChHILL- R"
type textarea "x"
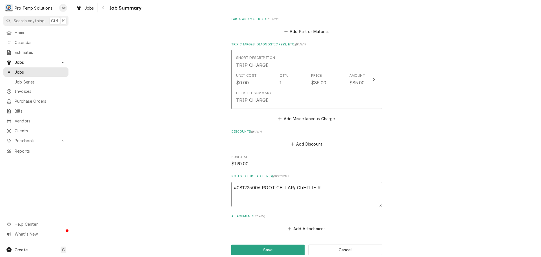
type textarea "#081225006 ROOT CELLAR/ ChHILL- RI"
type textarea "x"
type textarea "#081225006 ROOT CELLAR/ ChHILL- RIC"
type textarea "x"
type textarea "#081225006 ROOT CELLAR/ ChHILL- RIC"
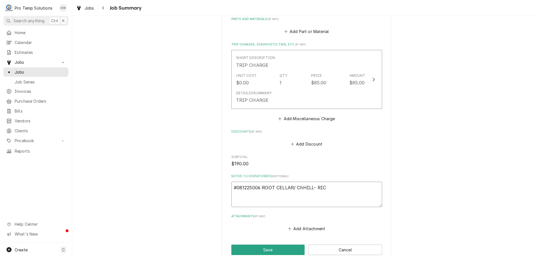
type textarea "x"
type textarea "#081225006 ROOT CELLAR/ ChHILL- RIC /"
type textarea "x"
type textarea "#081225006 ROOT CELLAR/ ChHILL- RIC /"
type textarea "x"
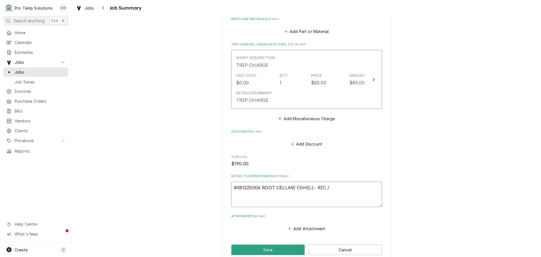
type textarea "#081225006 ROOT CELLAR/ ChHILL- RIC / W"
type textarea "x"
type textarea "#081225006 ROOT CELLAR/ ChHILL- RIC / WI"
type textarea "x"
type textarea "#081225006 ROOT CELLAR/ ChHILL- RIC / WIC"
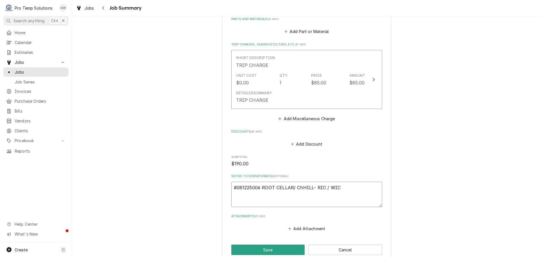
type textarea "x"
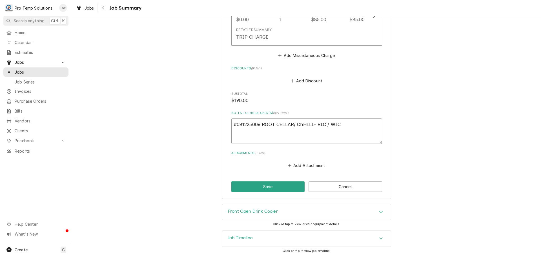
scroll to position [345, 0]
type textarea "#081225006 ROOT CELLAR/ ChHILL- RIC / WIC"
click at [263, 186] on button "Save" at bounding box center [269, 186] width 74 height 10
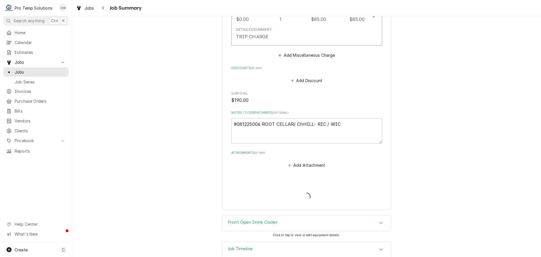
type textarea "x"
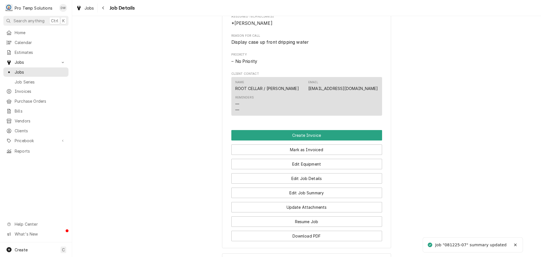
scroll to position [367, 0]
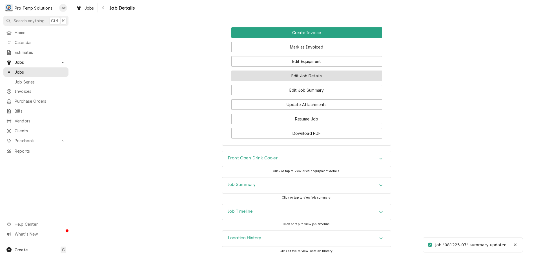
click at [304, 80] on button "Edit Job Details" at bounding box center [307, 76] width 151 height 10
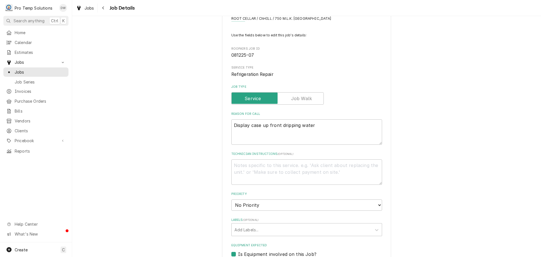
scroll to position [169, 0]
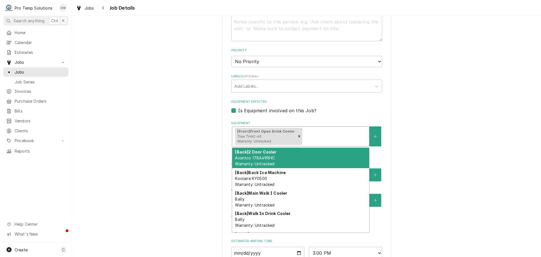
click at [331, 135] on div "Equipment" at bounding box center [334, 136] width 63 height 10
type textarea "x"
type input "W"
type textarea "x"
type input "WI"
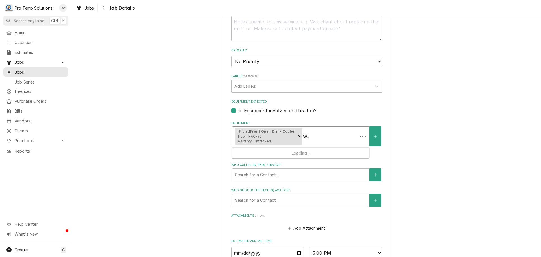
type textarea "x"
type input "WIC"
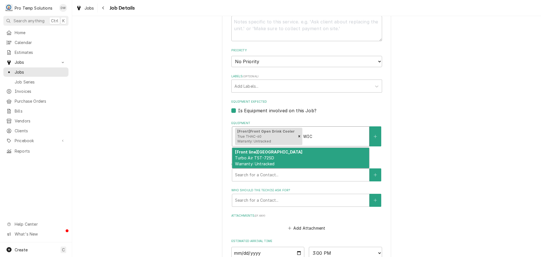
type textarea "x"
type input "WI"
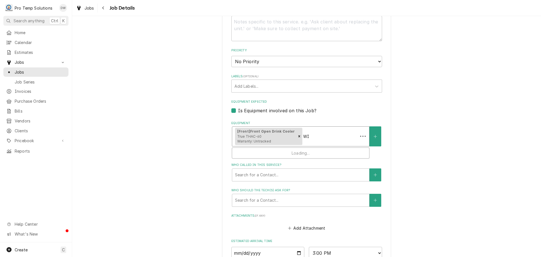
type textarea "x"
type input "W"
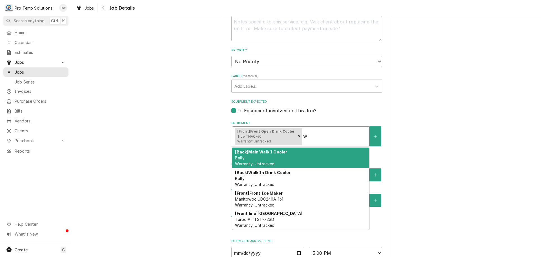
click at [283, 153] on strong "[Back] Main Walk I Cooler" at bounding box center [261, 151] width 52 height 5
type textarea "x"
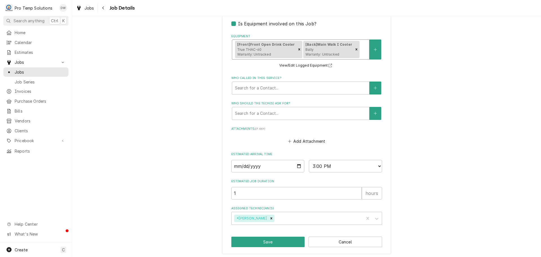
scroll to position [258, 0]
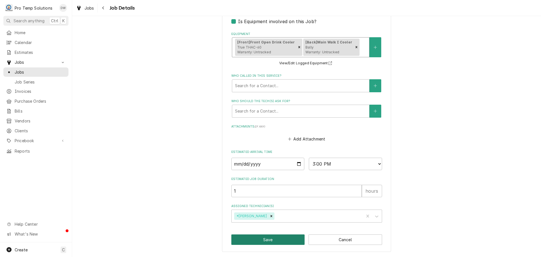
click at [260, 239] on button "Save" at bounding box center [269, 239] width 74 height 10
type textarea "x"
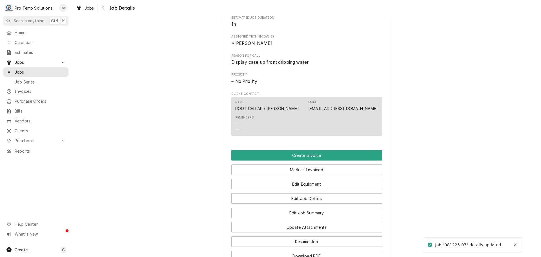
scroll to position [254, 0]
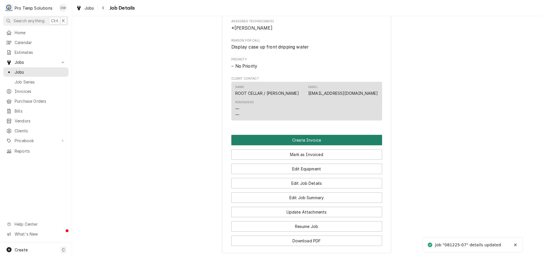
click at [297, 144] on button "Create Invoice" at bounding box center [307, 140] width 151 height 10
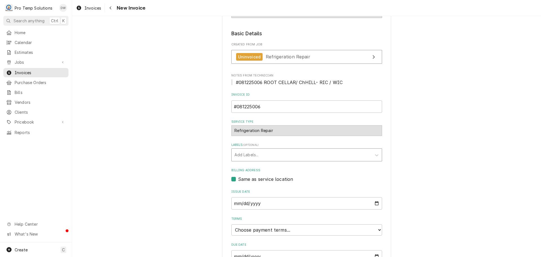
scroll to position [111, 0]
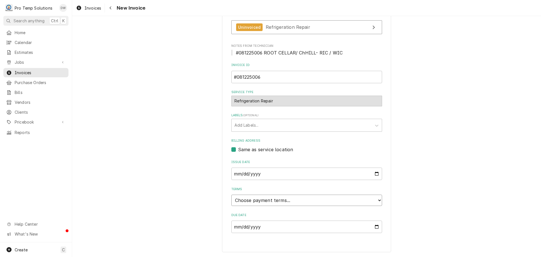
click at [262, 199] on select "Choose payment terms... Same Day Net 7 Net 14 Net 21 Net 30 Net 45 Net 60 Net 90" at bounding box center [307, 200] width 151 height 11
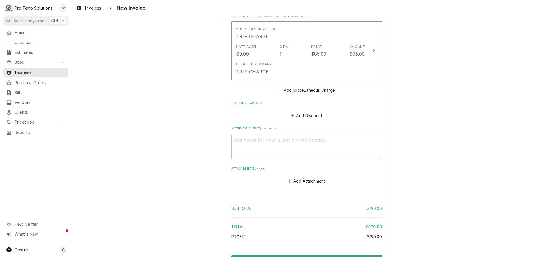
scroll to position [534, 0]
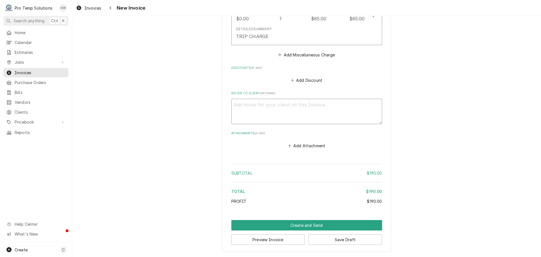
click at [251, 103] on textarea "Notes to Client ( optional )" at bounding box center [307, 111] width 151 height 25
type textarea "x"
type textarea "#"
type textarea "x"
type textarea "#0"
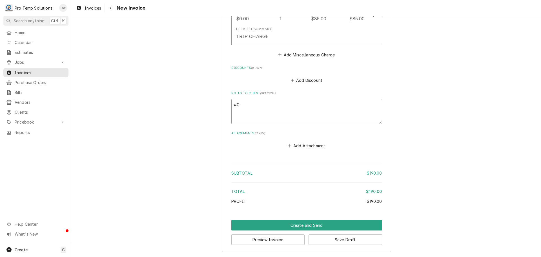
type textarea "x"
type textarea "#08"
type textarea "x"
type textarea "#081"
type textarea "x"
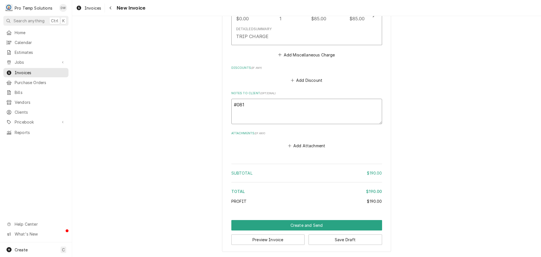
type textarea "#0812"
type textarea "x"
type textarea "#08122"
type textarea "x"
type textarea "#081225"
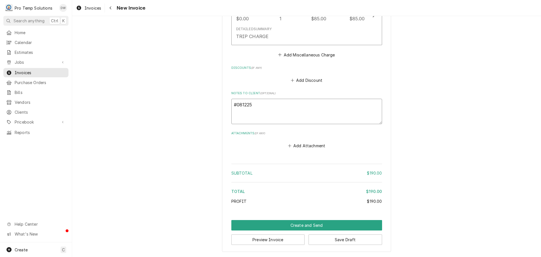
type textarea "x"
type textarea "#0812250"
type textarea "x"
type textarea "#08122500"
type textarea "x"
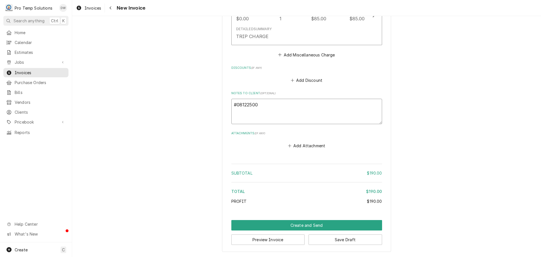
type textarea "#081225006"
type textarea "x"
type textarea "#081225006"
type textarea "x"
type textarea "#081225006 R"
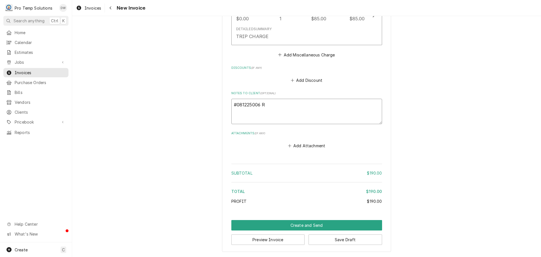
type textarea "x"
type textarea "#081225006 RO"
type textarea "x"
type textarea "#081225006 ROO"
type textarea "x"
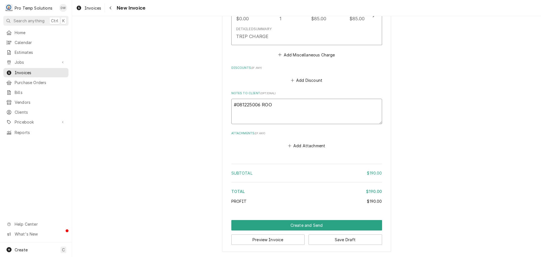
type textarea "#081225006 ROOT"
type textarea "x"
type textarea "#081225006 ROOT"
type textarea "x"
type textarea "#081225006 ROOT C"
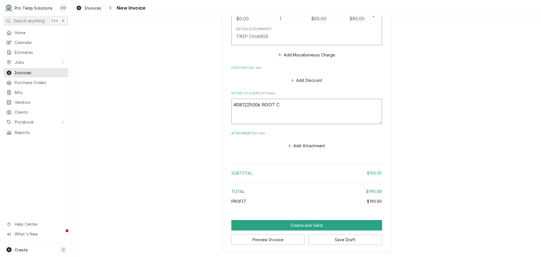
type textarea "x"
type textarea "#081225006 ROOT CE"
type textarea "x"
type textarea "#081225006 ROOT CEL"
type textarea "x"
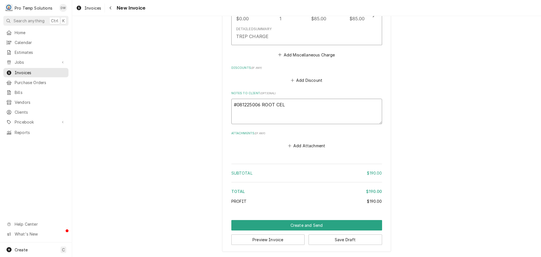
type textarea "#[PHONE_NUMBER] ROOT CELL"
type textarea "x"
type textarea "#081225006 ROOT [PERSON_NAME]"
type textarea "x"
type textarea "#081225006 ROOT CELLAR"
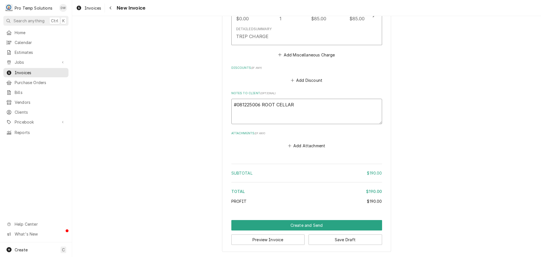
type textarea "x"
type textarea "#081225006 ROOT CELLAR"
type textarea "x"
type textarea "#081225006 ROOT CELLAR /"
type textarea "x"
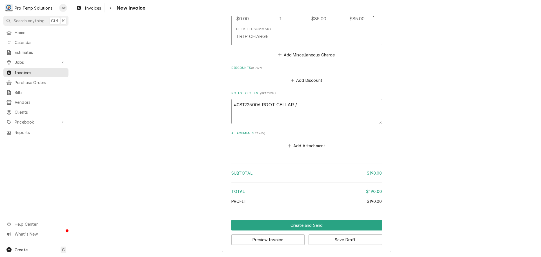
type textarea "#081225006 ROOT CELLAR /"
type textarea "x"
type textarea "#081225006 ROOT CELLAR / C"
type textarea "x"
type textarea "#081225006 ROOT CELLAR / Ch"
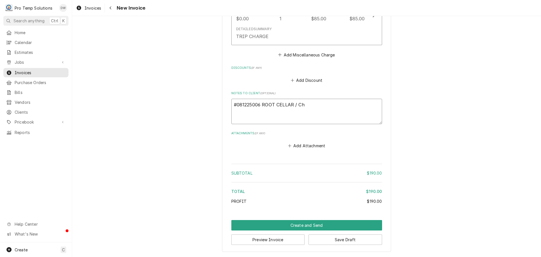
type textarea "x"
type textarea "#081225006 ROOT CELLAR / ChH"
type textarea "x"
type textarea "#081225006 ROOT CELLAR / ChHI"
type textarea "x"
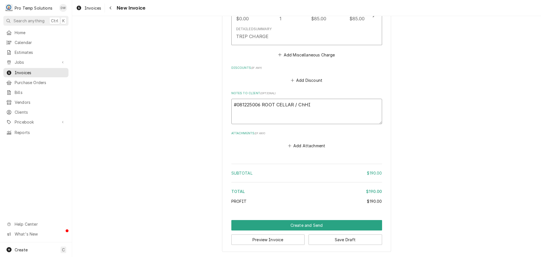
type textarea "#081225006 ROOT CELLAR / ChHIL"
type textarea "x"
type textarea "#081225006 ROOT CELLAR / ChHILL"
type textarea "x"
type textarea "#081225006 ROOT CELLAR / ChHILL-"
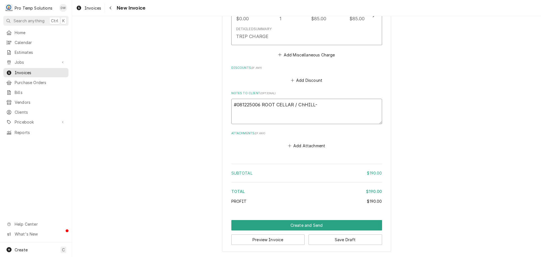
type textarea "x"
type textarea "#081225006 ROOT CELLAR / ChHILL-"
type textarea "x"
type textarea "#081225006 ROOT CELLAR / ChHILL- R"
type textarea "x"
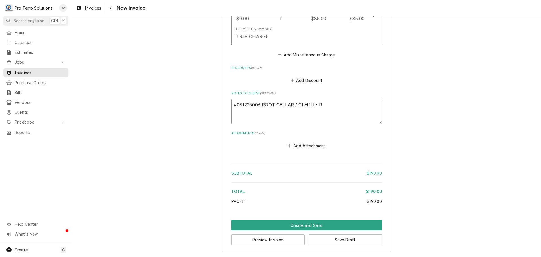
type textarea "#081225006 ROOT CELLAR / ChHILL- RI"
type textarea "x"
type textarea "#081225006 ROOT CELLAR / ChHILL- RIC"
type textarea "x"
type textarea "#081225006 ROOT CELLAR / ChHILL- RIC"
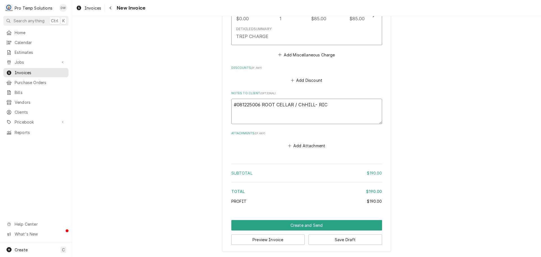
type textarea "x"
type textarea "#081225006 ROOT CELLAR / ChHILL- RIC /"
type textarea "x"
type textarea "#081225006 ROOT CELLAR / ChHILL- RIC /"
type textarea "x"
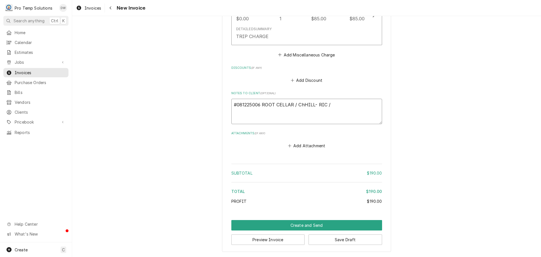
type textarea "#081225006 ROOT CELLAR / ChHILL- RIC / W"
type textarea "x"
type textarea "#081225006 ROOT CELLAR / ChHILL- RIC / [GEOGRAPHIC_DATA]"
type textarea "x"
type textarea "#081225006 ROOT CELLAR / ChHILL- RIC / WIC"
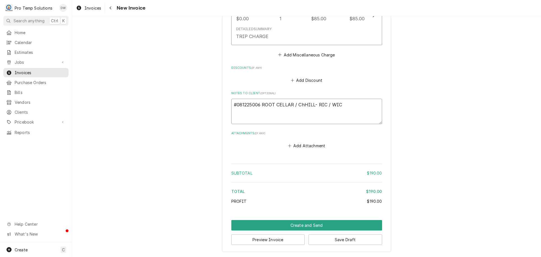
type textarea "x"
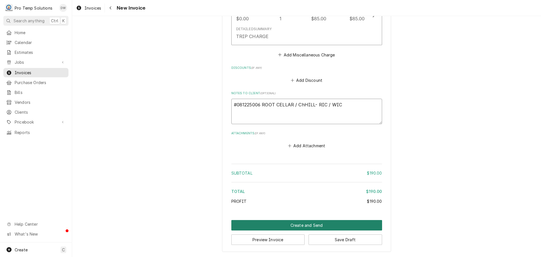
type textarea "#081225006 ROOT CELLAR / ChHILL- RIC / WIC"
click at [309, 225] on button "Create and Send" at bounding box center [307, 225] width 151 height 10
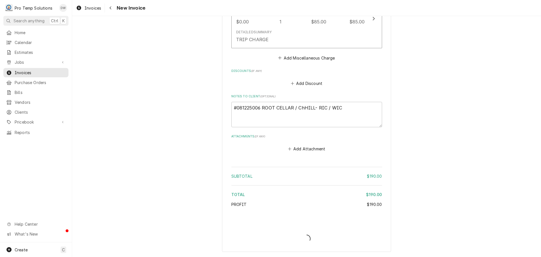
scroll to position [530, 0]
type textarea "x"
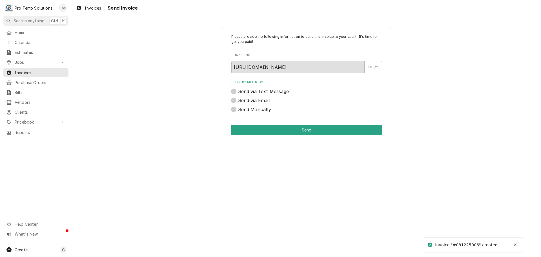
click at [238, 99] on label "Send via Email" at bounding box center [254, 100] width 32 height 7
click at [238, 99] on input "Send via Email" at bounding box center [313, 103] width 151 height 12
checkbox input "true"
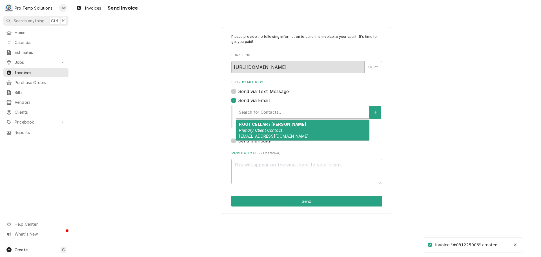
click at [286, 110] on div "Delivery Methods" at bounding box center [302, 112] width 127 height 10
click at [277, 129] on em "Primary Client Contact" at bounding box center [260, 130] width 43 height 5
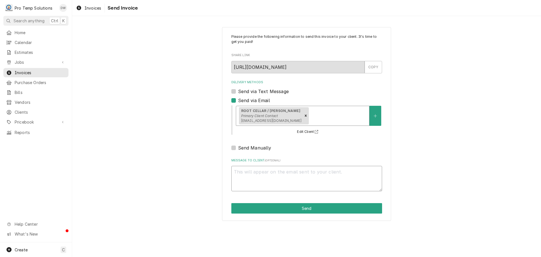
click at [259, 170] on textarea "Message to Client ( optional )" at bounding box center [307, 178] width 151 height 25
type textarea "x"
type textarea "#"
type textarea "x"
type textarea "#0"
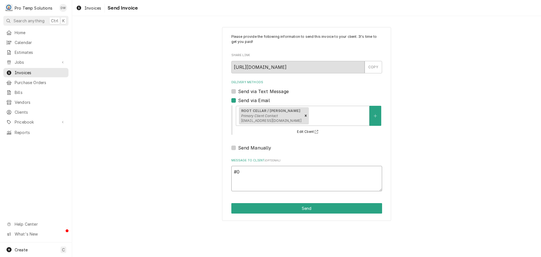
type textarea "x"
type textarea "#08"
type textarea "x"
type textarea "#081"
type textarea "x"
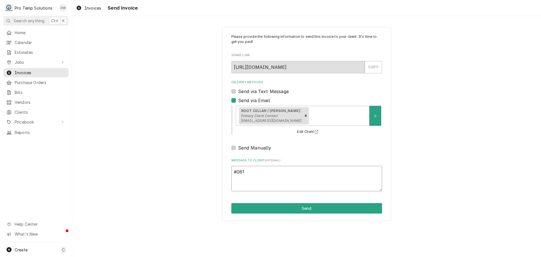
type textarea "#0812"
type textarea "x"
type textarea "#08122"
type textarea "x"
type textarea "#081225"
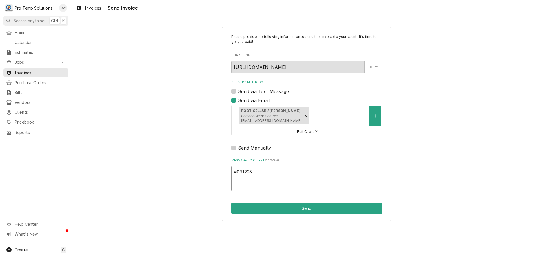
type textarea "x"
type textarea "#0812250"
type textarea "x"
type textarea "#08122500"
type textarea "x"
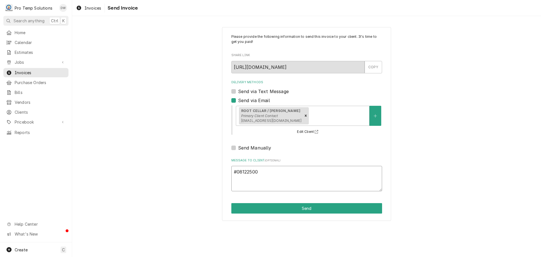
type textarea "#081225006"
type textarea "x"
type textarea "#081225006"
type textarea "x"
type textarea "#081225006 R"
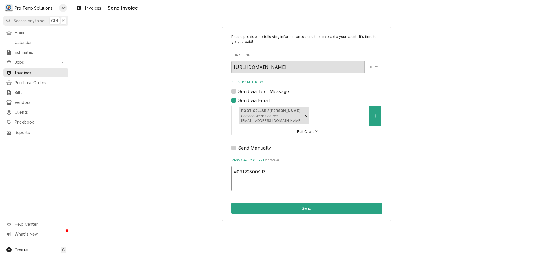
type textarea "x"
type textarea "#081225006 RO"
type textarea "x"
type textarea "#081225006 ROO"
type textarea "x"
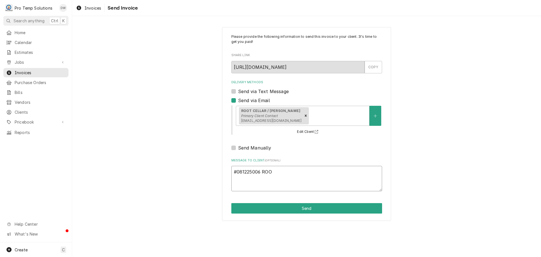
type textarea "#081225006 ROOT"
type textarea "x"
type textarea "#081225006 ROOT"
type textarea "x"
type textarea "#081225006 ROOT C"
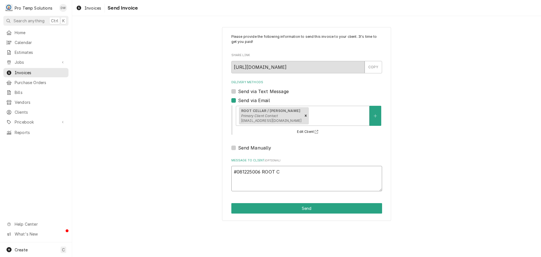
type textarea "x"
type textarea "#081225006 ROOT CE"
type textarea "x"
type textarea "#081225006 ROOT CEL"
type textarea "x"
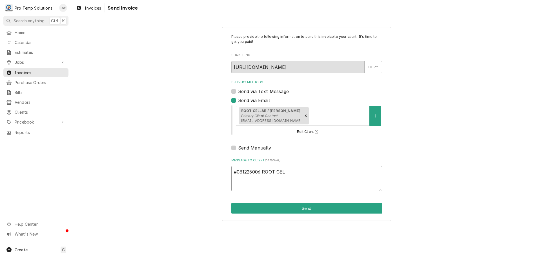
type textarea "#[PHONE_NUMBER] ROOT CELL"
type textarea "x"
type textarea "#081225006 ROOT [PERSON_NAME]"
type textarea "x"
type textarea "#081225006 ROOT CELLAR"
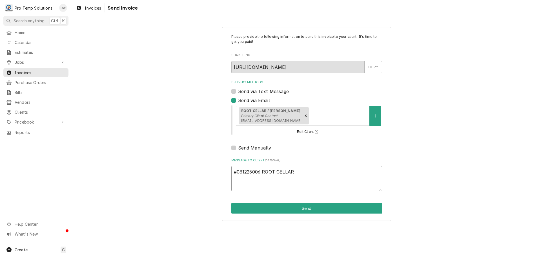
type textarea "x"
type textarea "#081225006 ROOT CELLAR /"
type textarea "x"
type textarea "#081225006 ROOT CELLAR /"
type textarea "x"
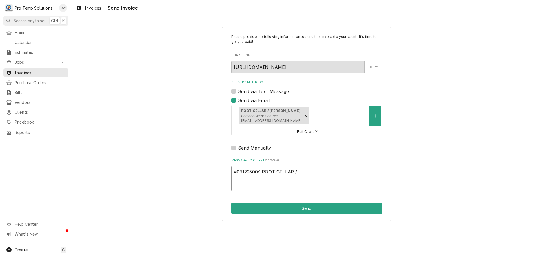
type textarea "#081225006 ROOT CELLAR / C"
type textarea "x"
type textarea "#081225006 ROOT CELLAR / Ch"
type textarea "x"
type textarea "#081225006 ROOT CELLAR / ChH"
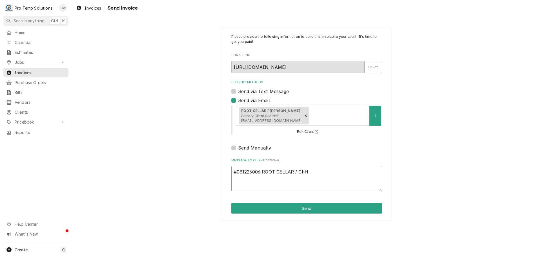
type textarea "x"
type textarea "#081225006 ROOT CELLAR / ChHI"
type textarea "x"
type textarea "#081225006 ROOT CELLAR / ChHIL"
type textarea "x"
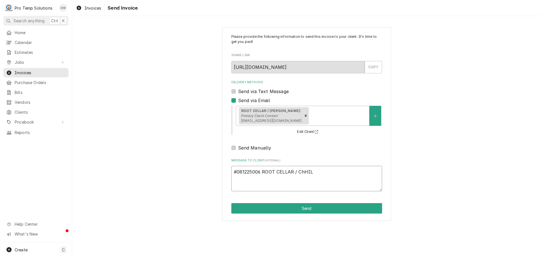
type textarea "#081225006 ROOT CELLAR / ChHILL"
type textarea "x"
type textarea "#081225006 ROOT CELLAR / ChHILL-"
type textarea "x"
type textarea "#081225006 ROOT CELLAR / ChHILL-"
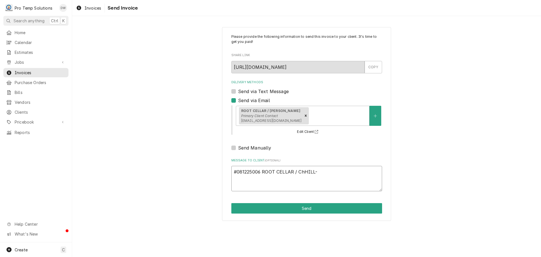
type textarea "x"
type textarea "#081225006 ROOT CELLAR / ChHILL- R"
type textarea "x"
type textarea "#081225006 ROOT CELLAR / ChHILL- RI"
type textarea "x"
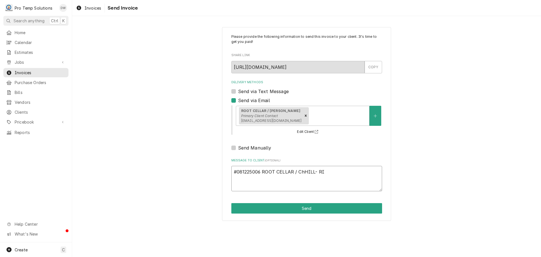
type textarea "#081225006 ROOT CELLAR / ChHILL- RIC"
type textarea "x"
type textarea "#081225006 ROOT CELLAR / ChHILL- RIC"
type textarea "x"
type textarea "#081225006 ROOT CELLAR / ChHILL- RIC /"
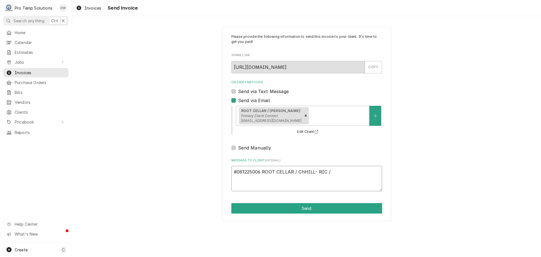
type textarea "x"
type textarea "#081225006 ROOT CELLAR / ChHILL- RIC /"
type textarea "x"
type textarea "#081225006 ROOT CELLAR / ChHILL- RIC / W"
type textarea "x"
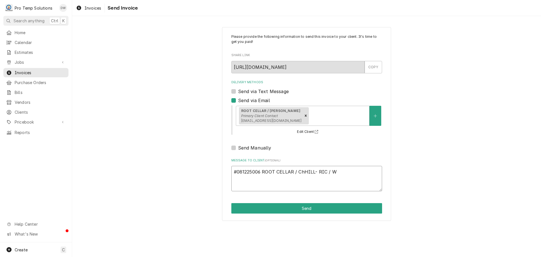
type textarea "#081225006 ROOT CELLAR / ChHILL- RIC / [GEOGRAPHIC_DATA]"
type textarea "x"
type textarea "#081225006 ROOT CELLAR / ChHILL- RIC / WIC"
type textarea "x"
type textarea "#081225006 ROOT CELLAR / ChHILL- RIC / WIC"
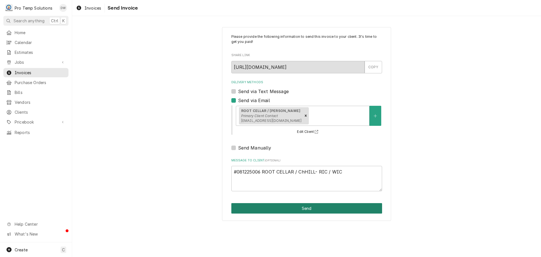
click button "Send"
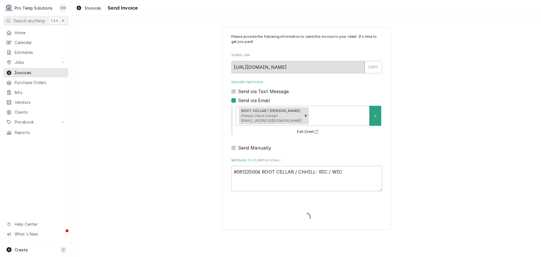
type textarea "x"
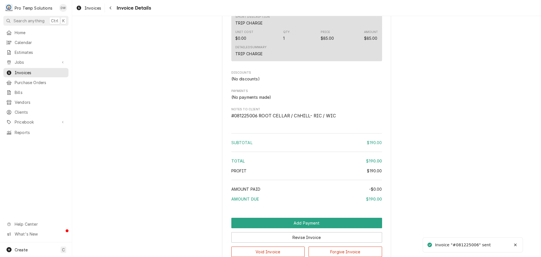
scroll to position [487, 0]
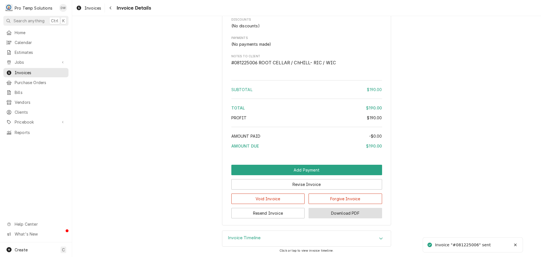
click at [347, 214] on button "Download PDF" at bounding box center [346, 213] width 74 height 10
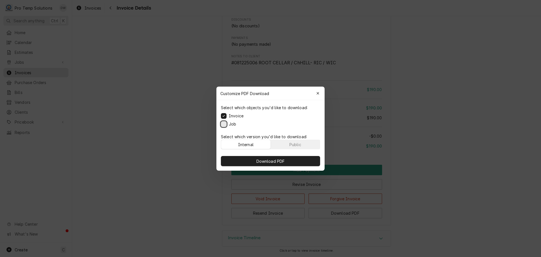
click at [225, 123] on button "Job" at bounding box center [224, 124] width 6 height 6
click at [274, 161] on span "Download PDF" at bounding box center [271, 161] width 31 height 6
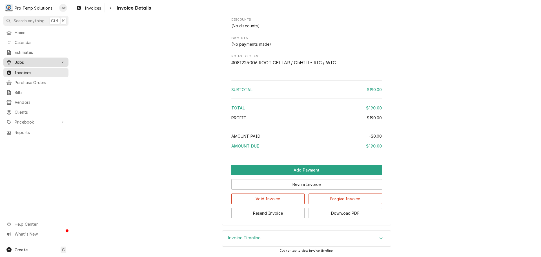
click at [19, 60] on span "Jobs" at bounding box center [36, 62] width 43 height 6
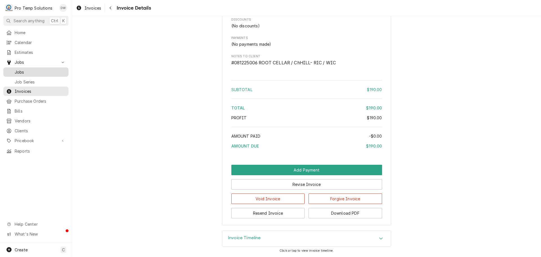
click at [18, 70] on span "Jobs" at bounding box center [40, 72] width 51 height 6
